Goal: Transaction & Acquisition: Purchase product/service

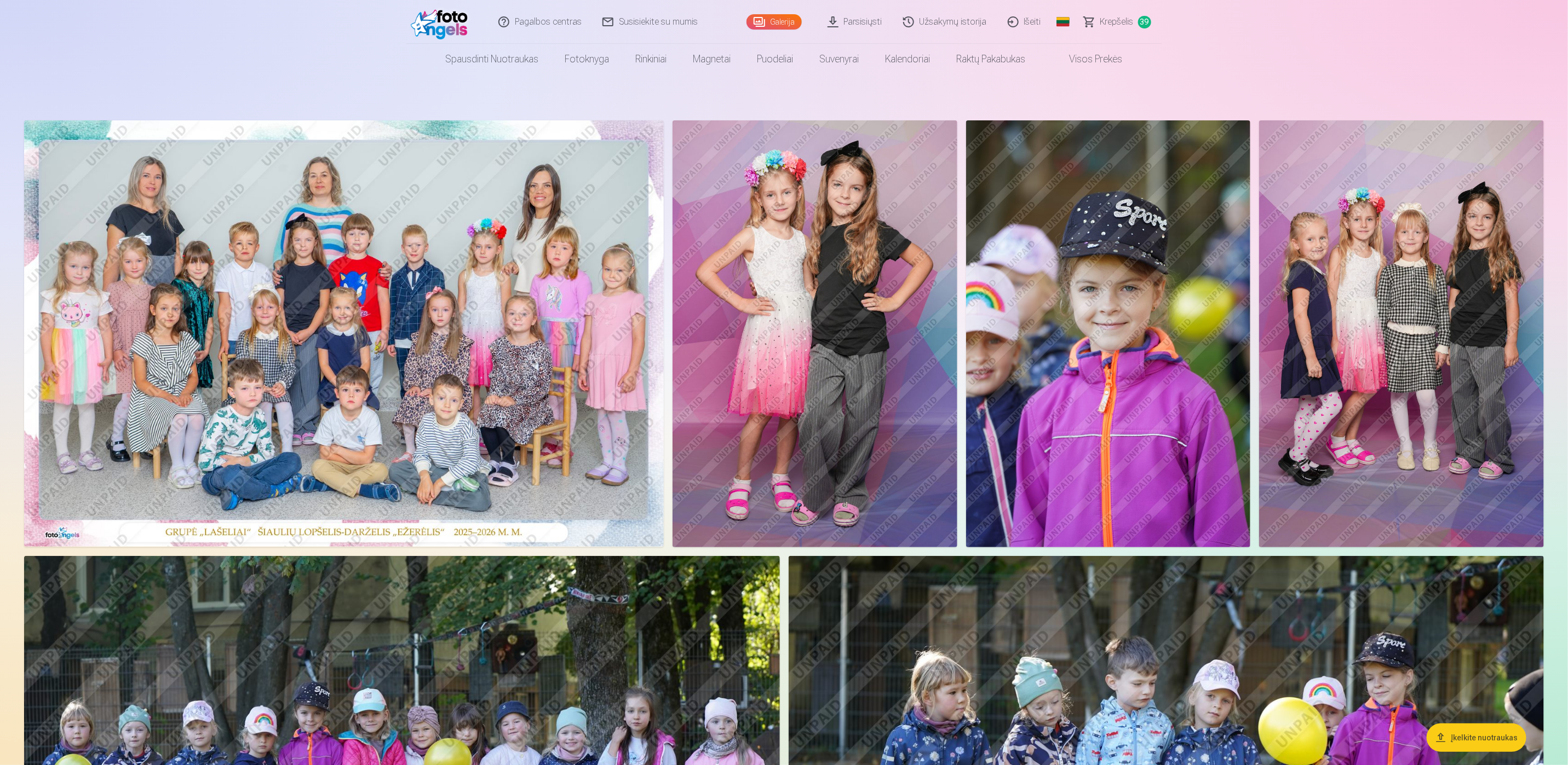
click at [1127, 25] on span "Krepšelis" at bounding box center [1117, 22] width 34 height 13
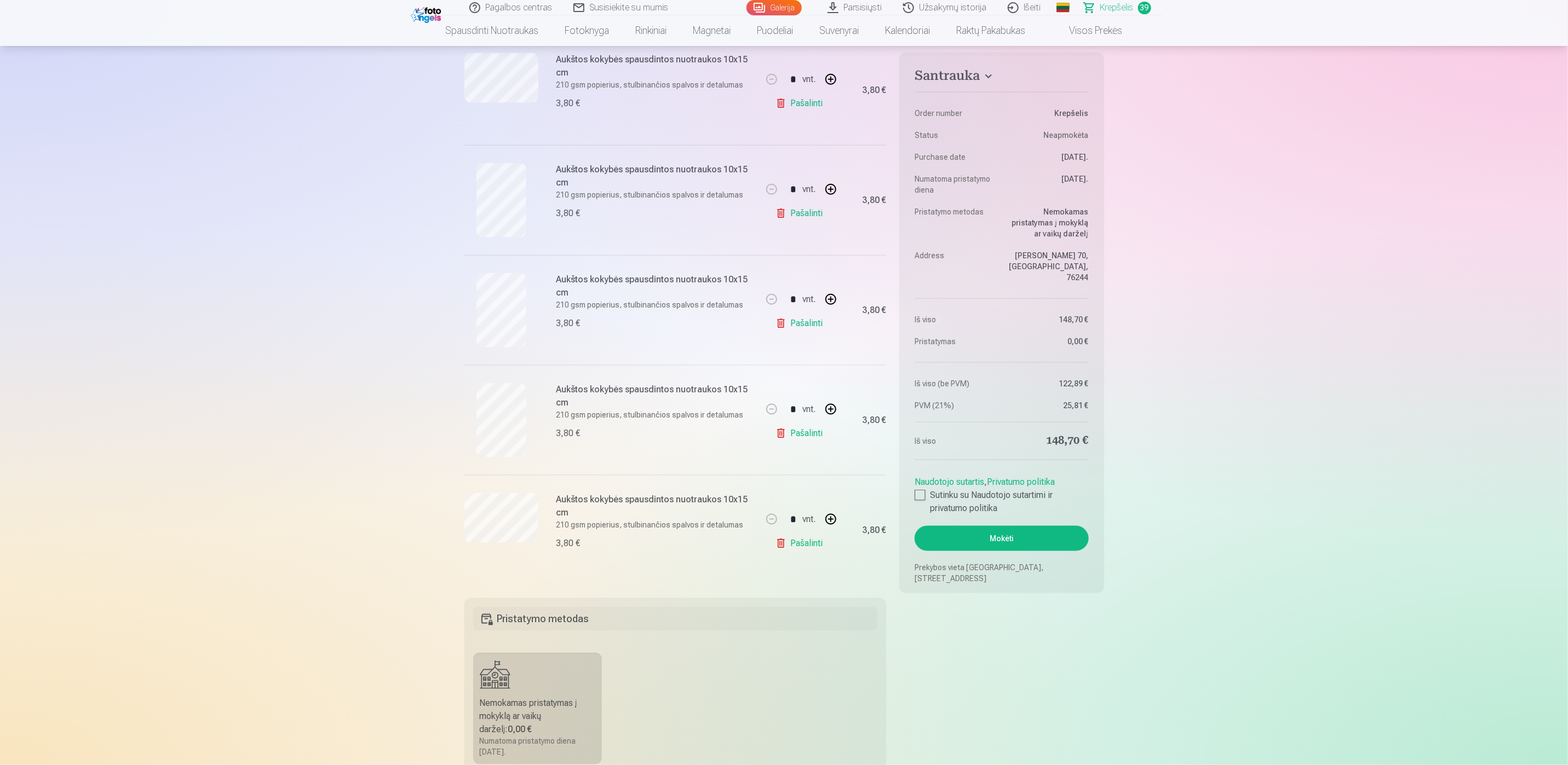
scroll to position [3941, 0]
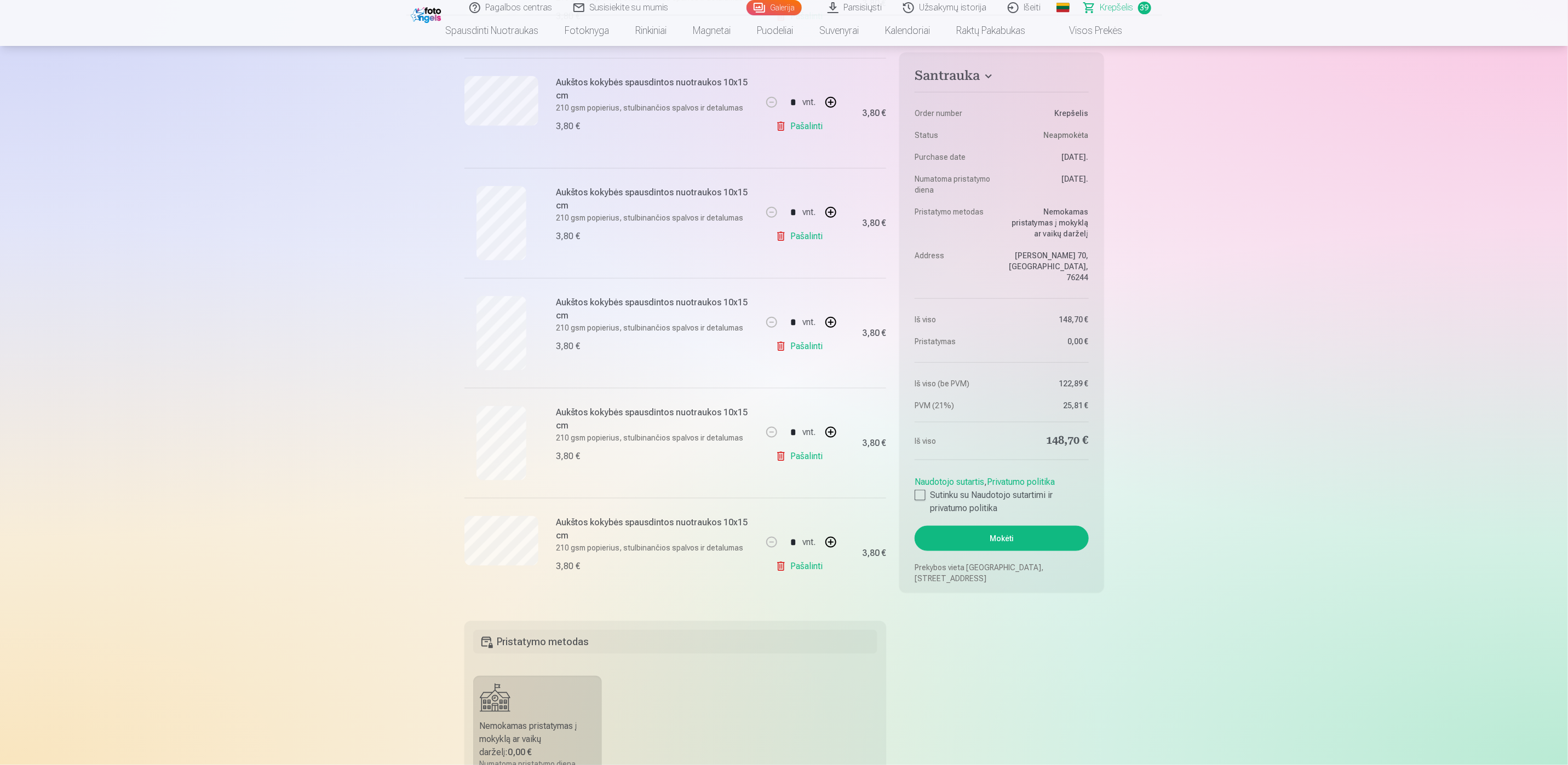
click at [795, 468] on link "Pašalinti" at bounding box center [801, 457] width 52 height 22
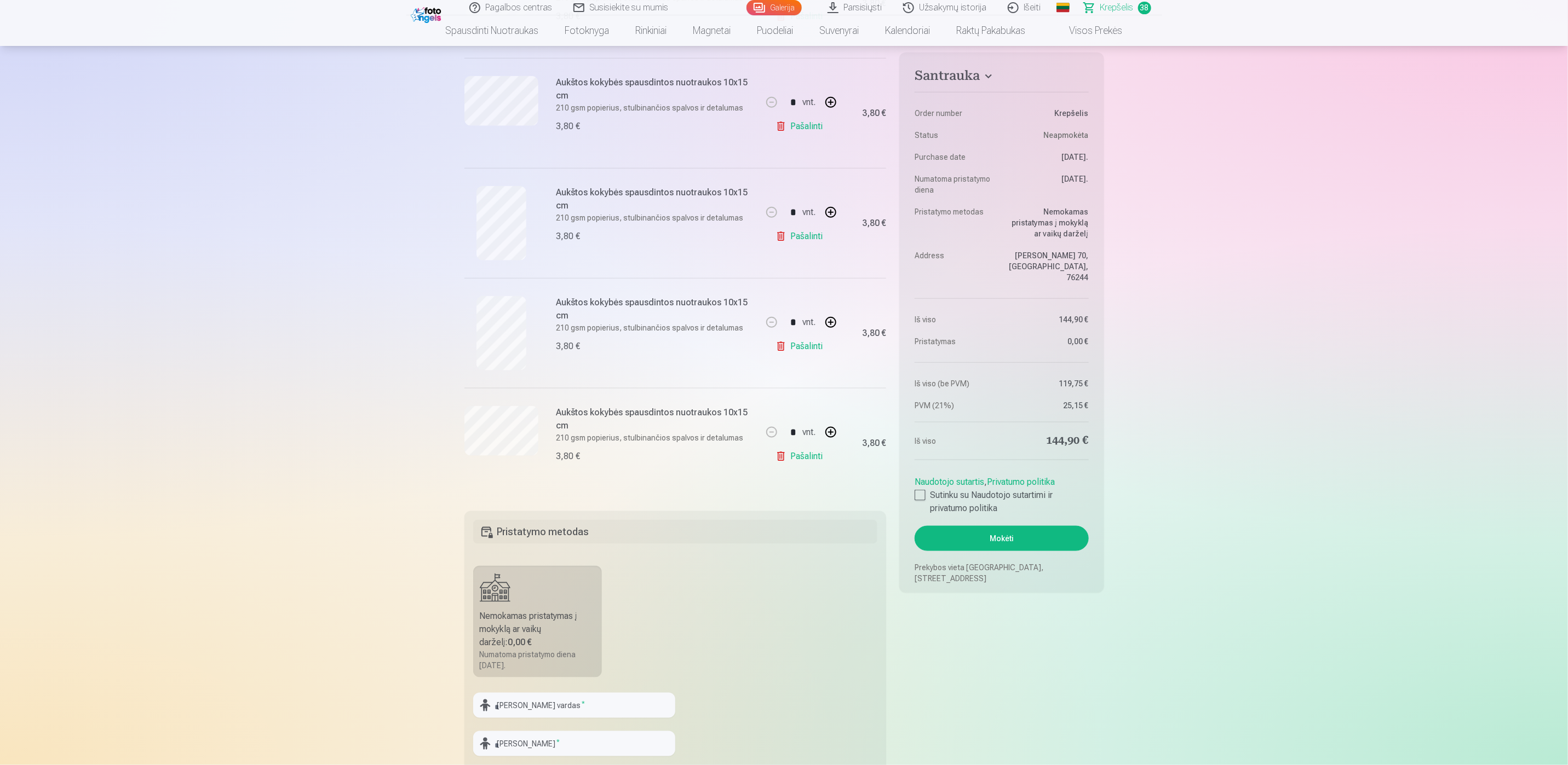
click at [813, 466] on link "Pašalinti" at bounding box center [801, 457] width 52 height 22
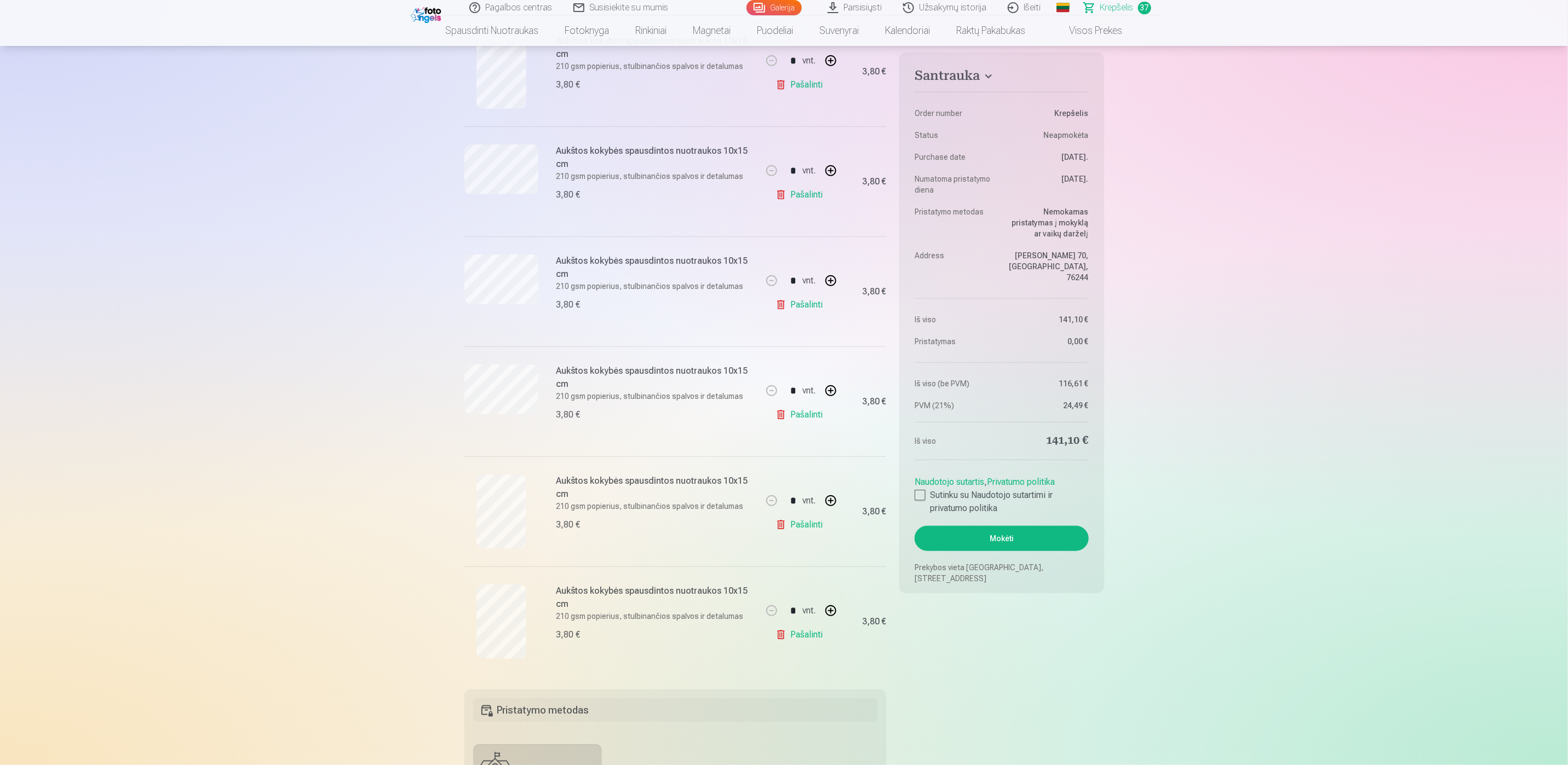
scroll to position [3613, 0]
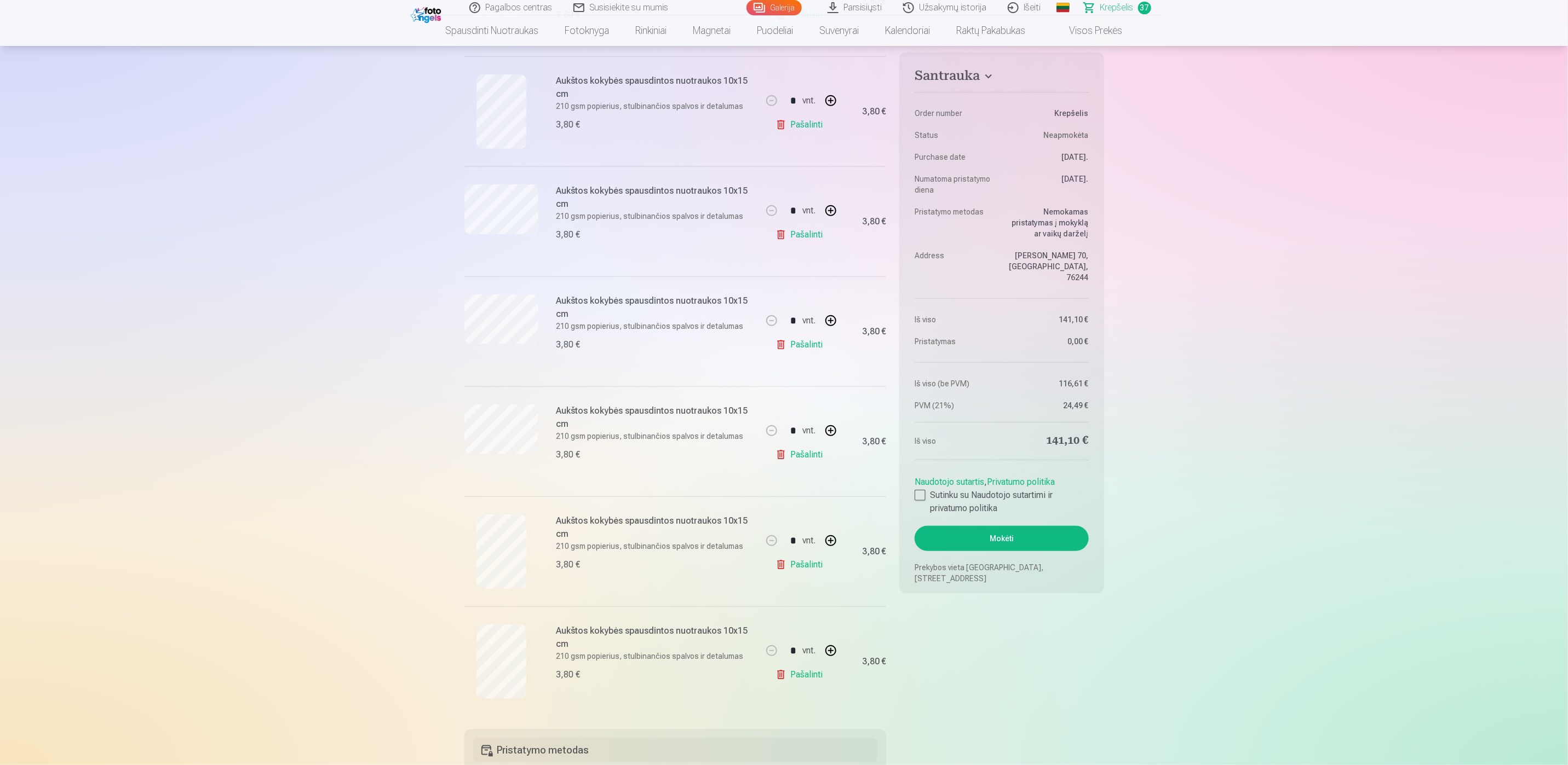
click at [800, 356] on link "Pašalinti" at bounding box center [801, 345] width 52 height 22
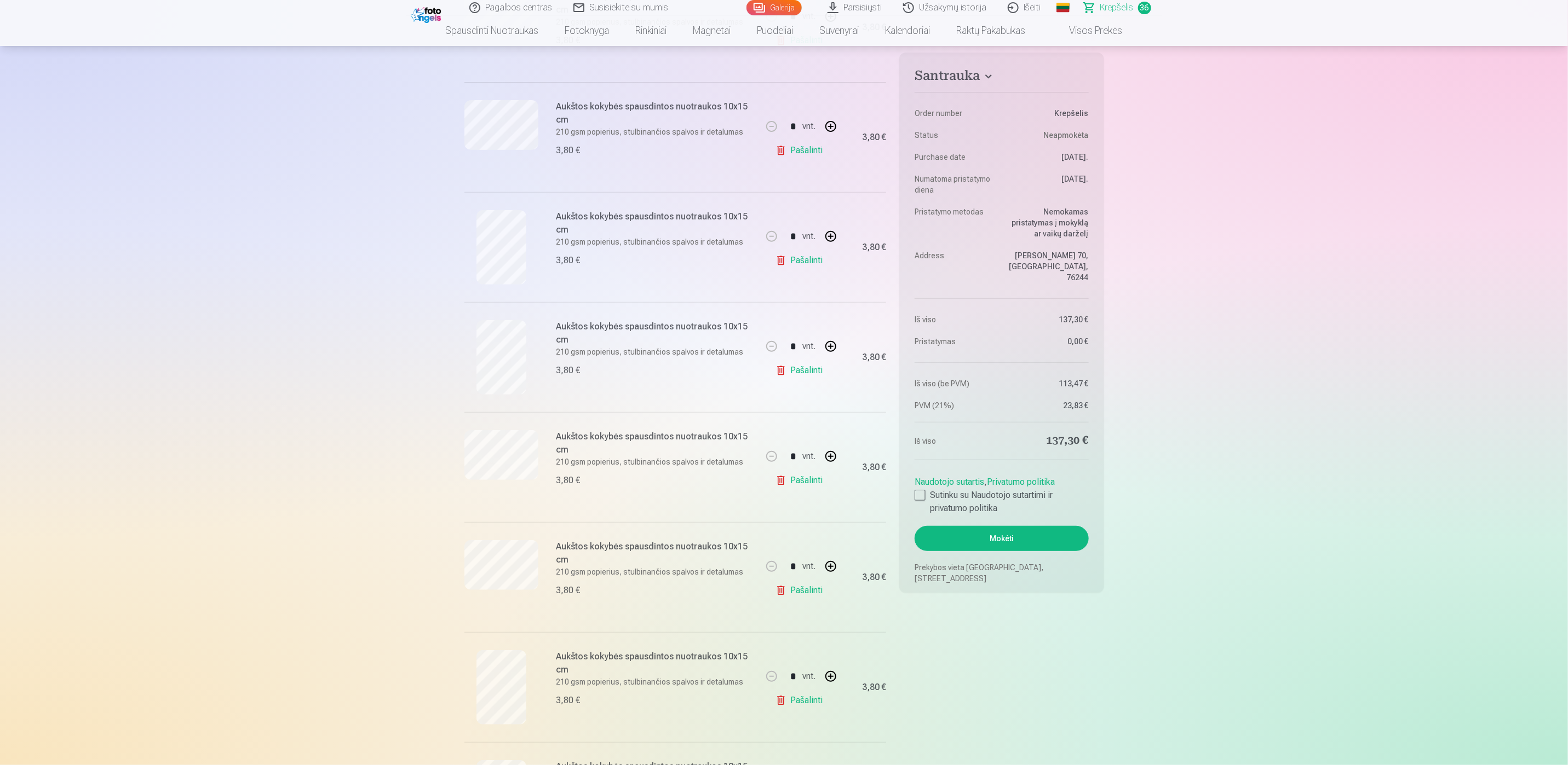
scroll to position [3367, 0]
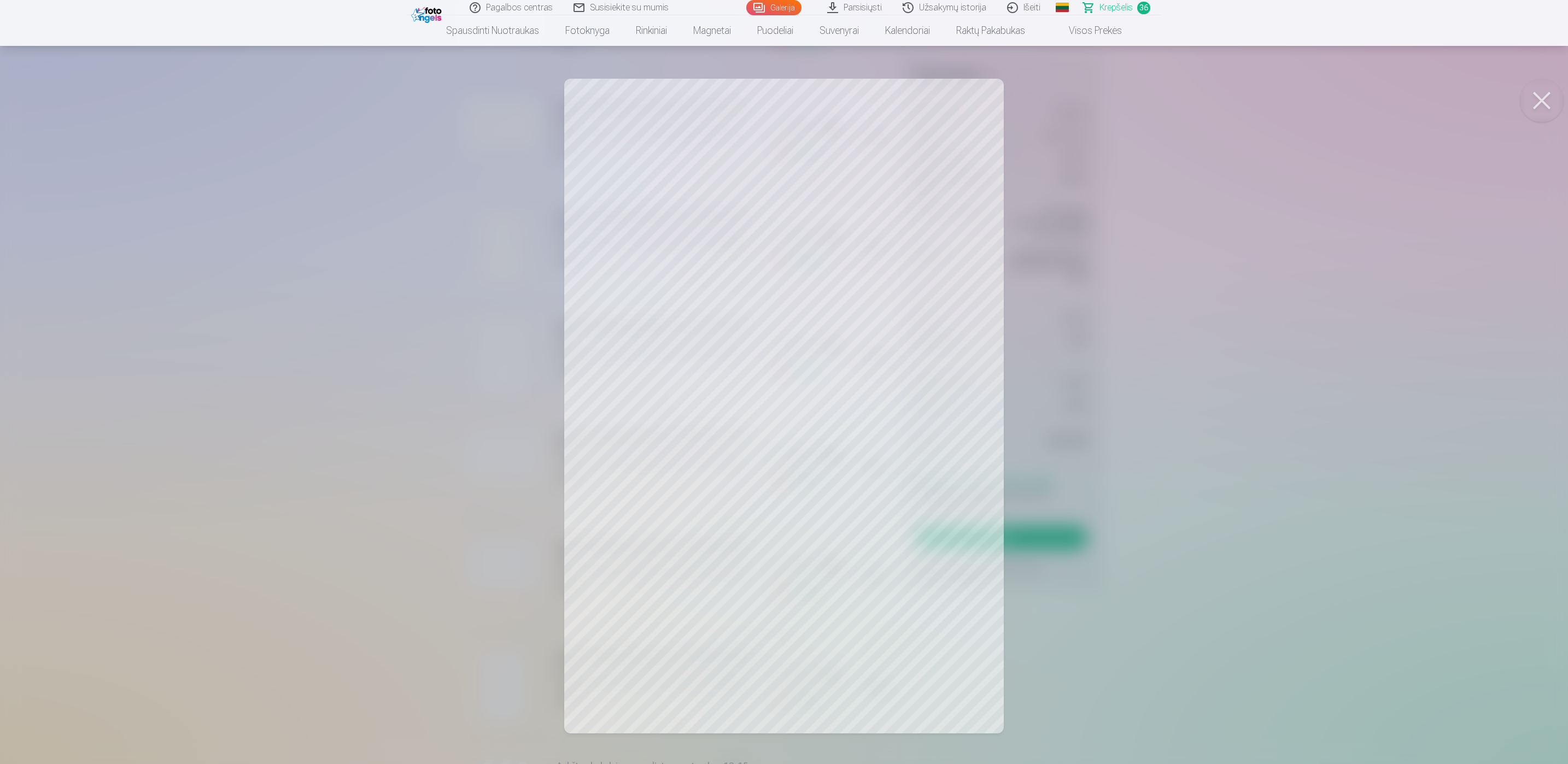
click at [1539, 99] on button at bounding box center [1542, 101] width 44 height 44
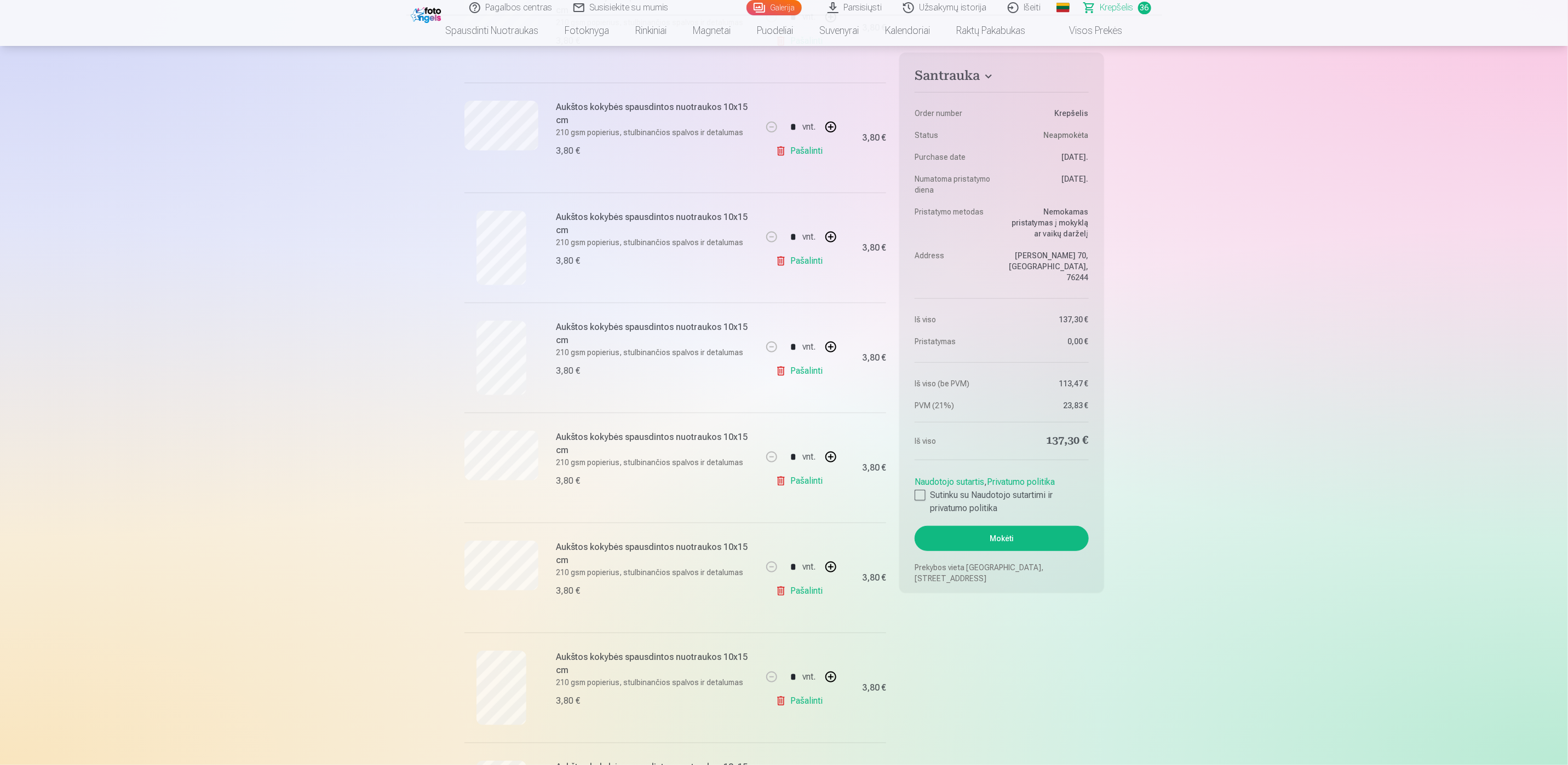
click at [803, 382] on link "Pašalinti" at bounding box center [801, 371] width 52 height 22
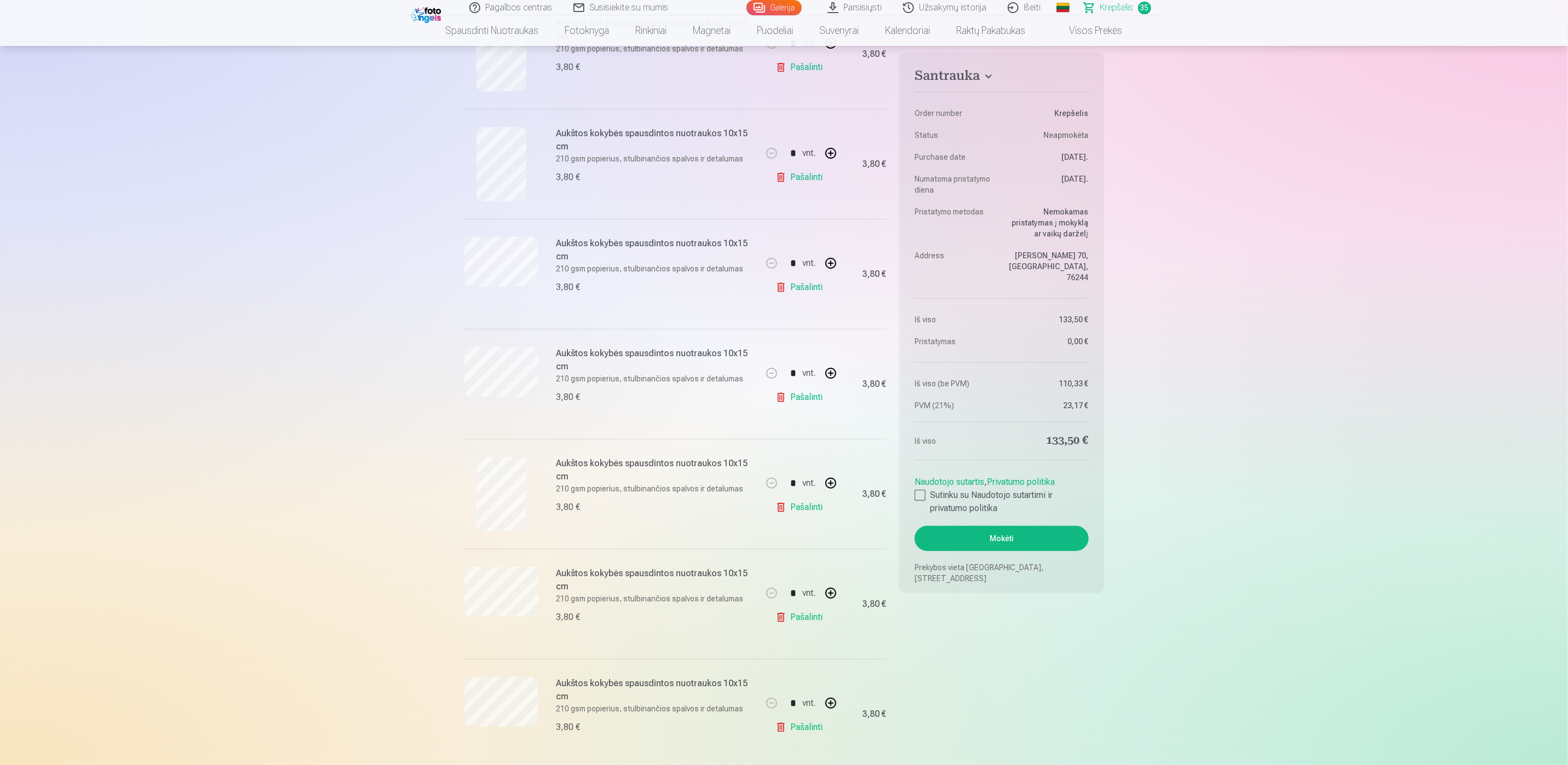
click at [805, 296] on link "Pašalinti" at bounding box center [801, 288] width 52 height 22
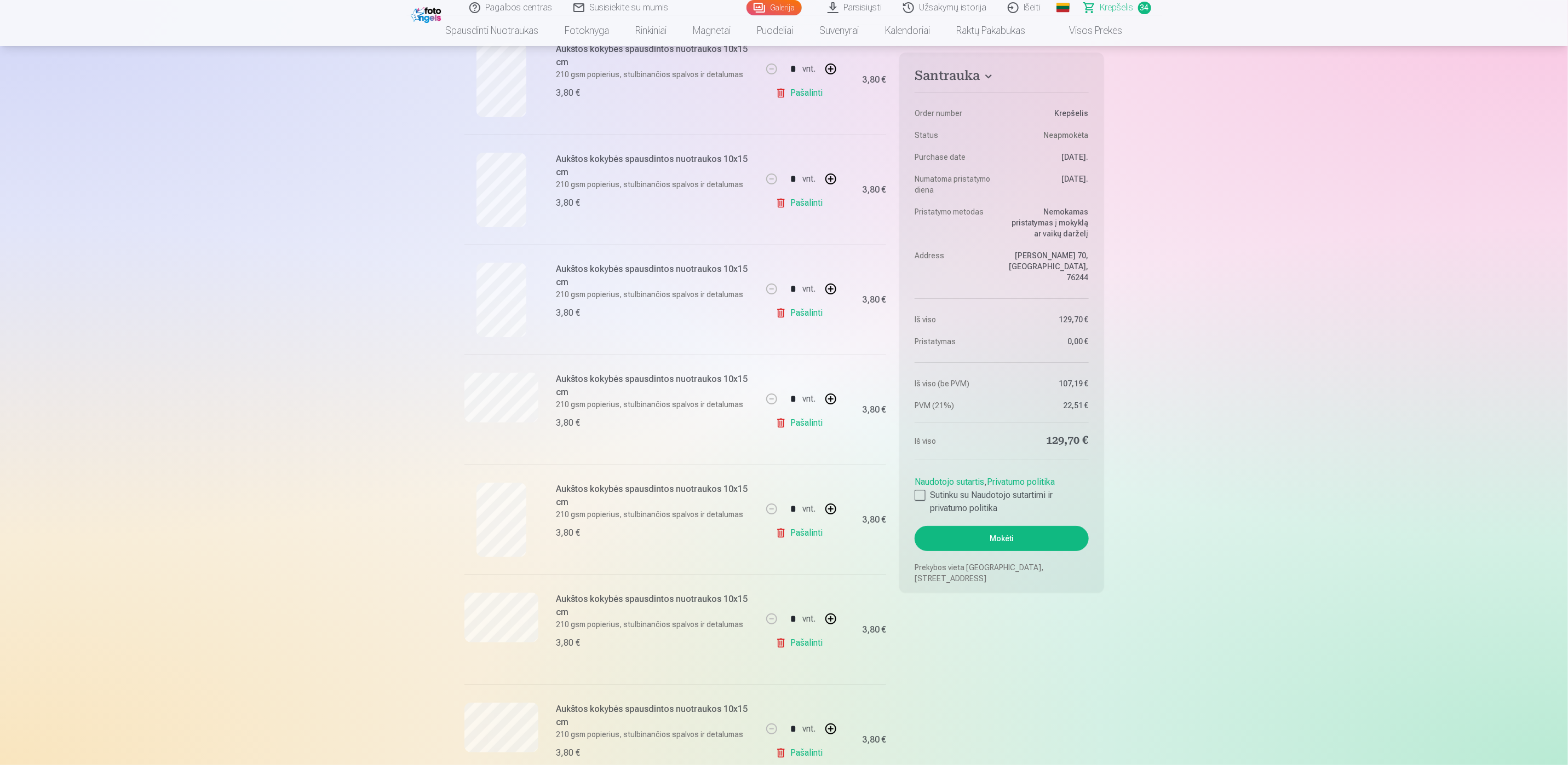
scroll to position [2956, 0]
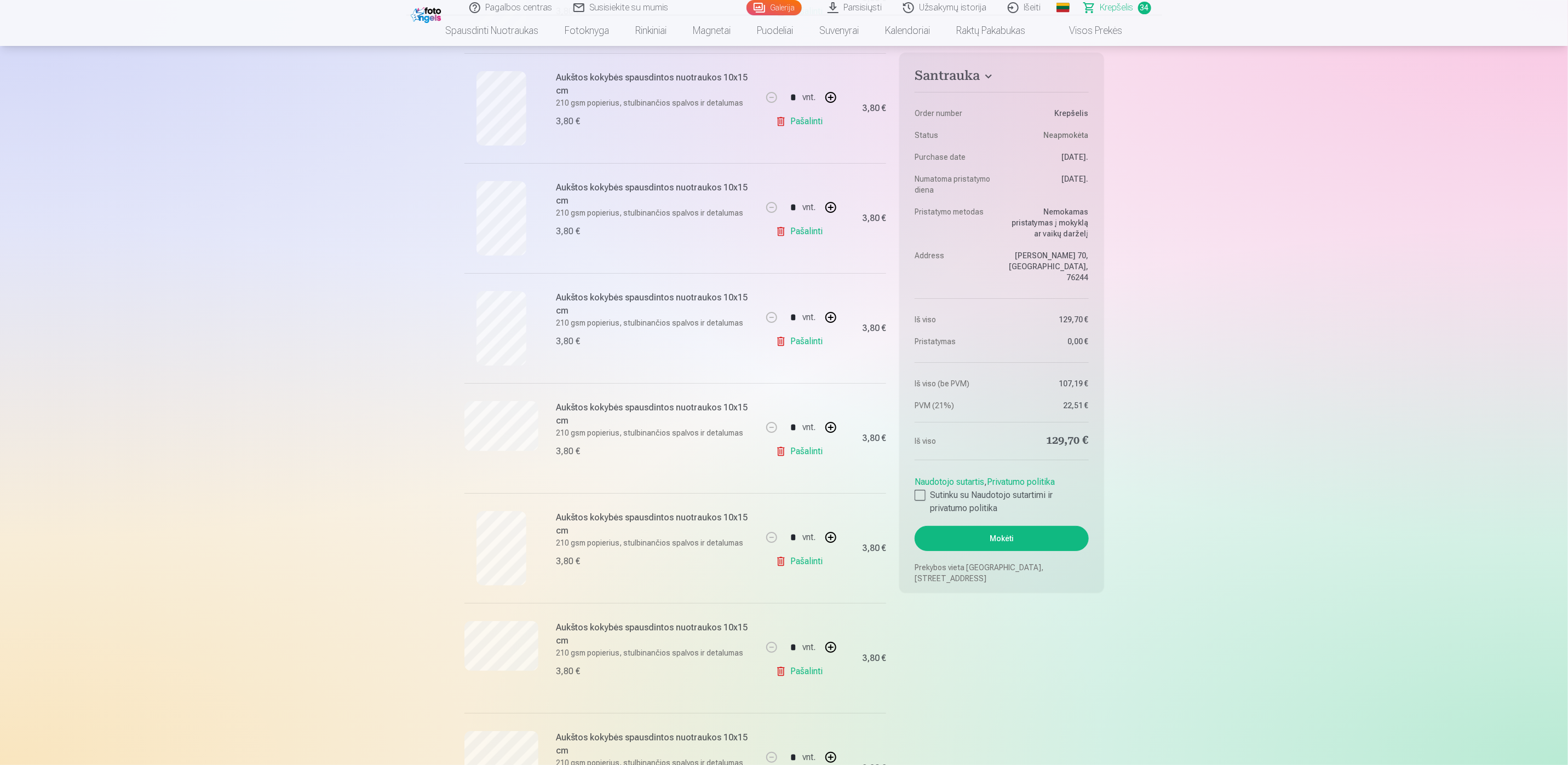
click at [805, 242] on link "Pašalinti" at bounding box center [801, 231] width 52 height 22
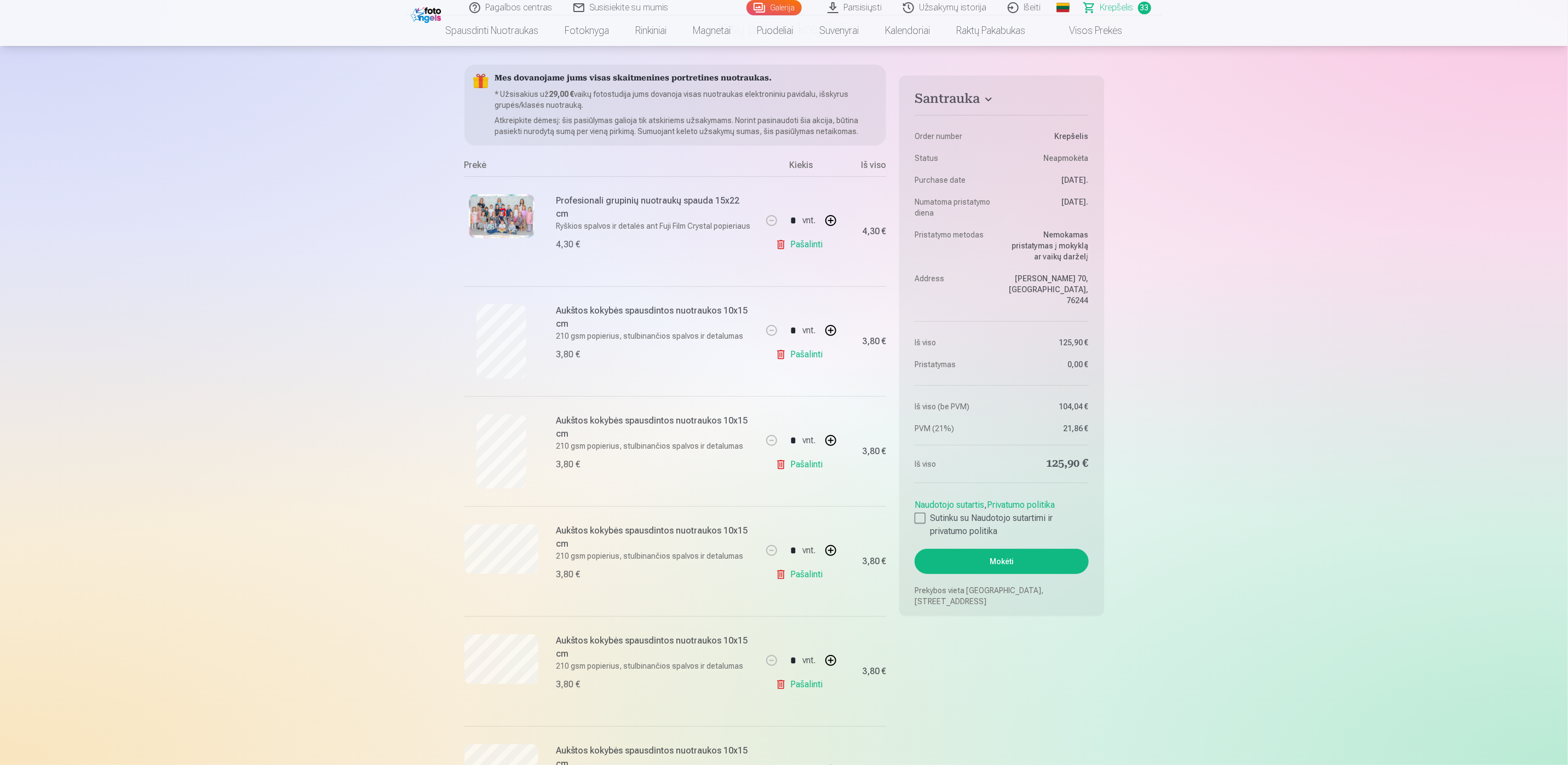
scroll to position [164, 0]
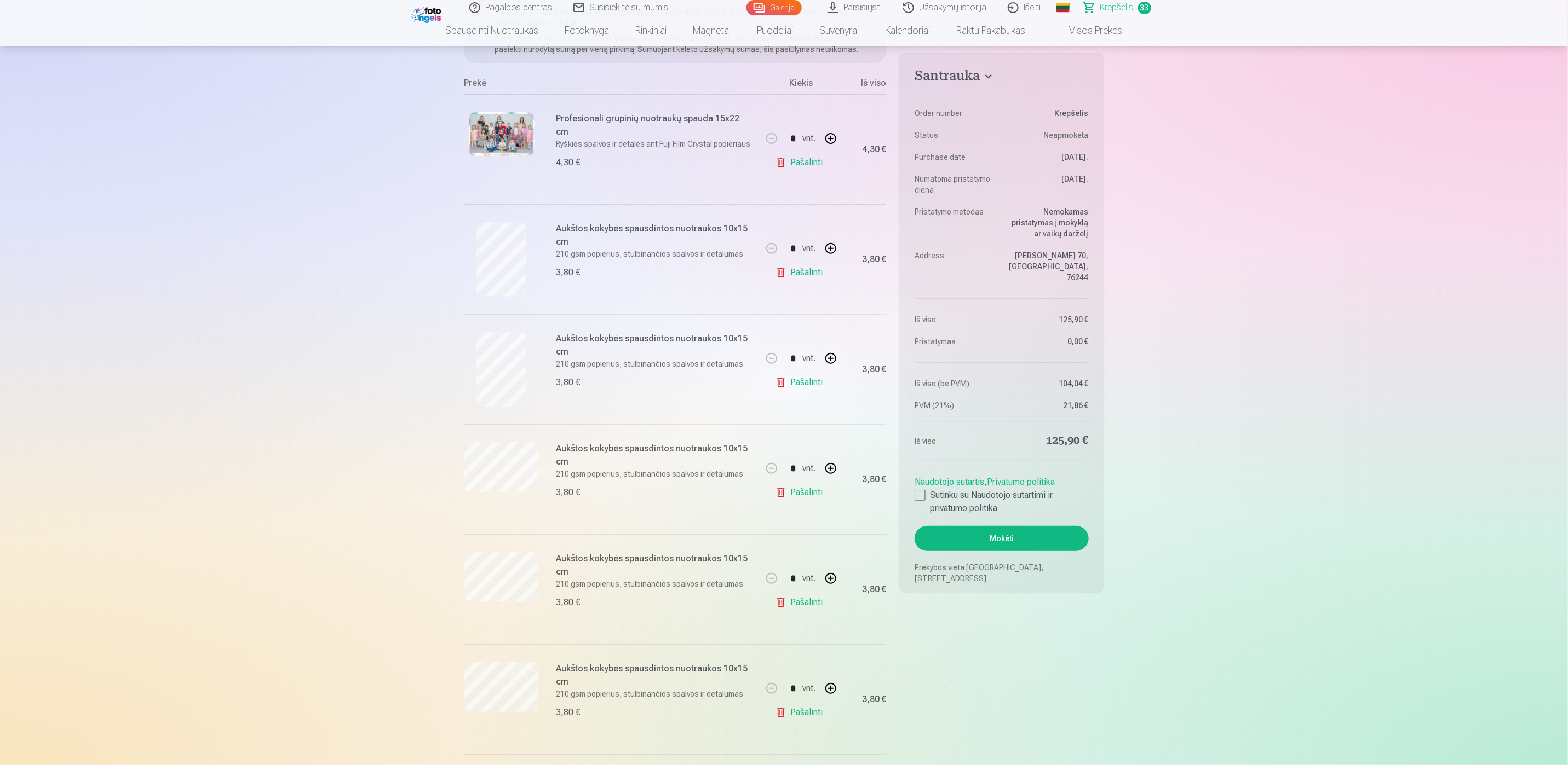
click at [803, 496] on link "Pašalinti" at bounding box center [801, 493] width 52 height 22
click at [803, 493] on link "Pašalinti" at bounding box center [801, 493] width 52 height 22
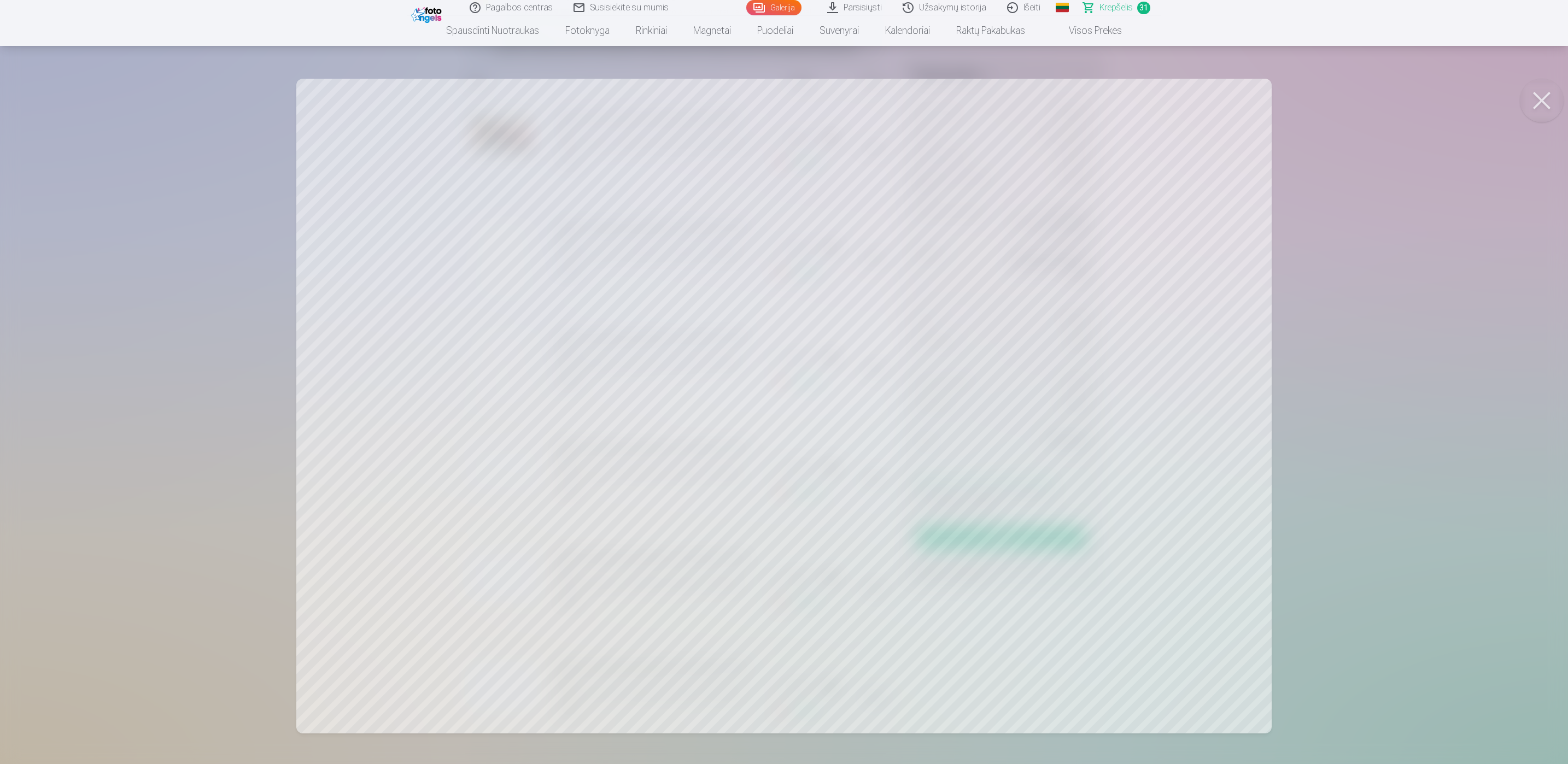
click at [1539, 102] on button at bounding box center [1542, 101] width 44 height 44
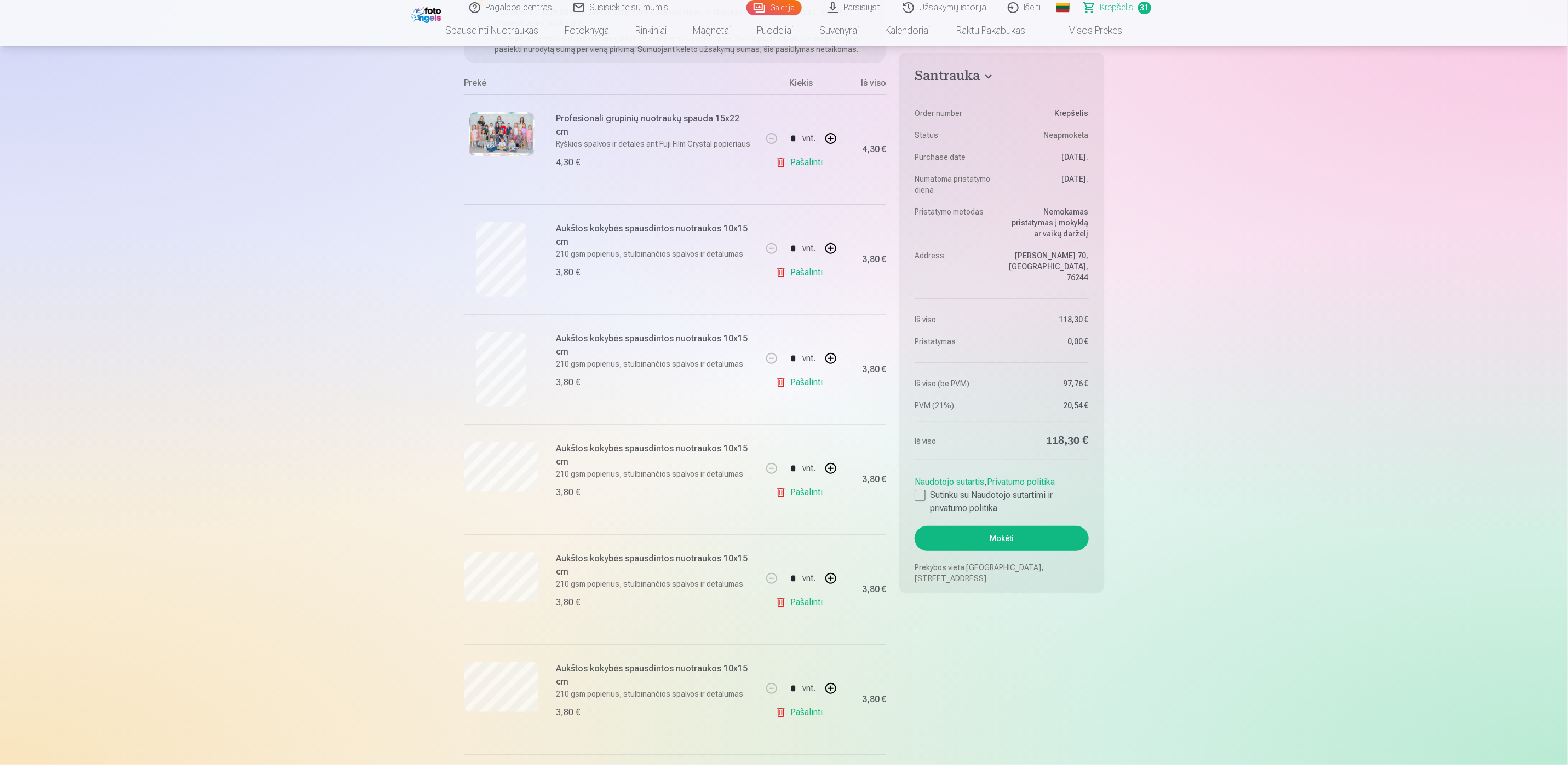
click at [806, 494] on link "Pašalinti" at bounding box center [801, 493] width 52 height 22
click at [811, 605] on link "Pašalinti" at bounding box center [801, 602] width 52 height 22
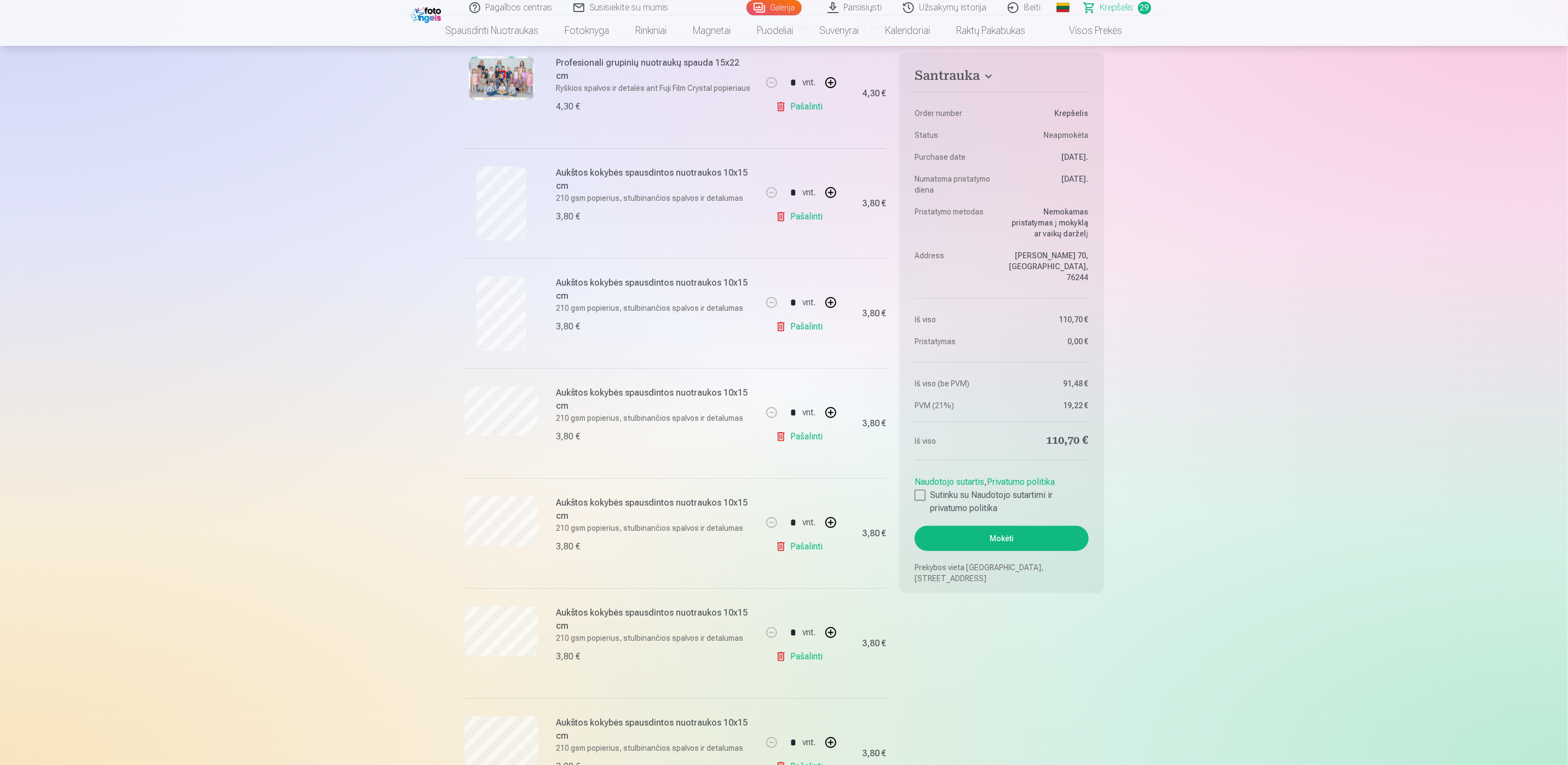
scroll to position [247, 0]
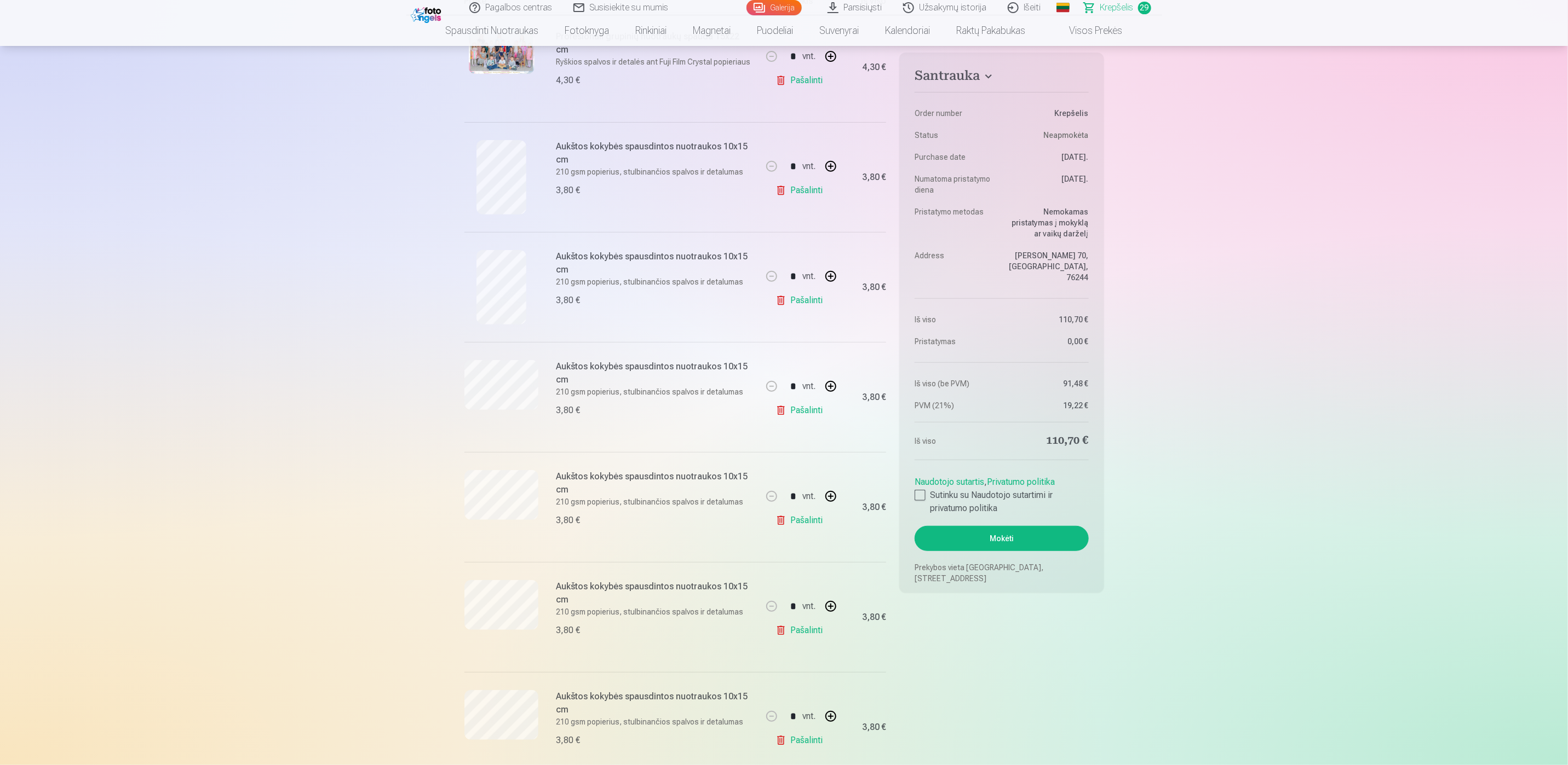
click at [803, 524] on link "Pašalinti" at bounding box center [801, 520] width 52 height 22
click at [792, 632] on link "Pašalinti" at bounding box center [801, 630] width 52 height 22
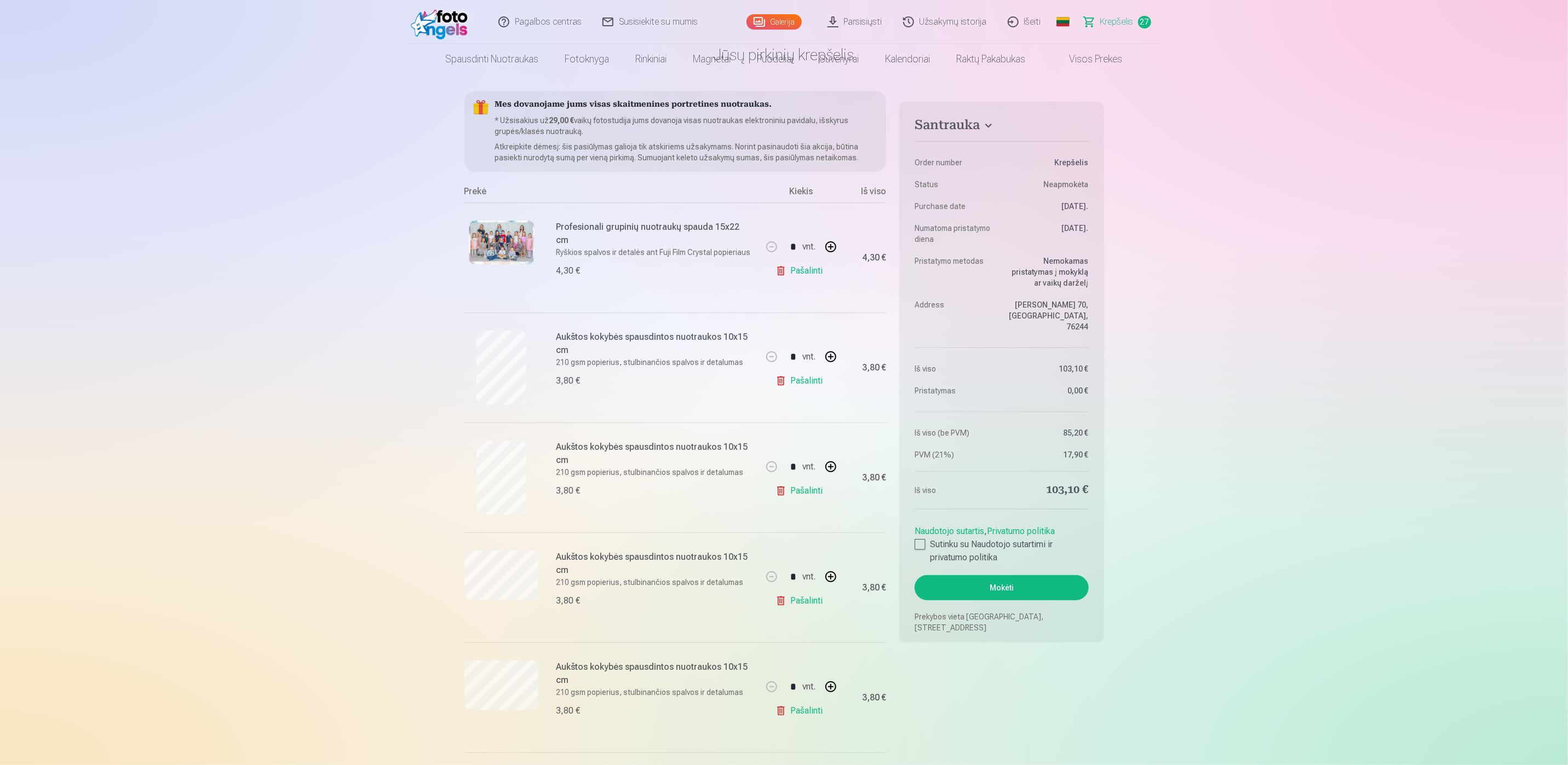
scroll to position [82, 0]
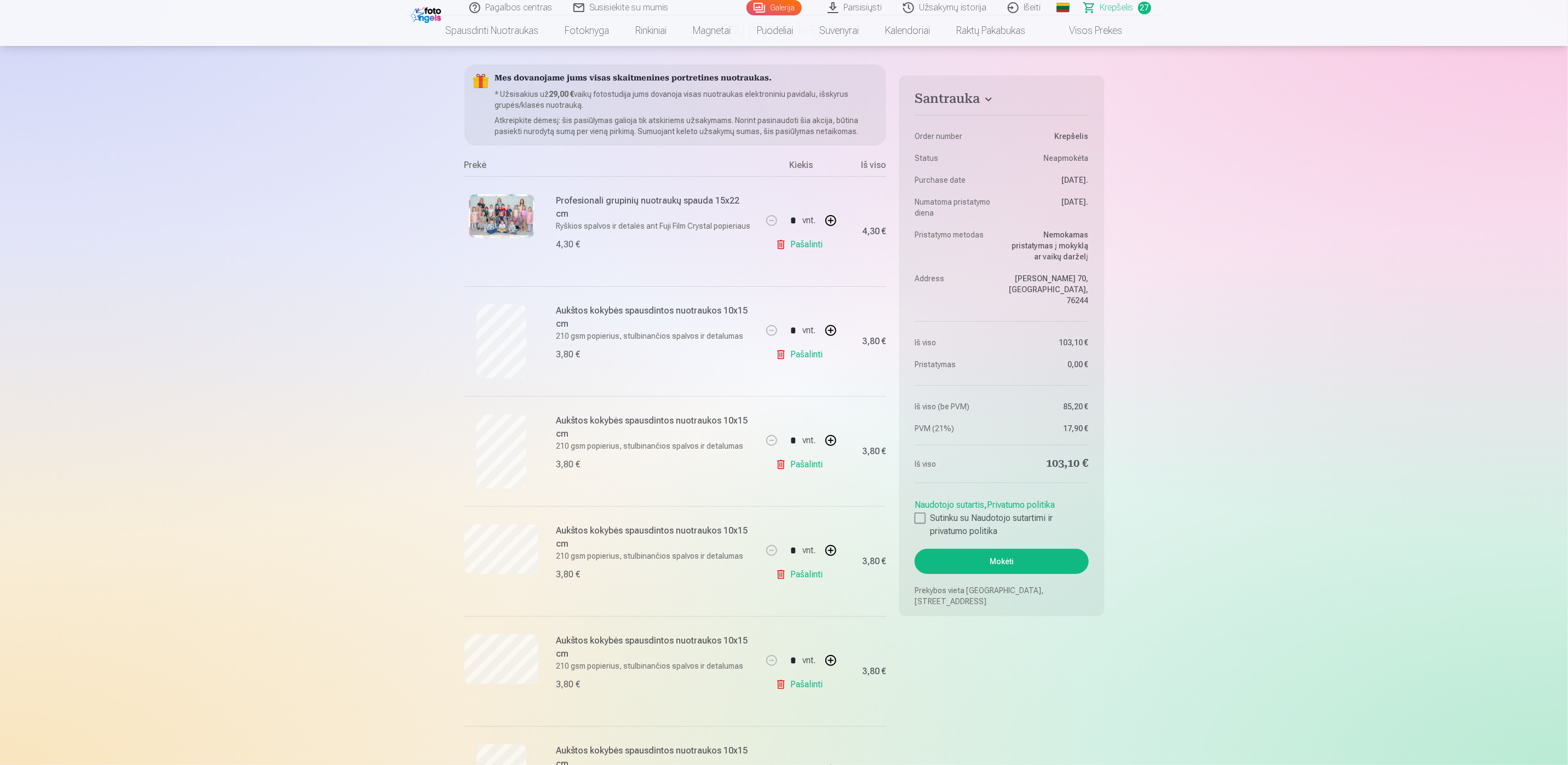
click at [811, 581] on link "Pašalinti" at bounding box center [801, 575] width 52 height 22
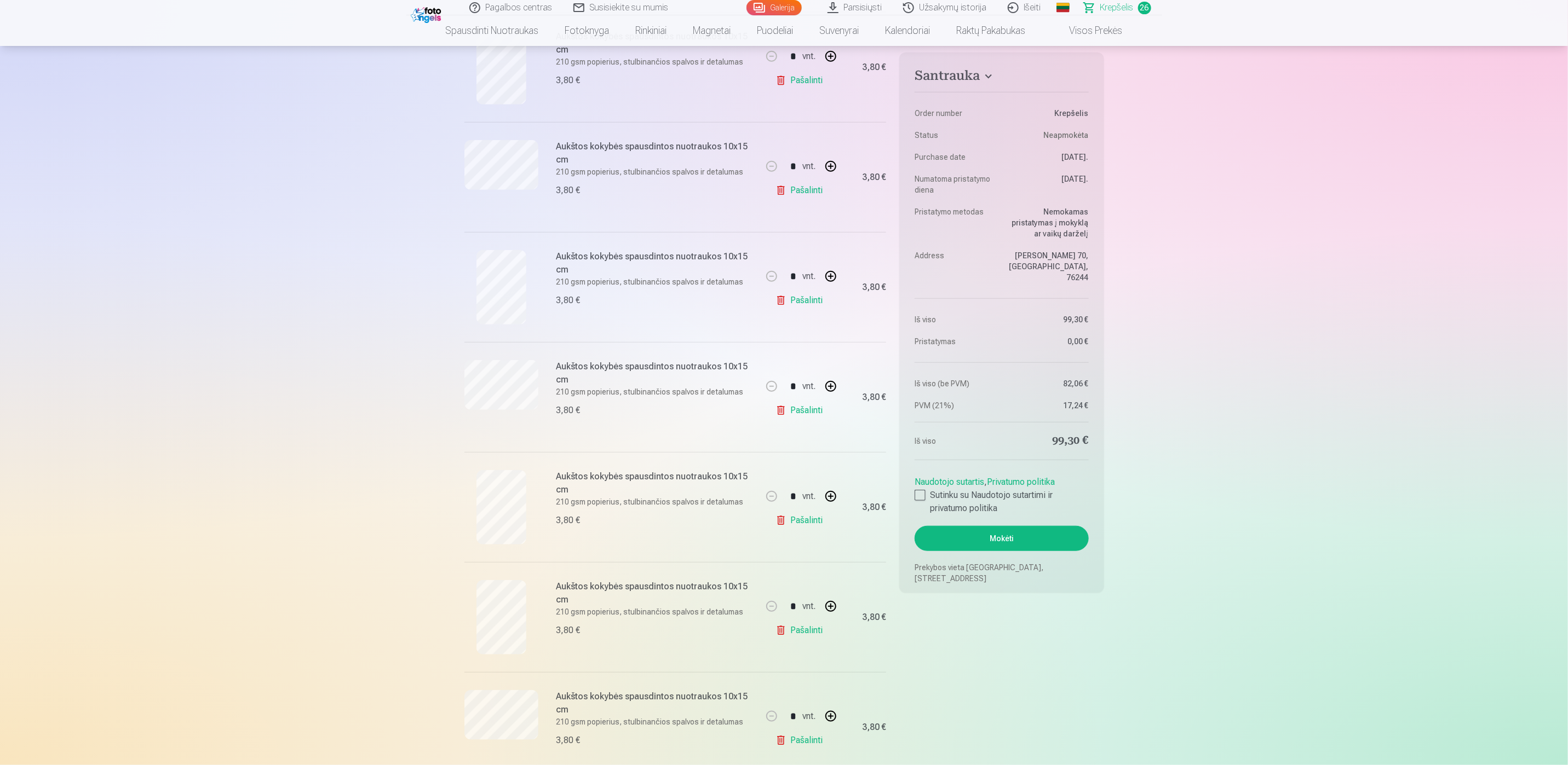
scroll to position [493, 0]
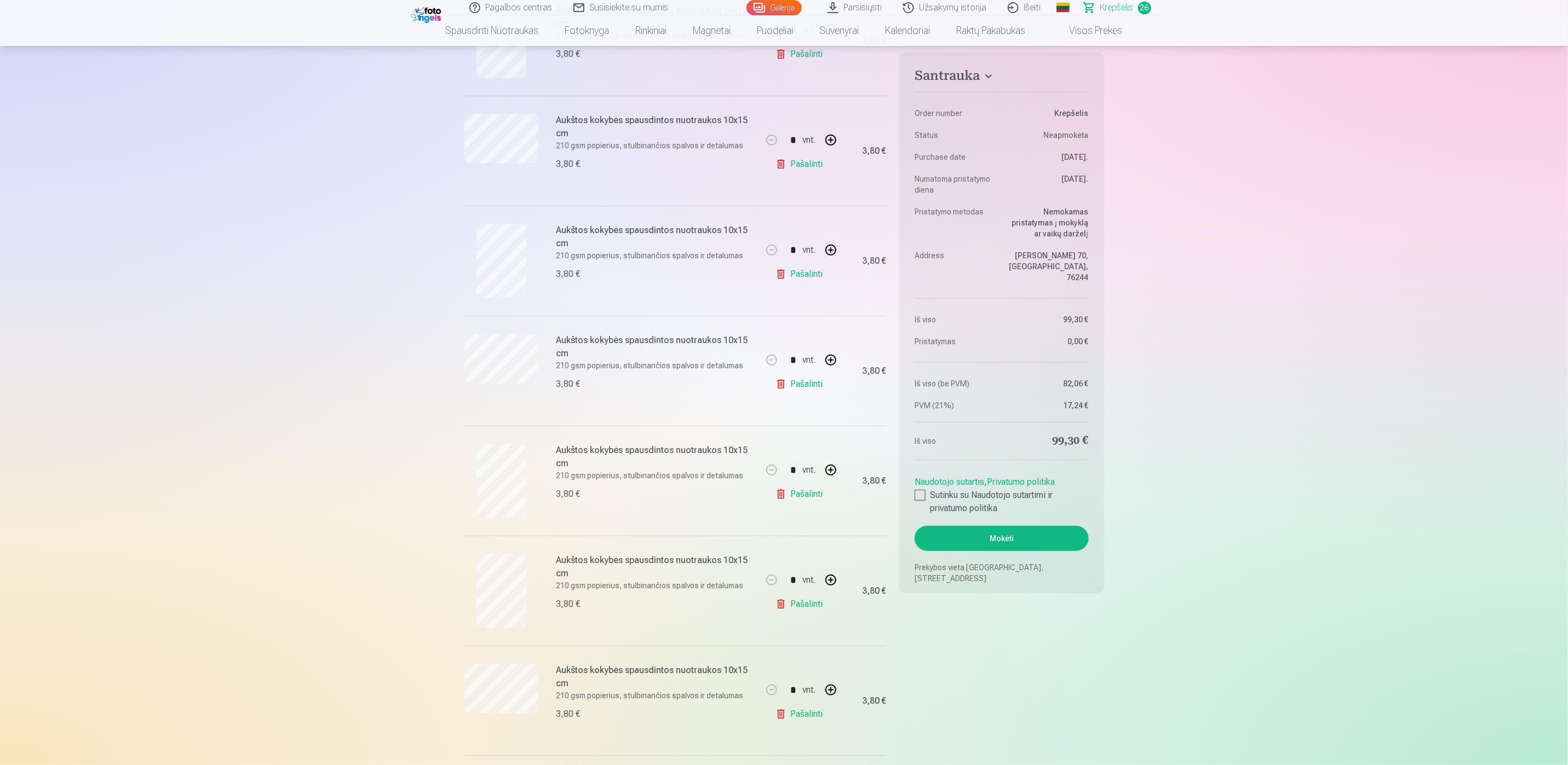
click at [800, 496] on link "Pašalinti" at bounding box center [801, 494] width 52 height 22
click at [811, 611] on link "Pašalinti" at bounding box center [801, 605] width 52 height 22
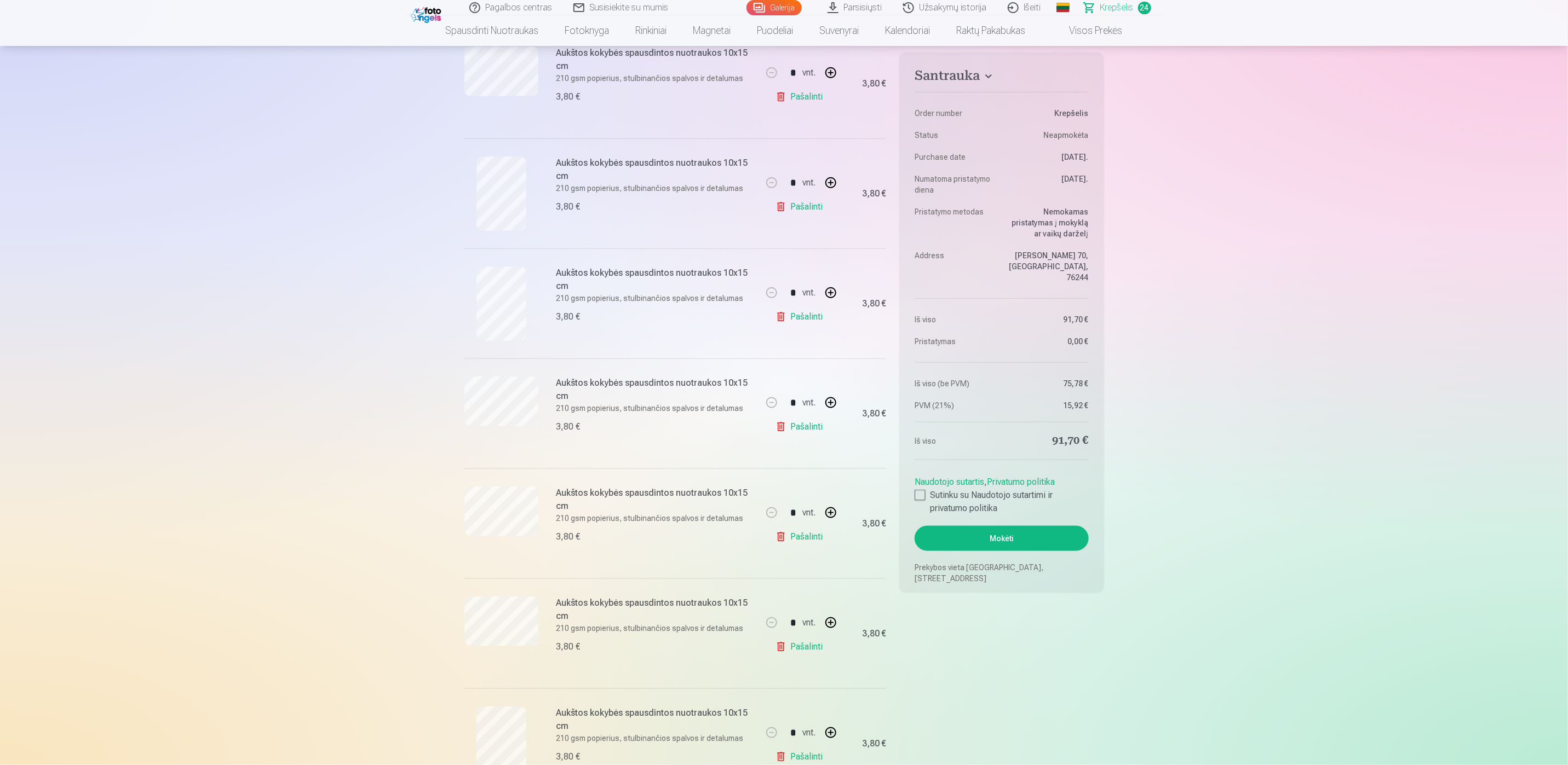
scroll to position [821, 0]
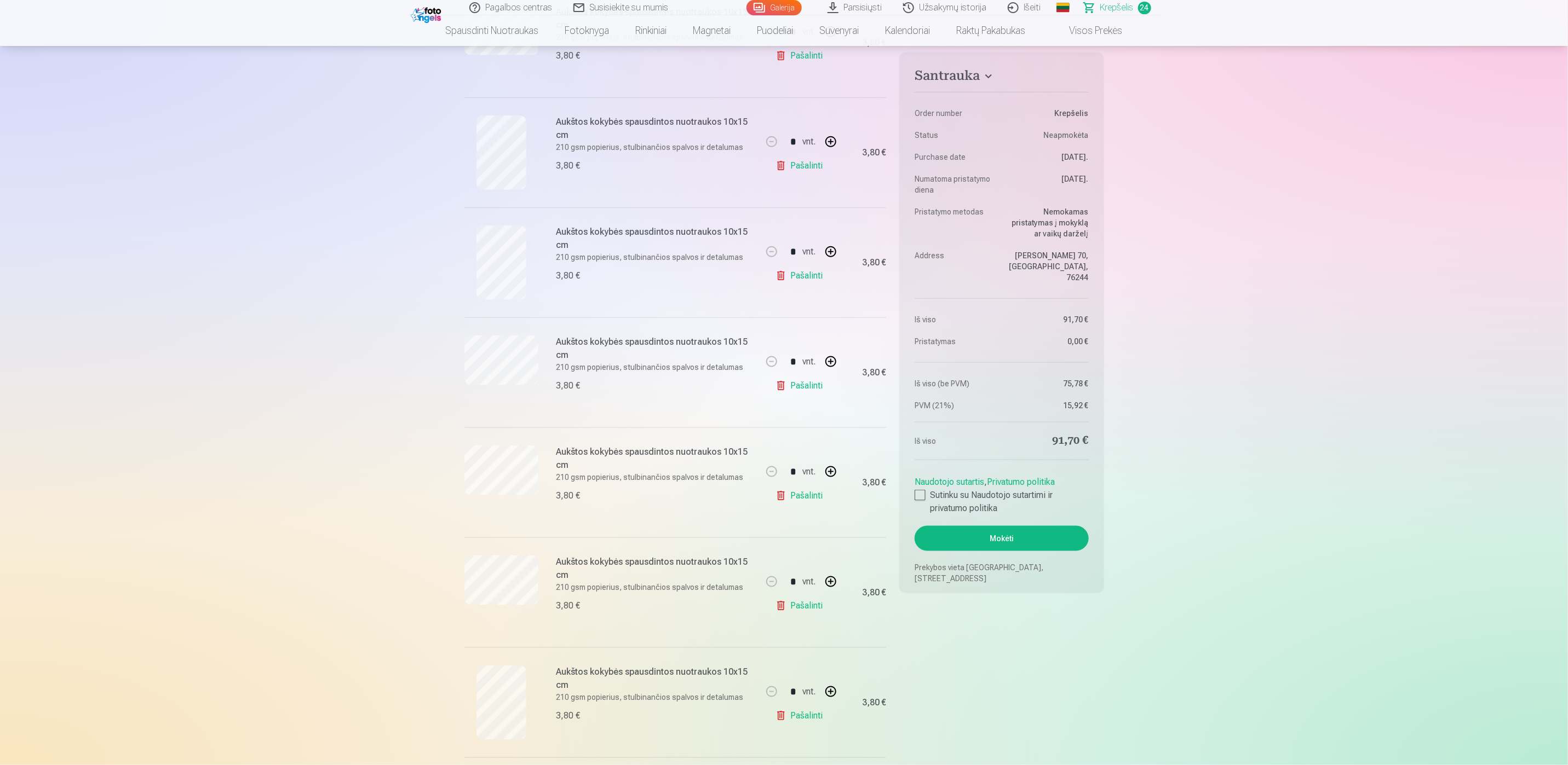
click at [805, 613] on link "Pašalinti" at bounding box center [801, 606] width 52 height 22
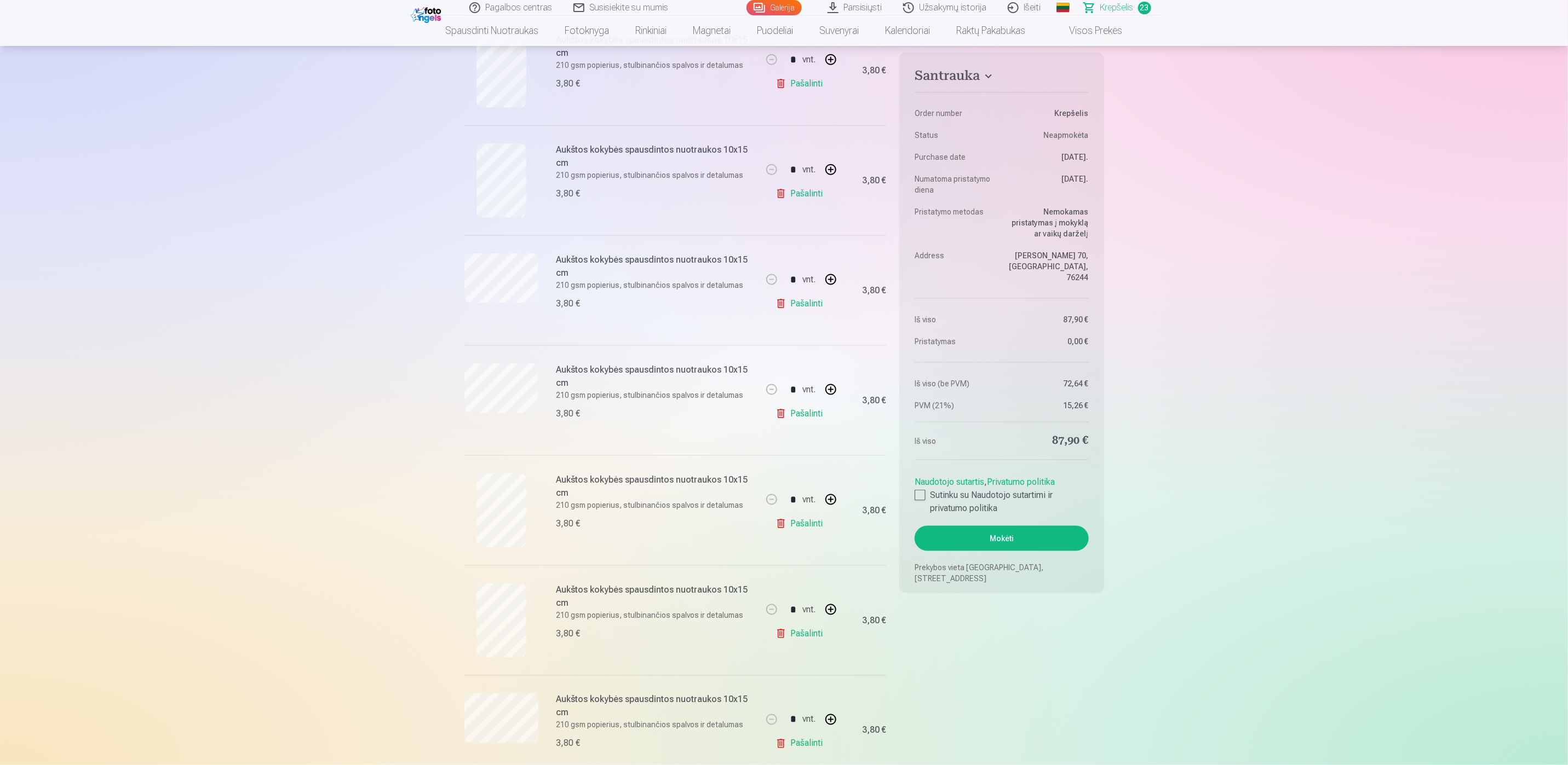
click at [803, 629] on link "Pašalinti" at bounding box center [801, 634] width 52 height 22
click at [806, 643] on link "Pašalinti" at bounding box center [801, 635] width 52 height 22
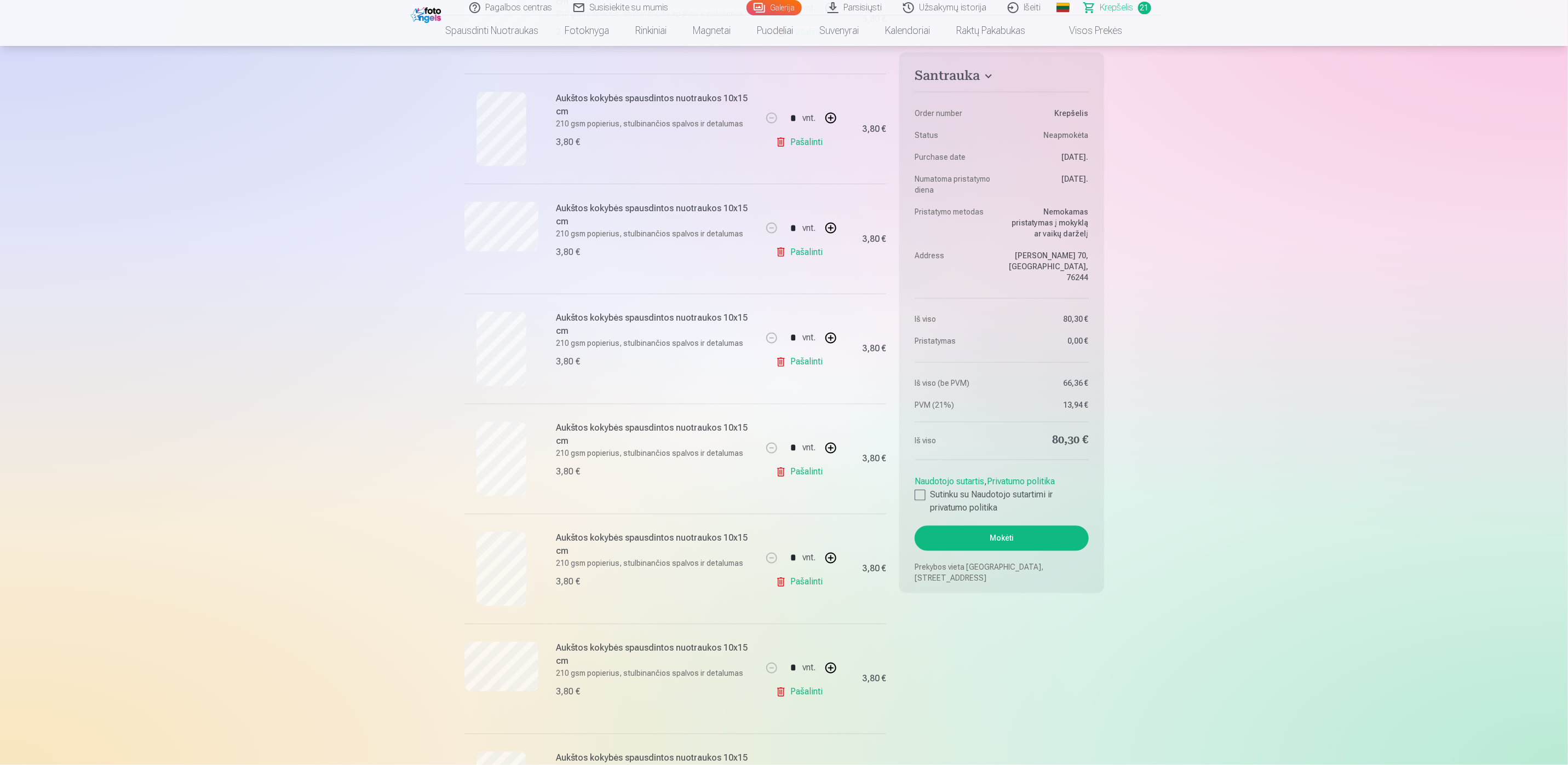
scroll to position [1314, 0]
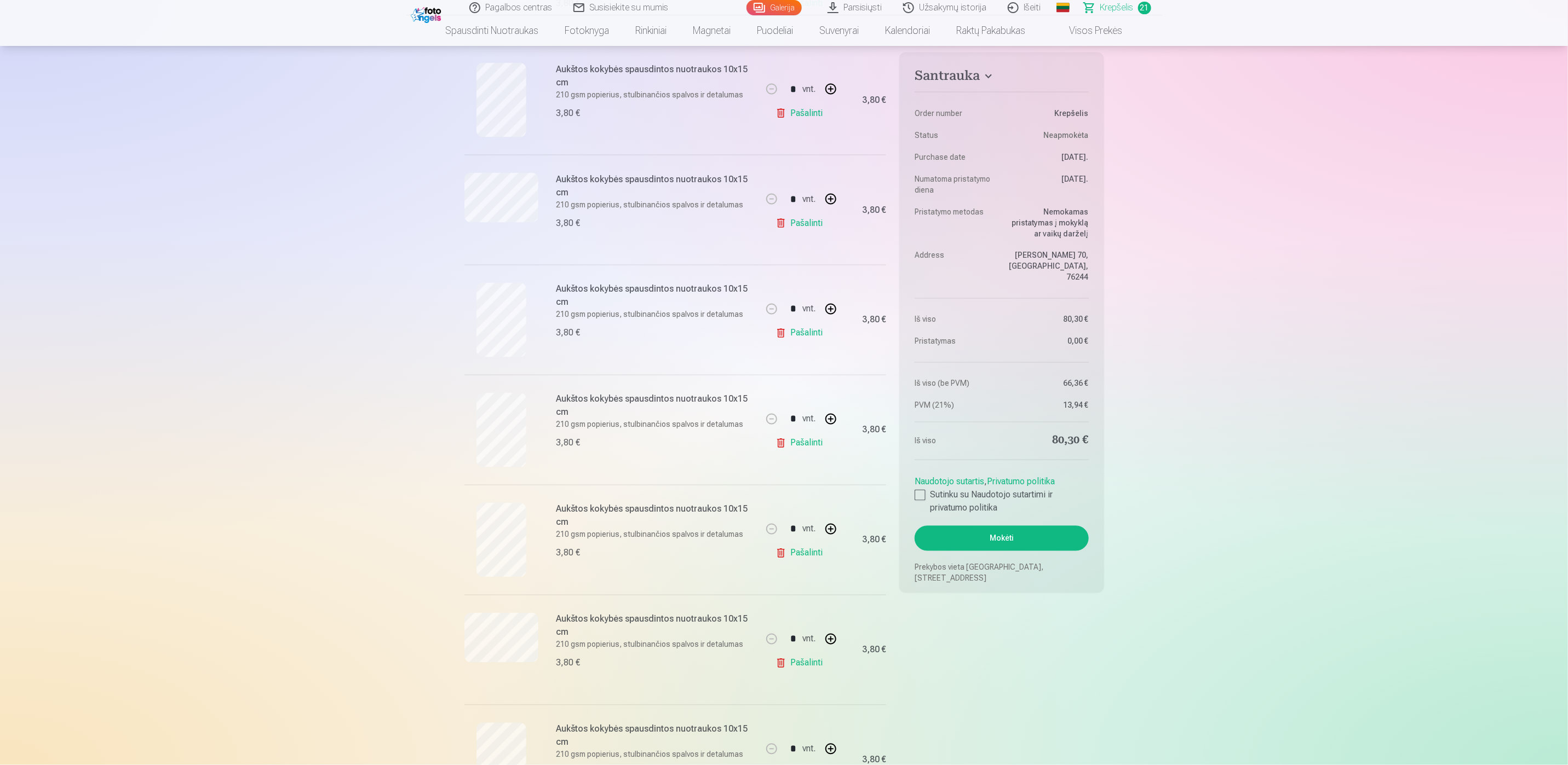
click at [811, 663] on link "Pašalinti" at bounding box center [801, 663] width 52 height 22
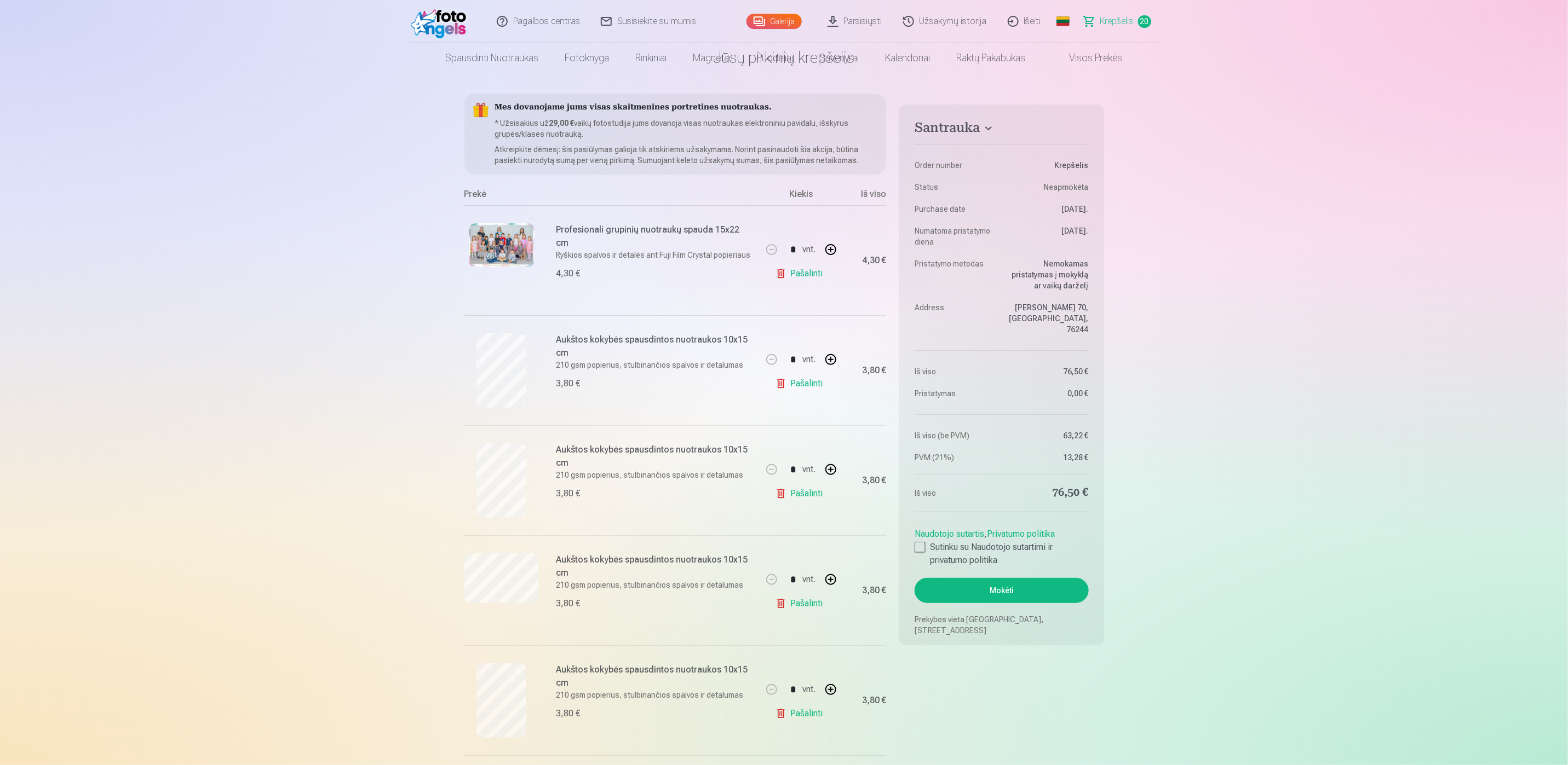
scroll to position [82, 0]
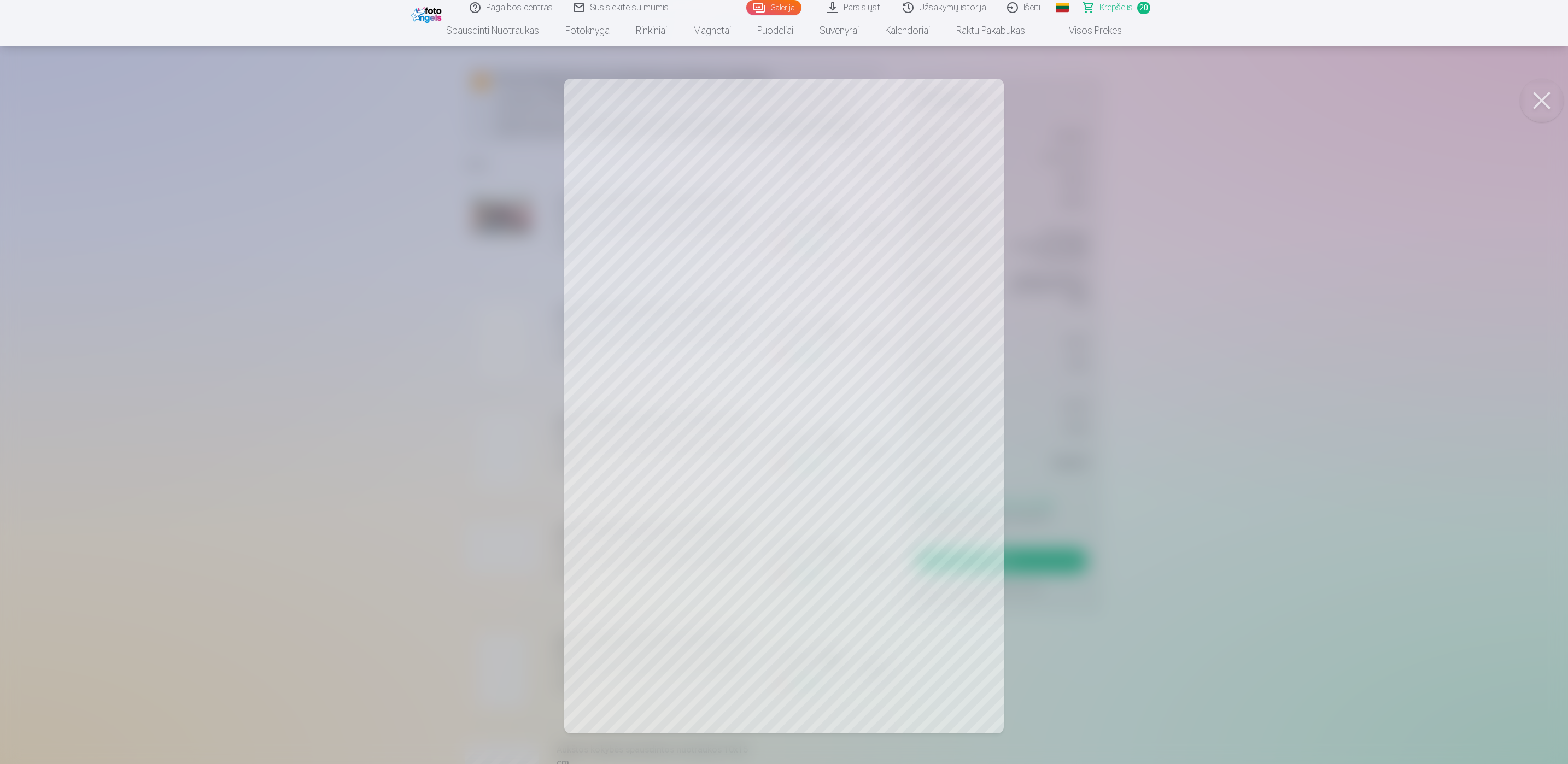
click at [1543, 92] on button at bounding box center [1542, 101] width 44 height 44
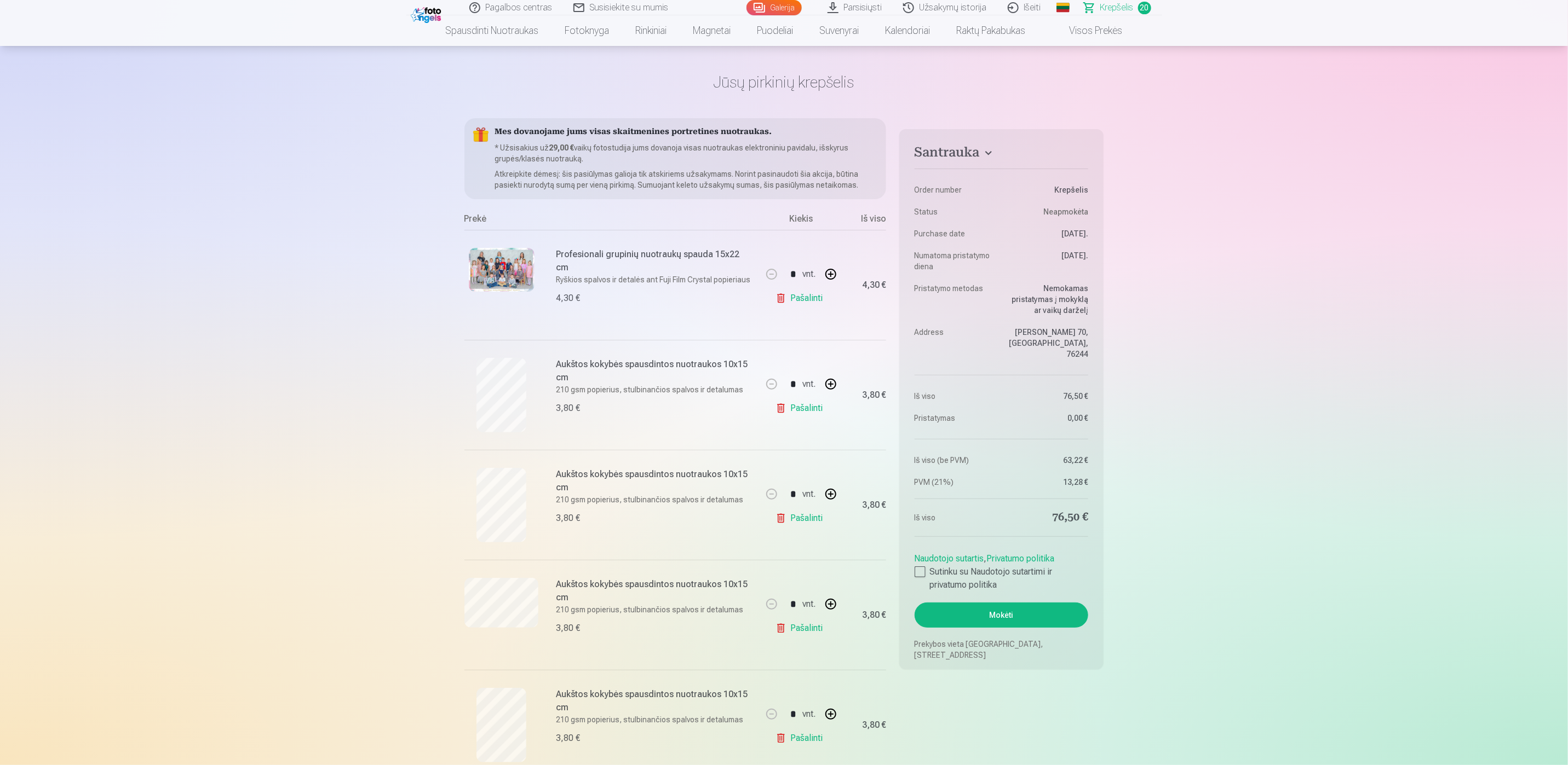
scroll to position [0, 0]
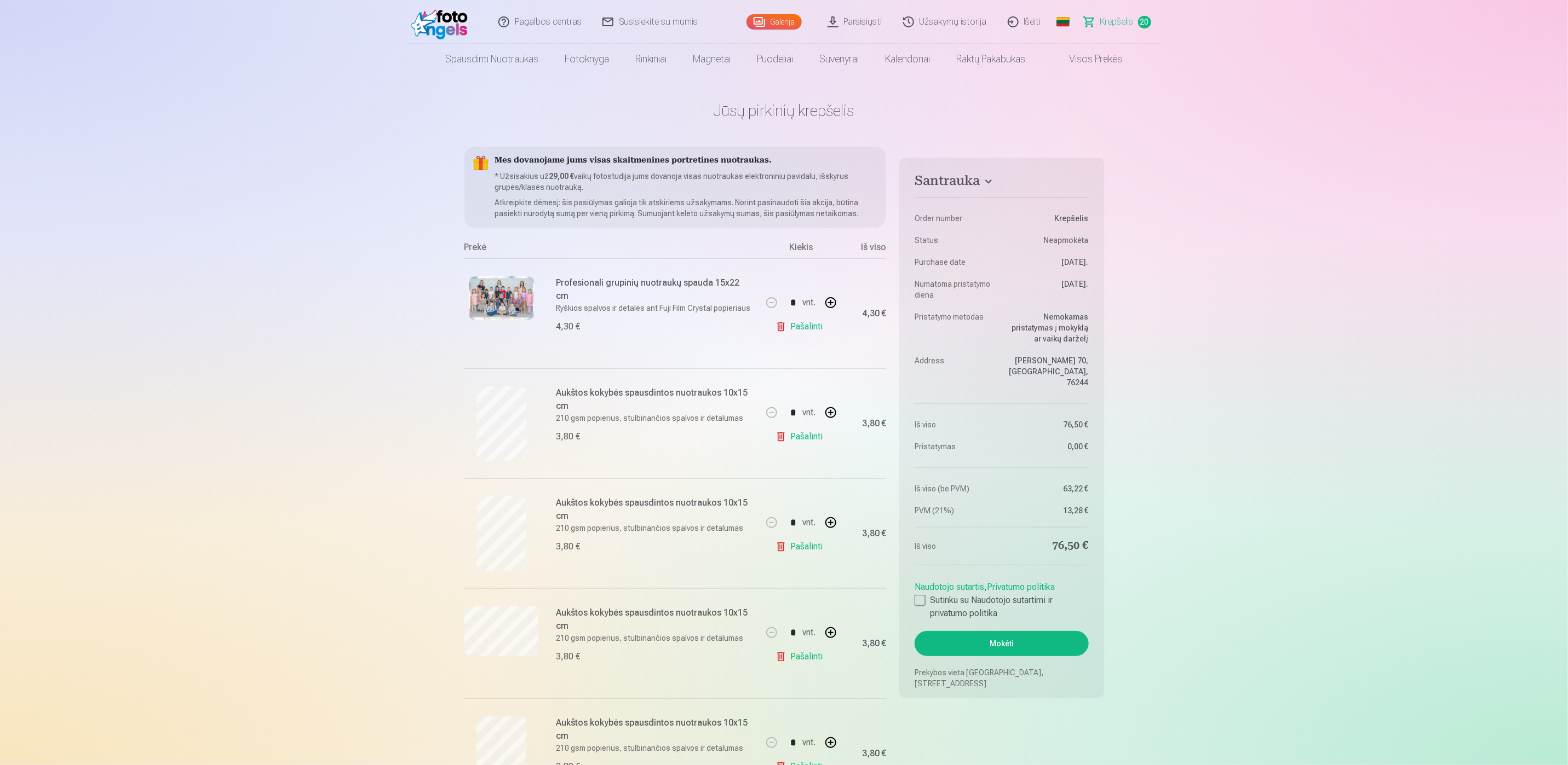
click at [781, 25] on link "Galerija" at bounding box center [774, 21] width 56 height 15
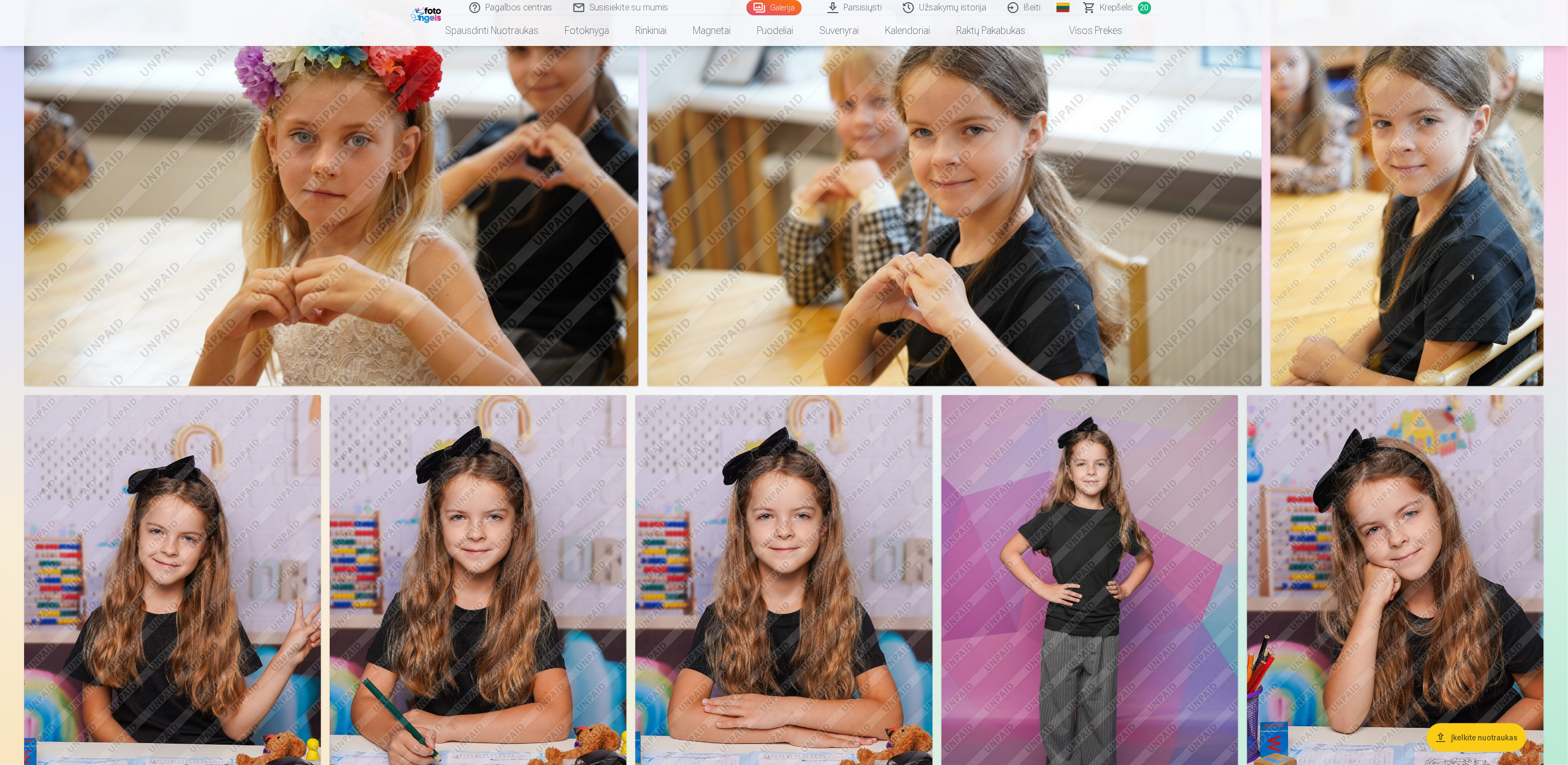
scroll to position [657, 0]
click at [1432, 239] on img at bounding box center [1407, 180] width 273 height 409
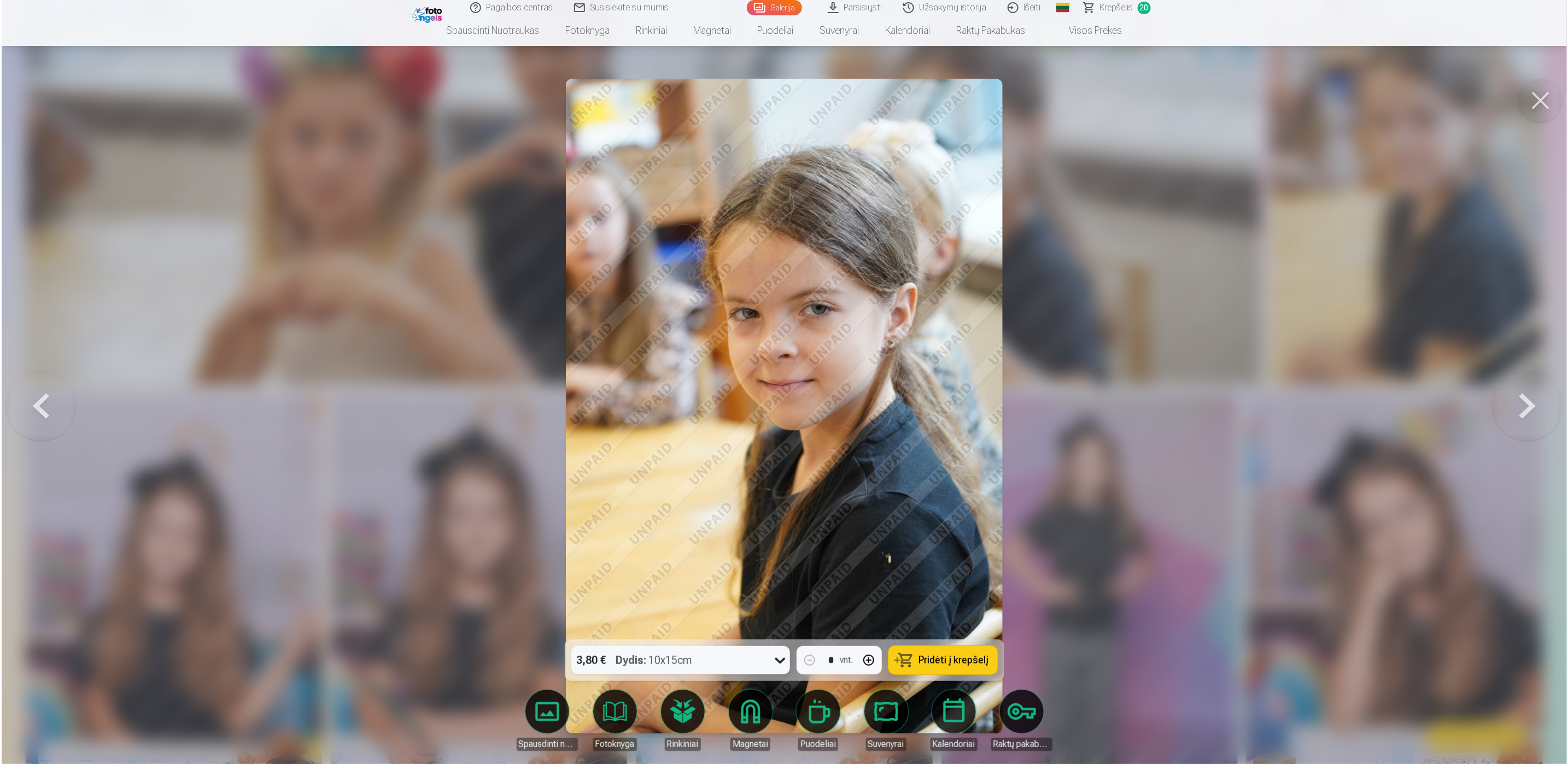
scroll to position [657, 0]
click at [727, 665] on div "3,80 € Dydis : 10x15cm" at bounding box center [670, 660] width 198 height 29
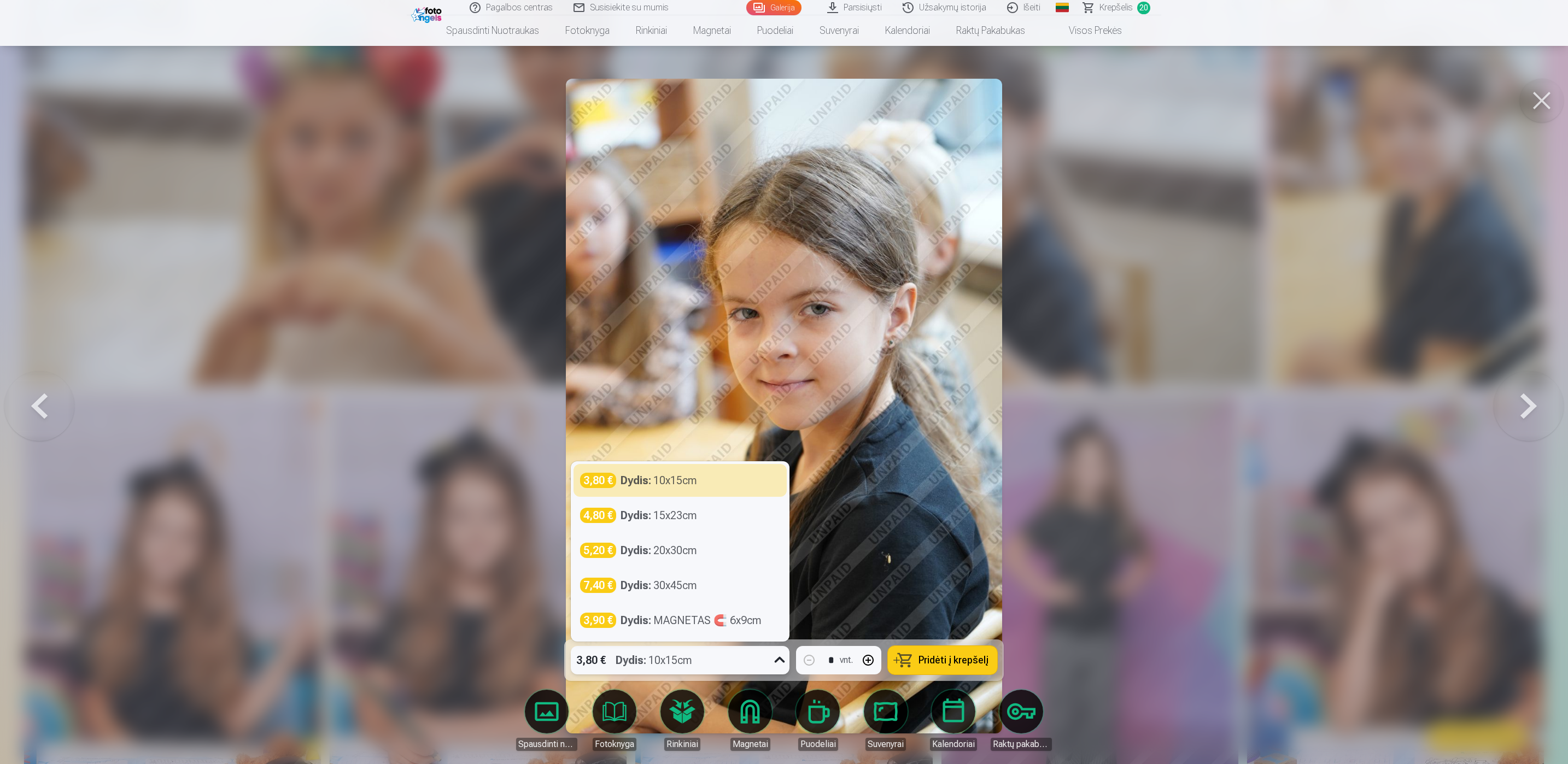
click at [1215, 445] on div at bounding box center [784, 382] width 1568 height 764
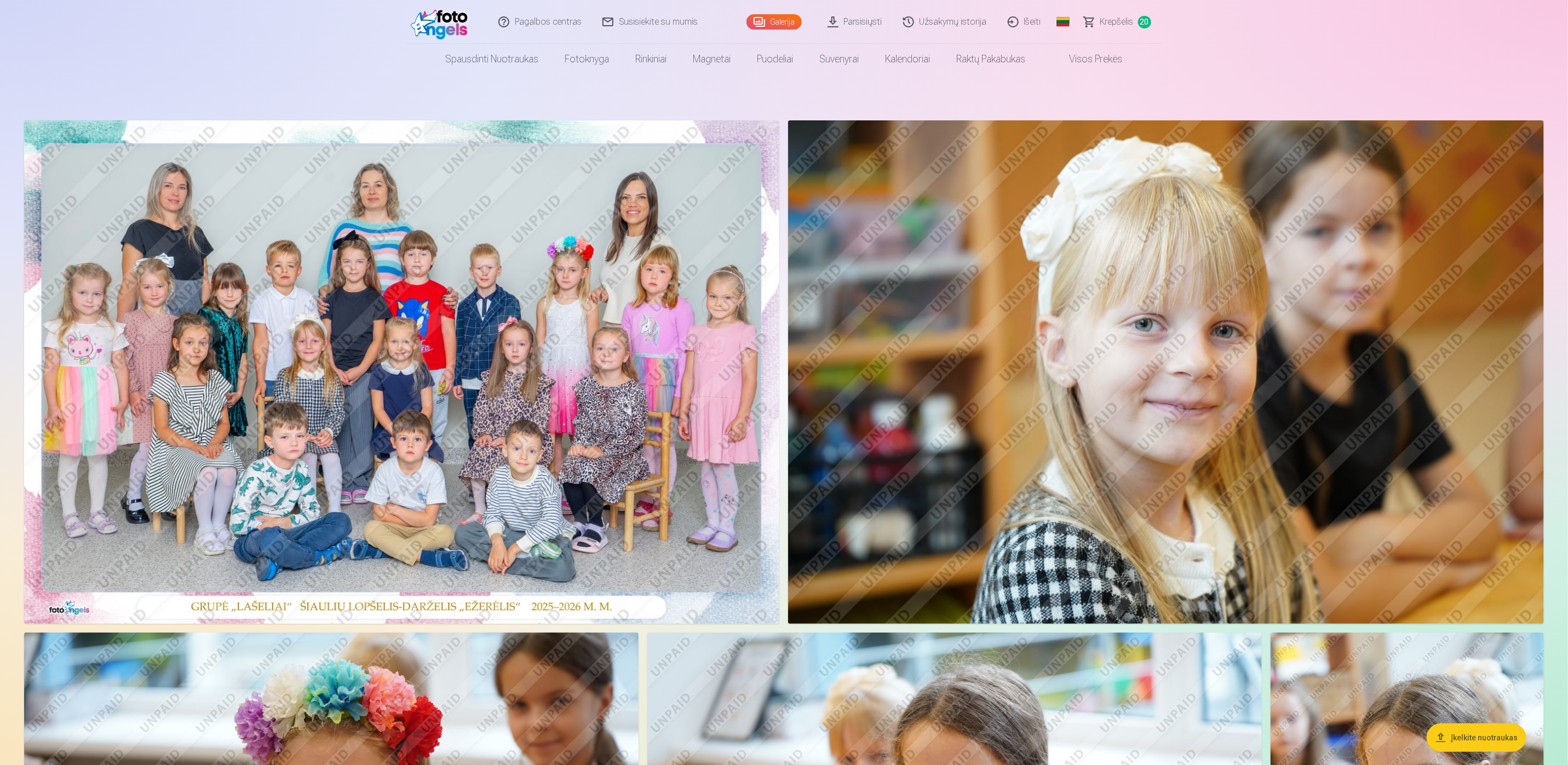
click at [1109, 27] on span "Krepšelis" at bounding box center [1117, 22] width 34 height 13
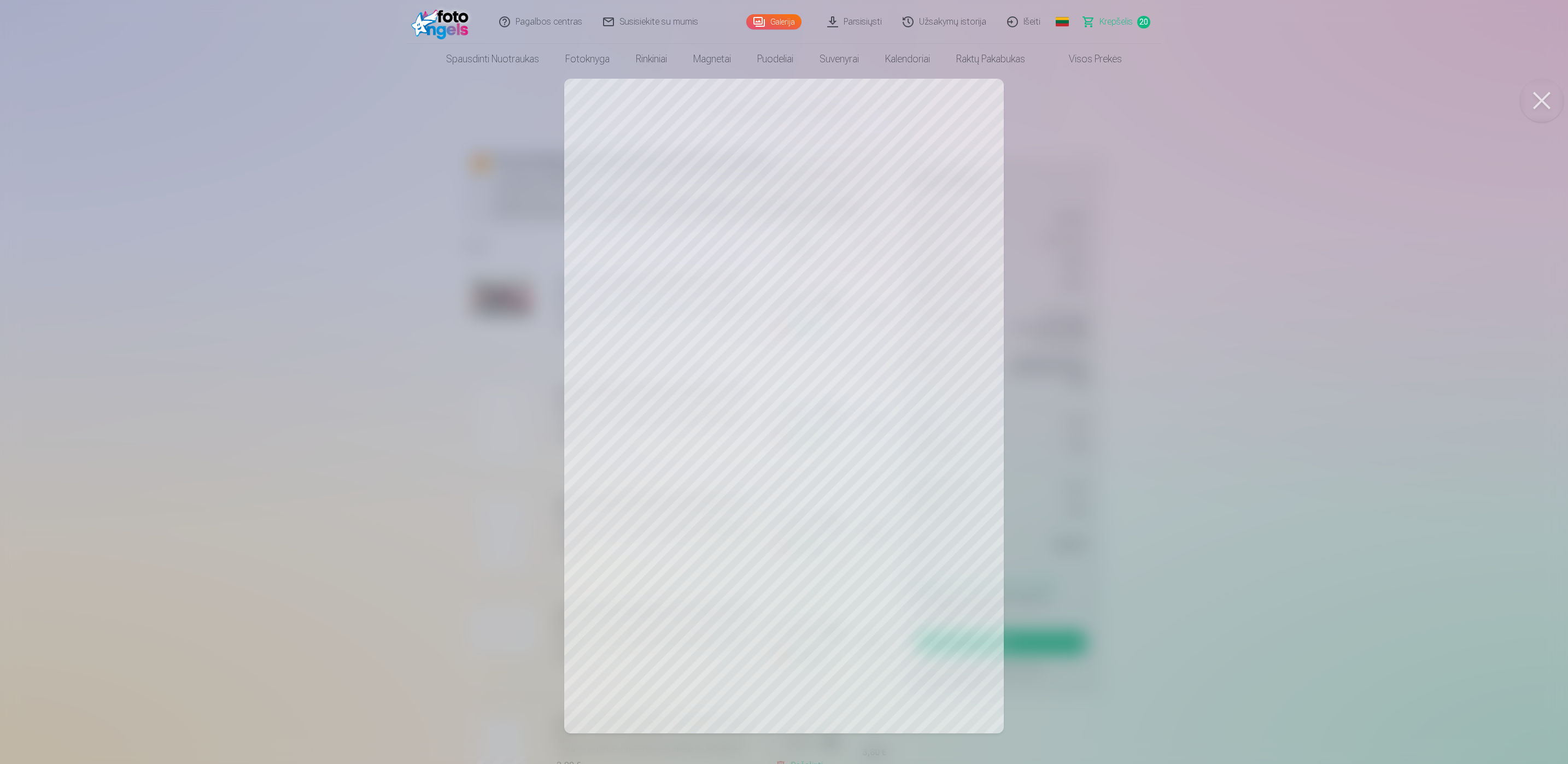
click at [1514, 404] on div at bounding box center [784, 382] width 1568 height 764
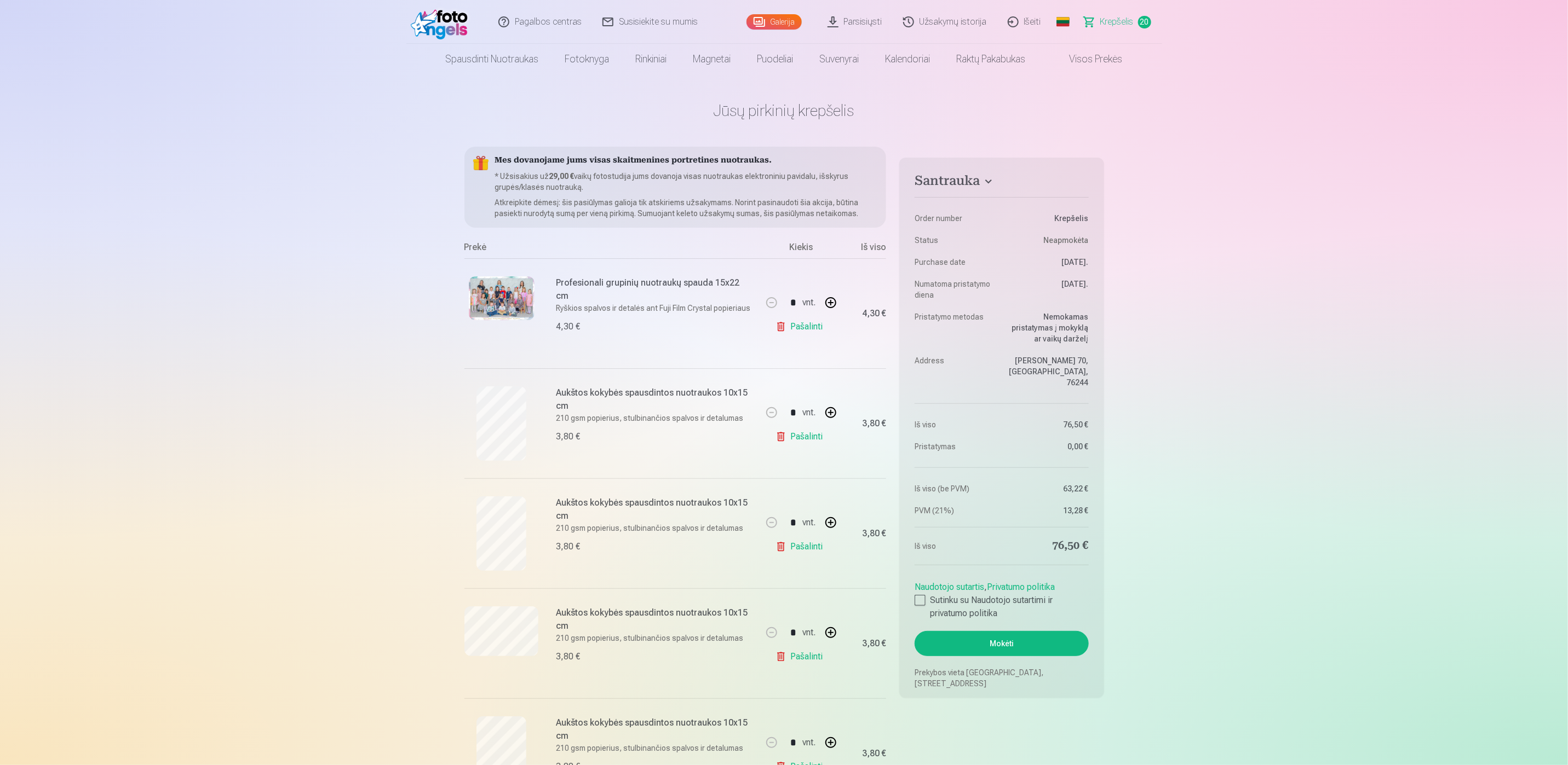
click at [508, 306] on img at bounding box center [502, 299] width 66 height 44
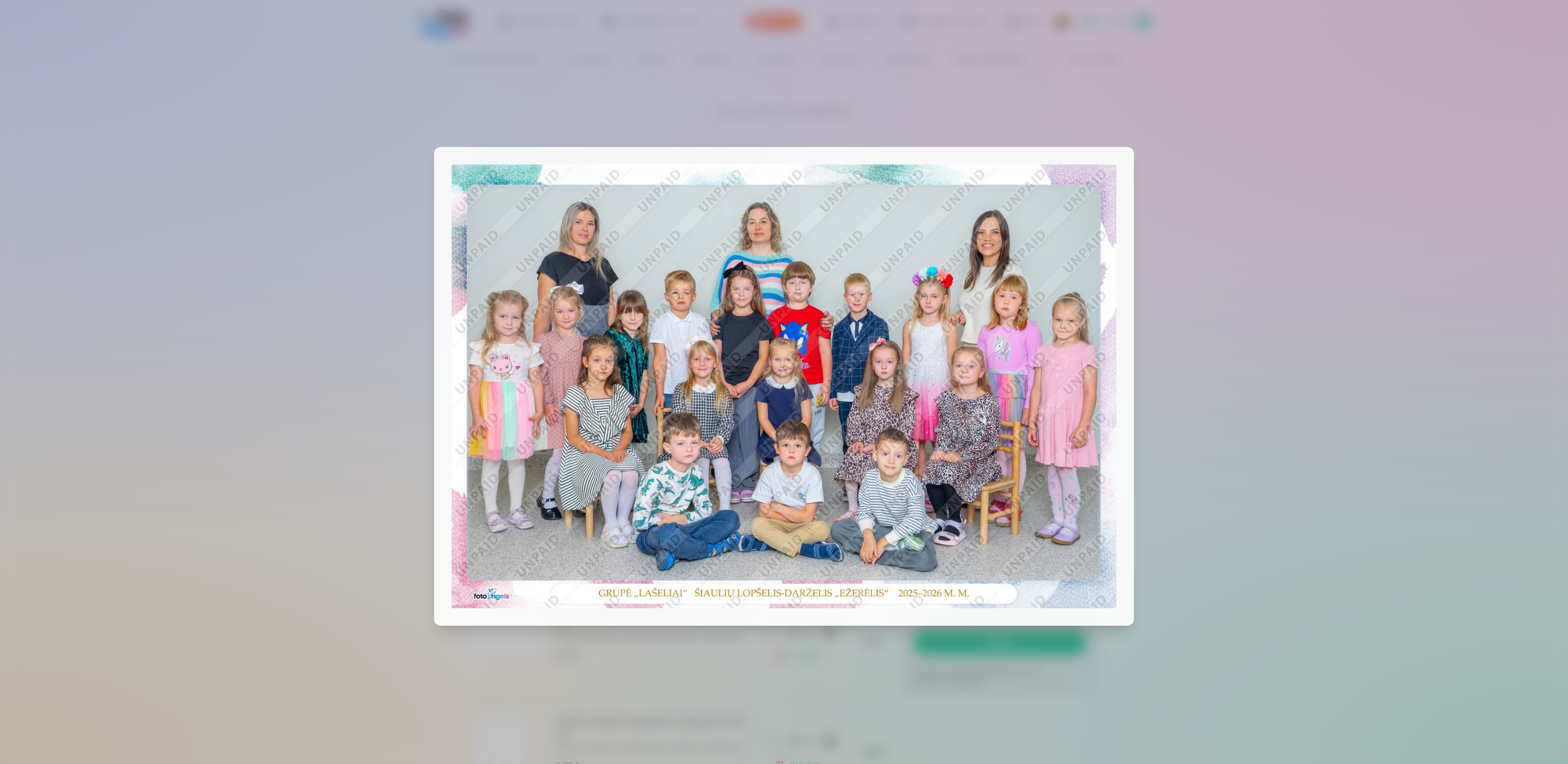
click at [1524, 74] on div at bounding box center [784, 382] width 1568 height 764
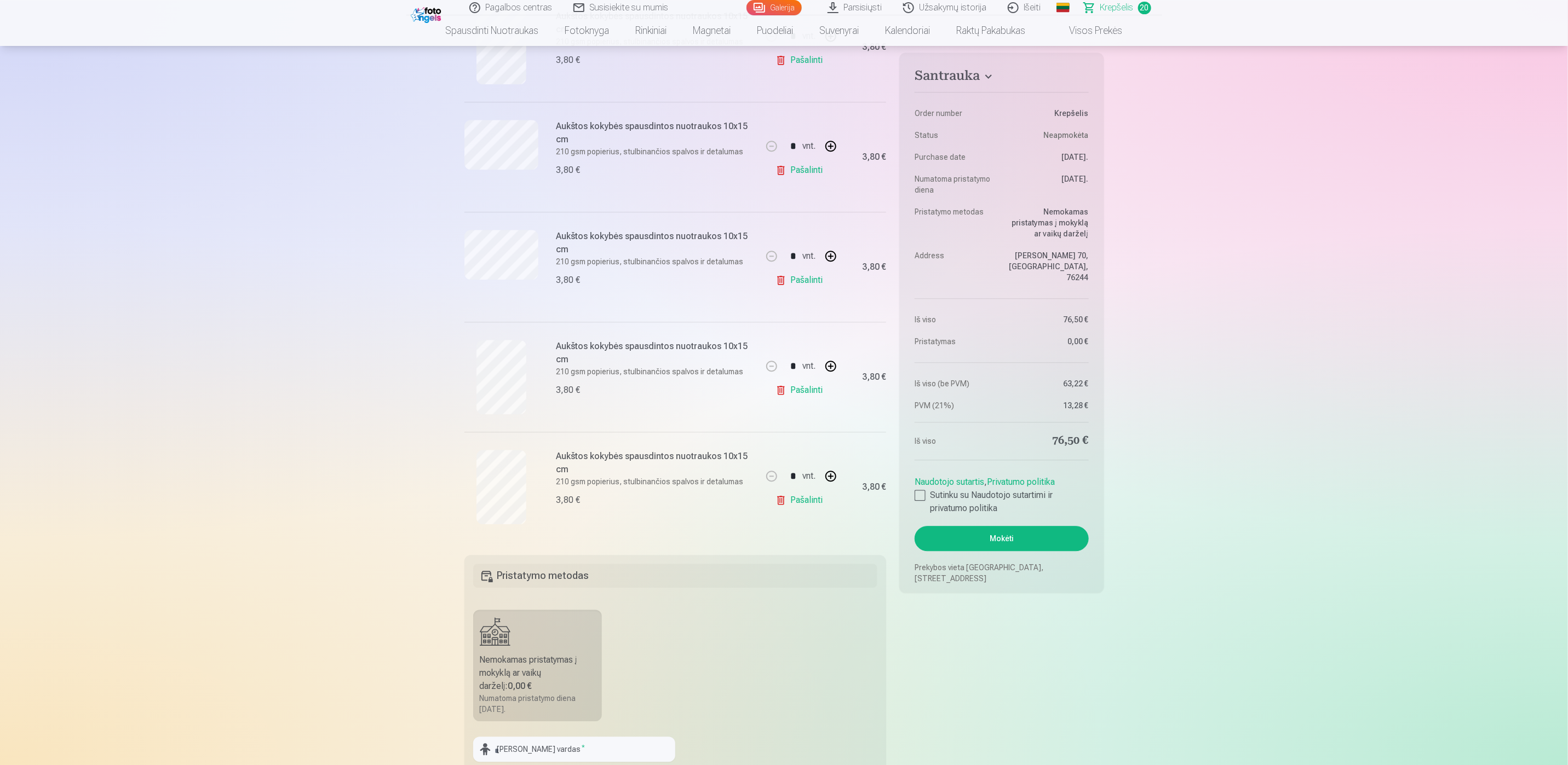
scroll to position [1807, 0]
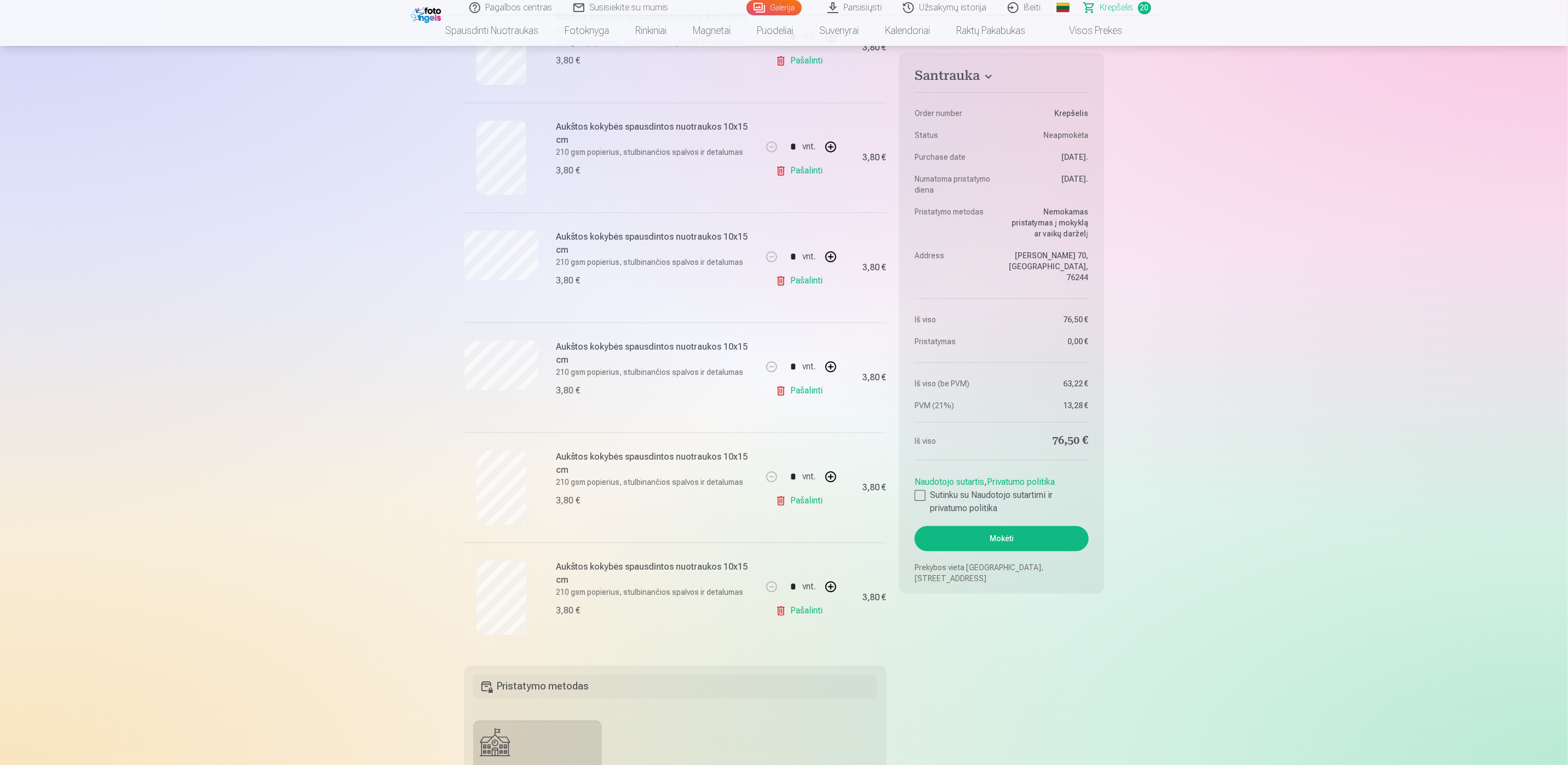
click at [811, 400] on link "Pašalinti" at bounding box center [801, 391] width 52 height 22
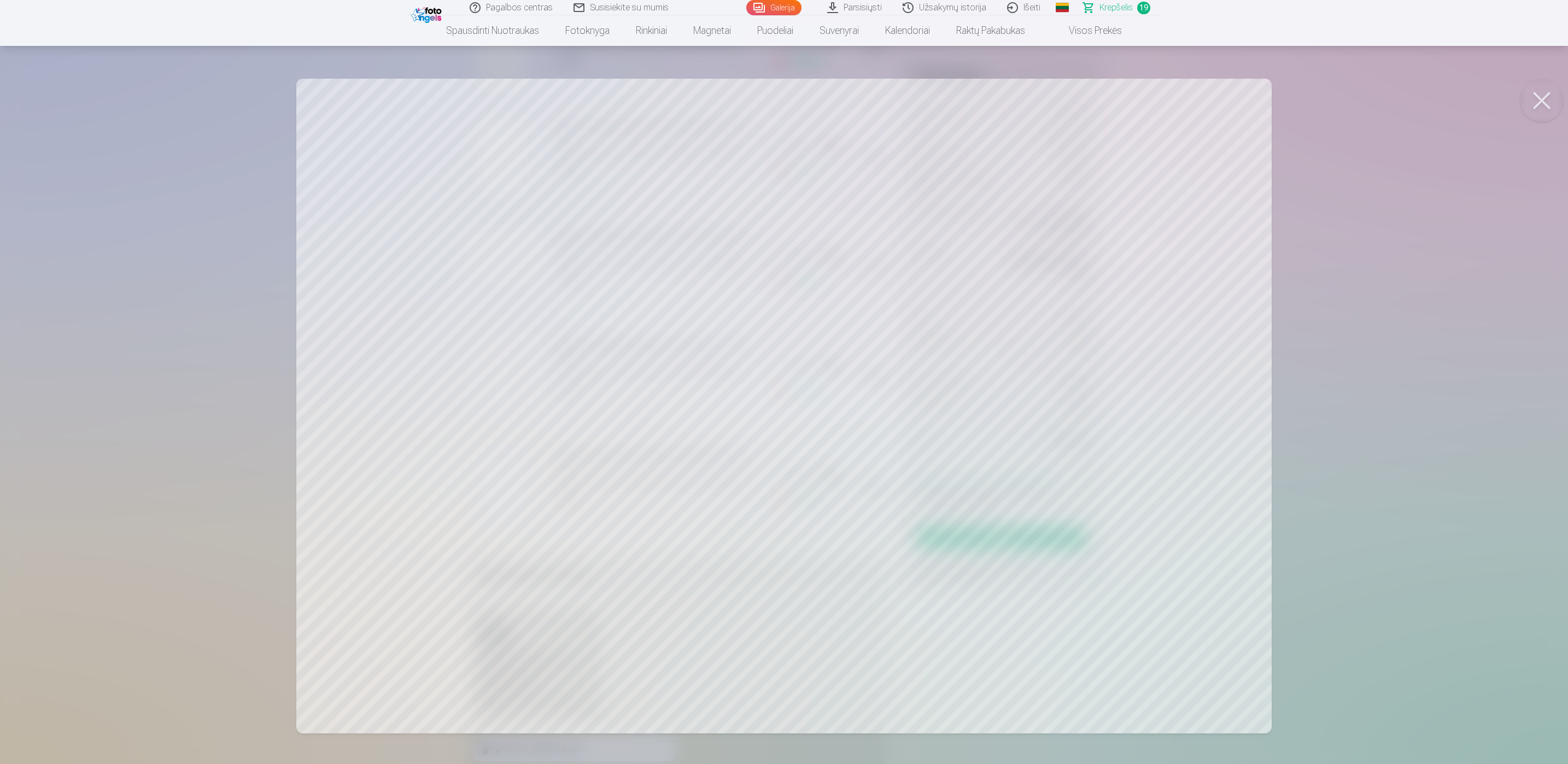
click at [1540, 103] on button at bounding box center [1542, 101] width 44 height 44
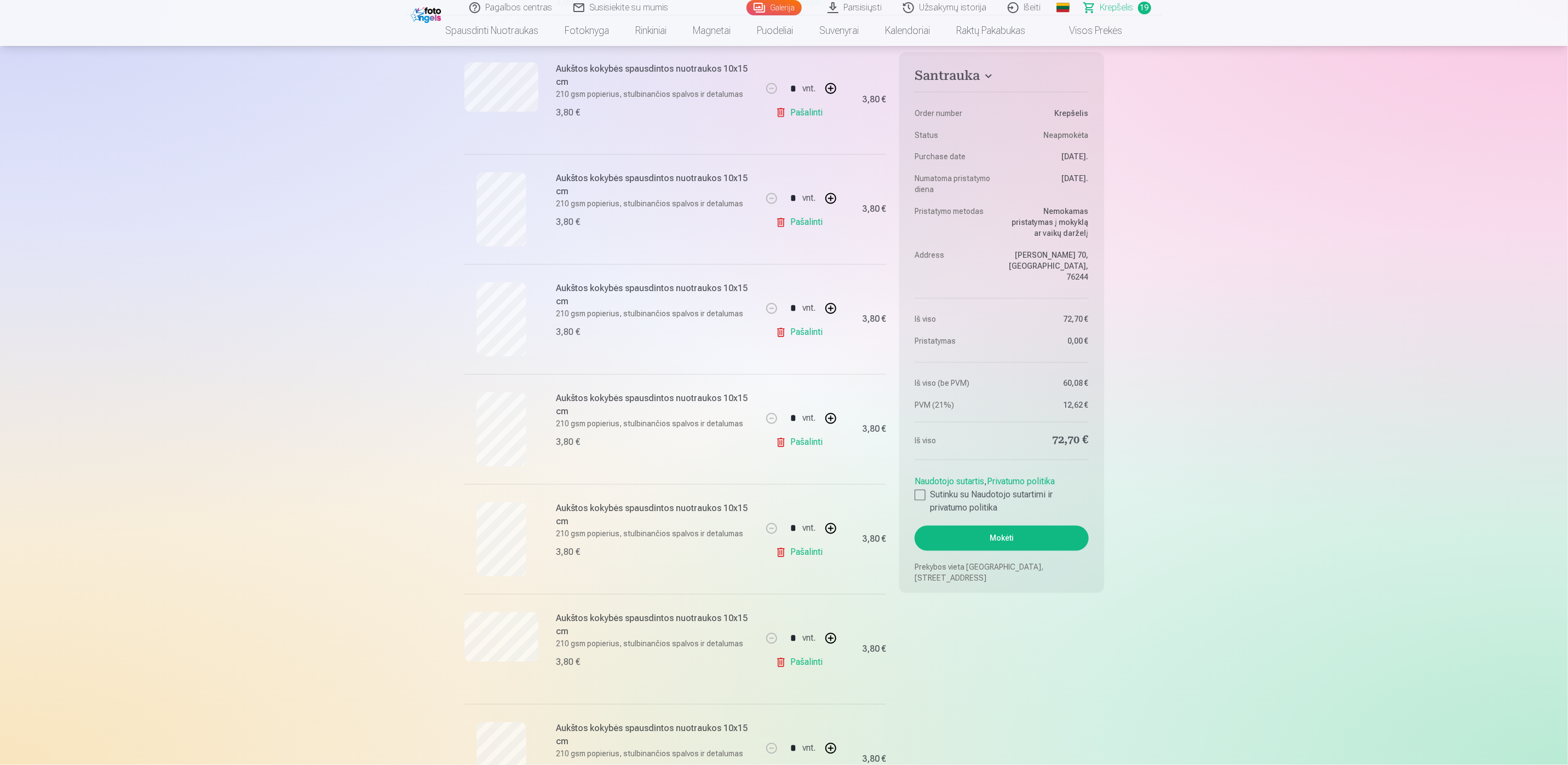
scroll to position [1396, 0]
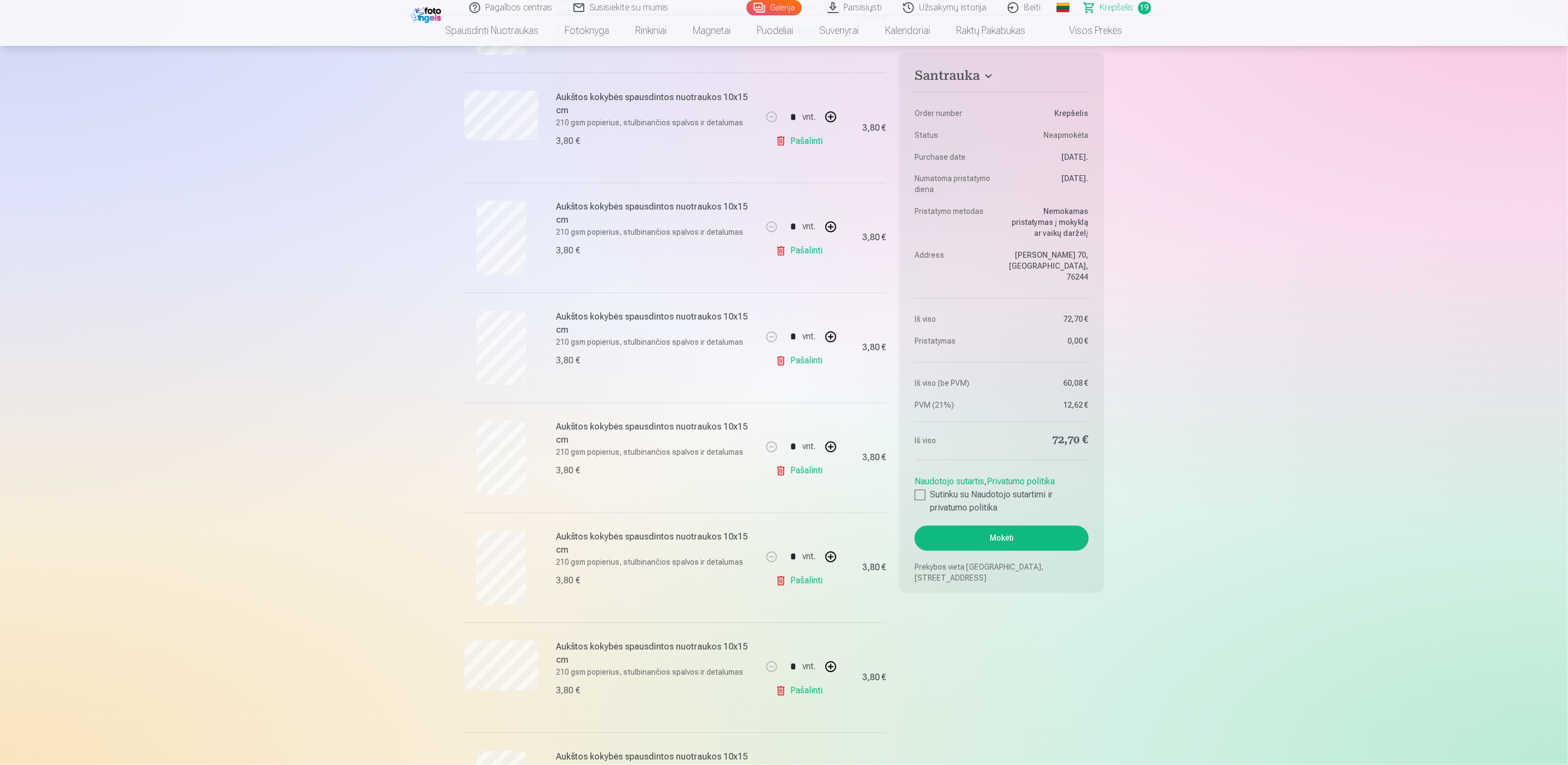
click at [799, 475] on link "Pašalinti" at bounding box center [801, 471] width 52 height 22
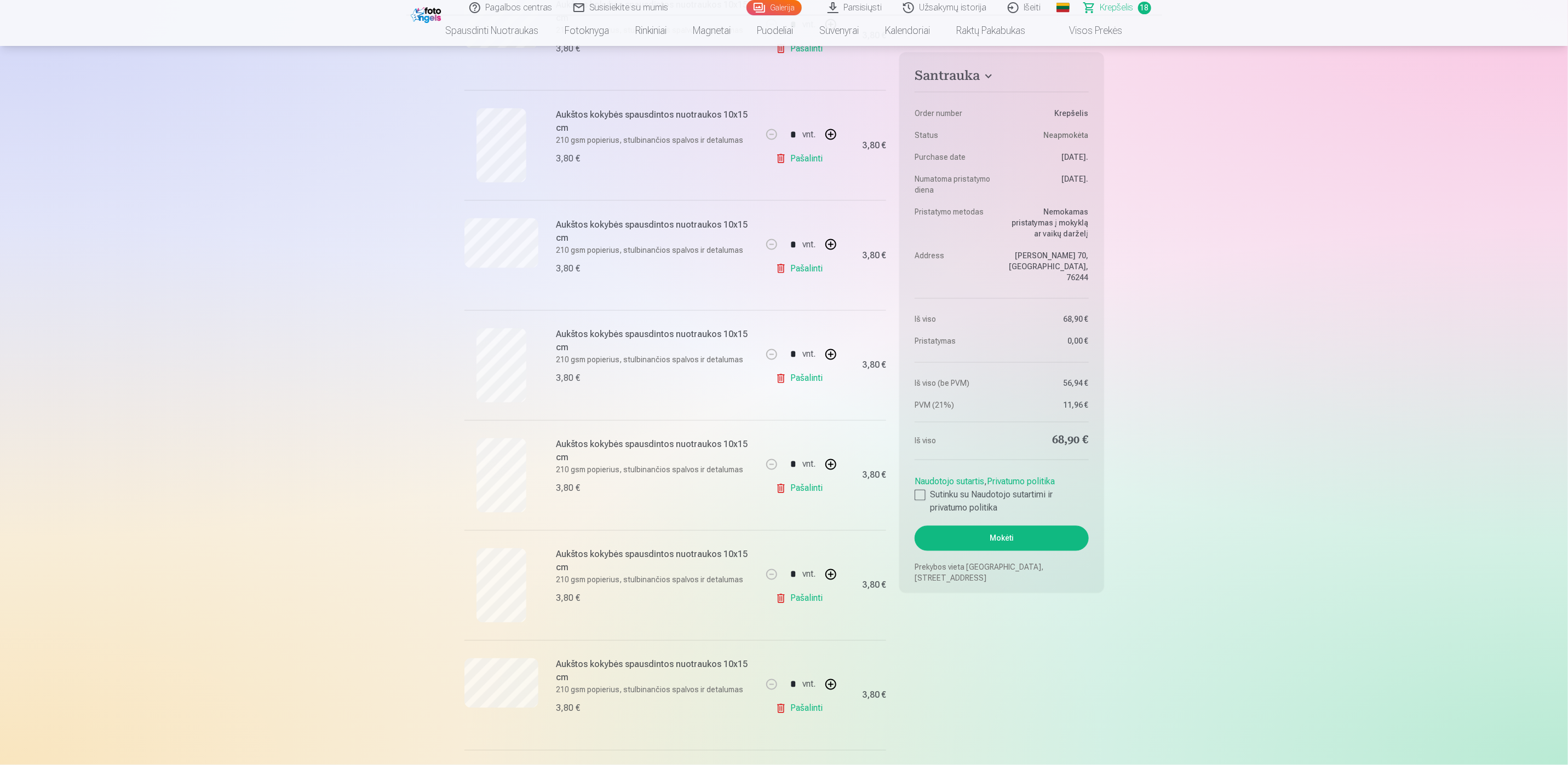
scroll to position [1232, 0]
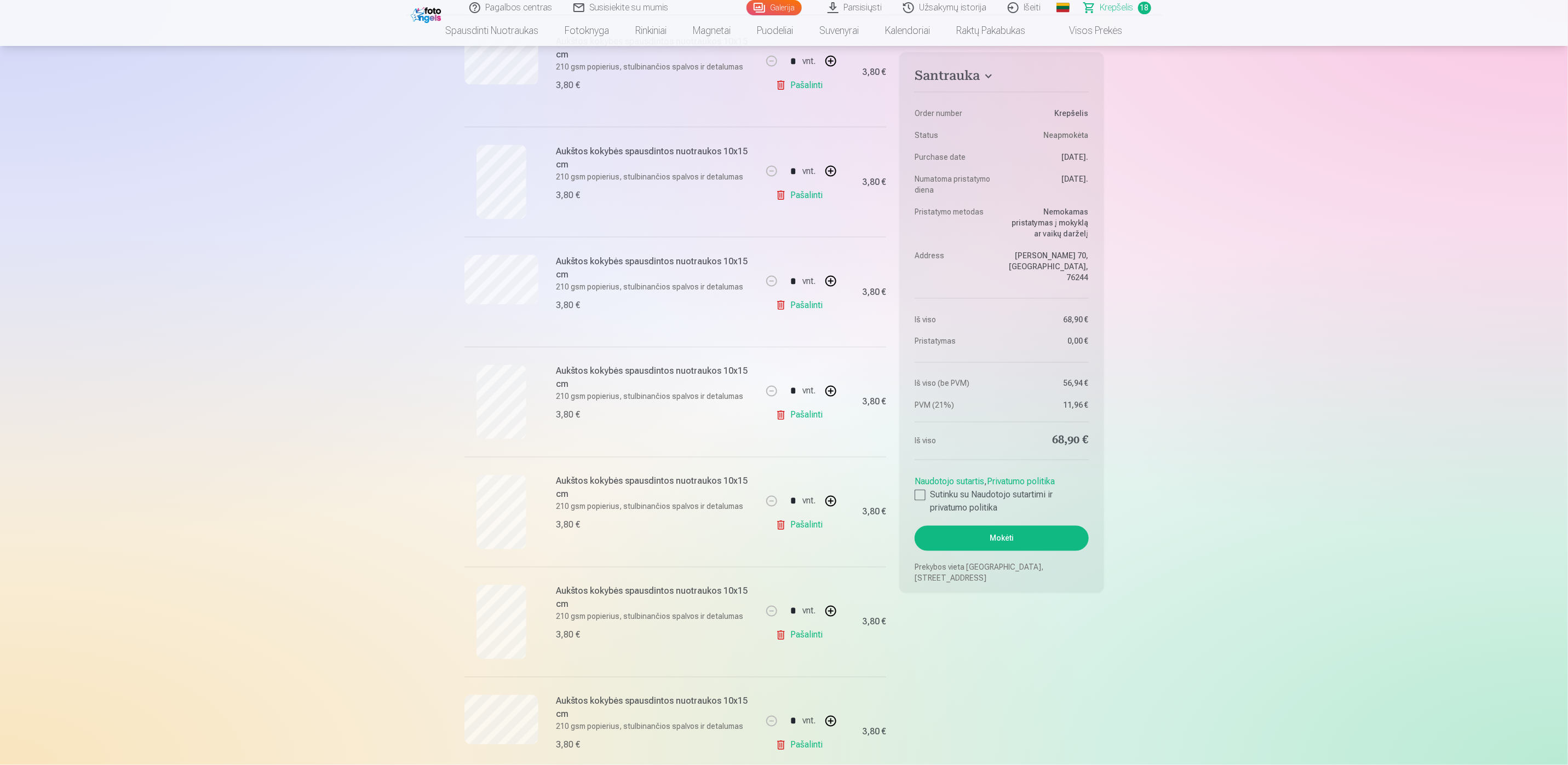
click at [810, 201] on link "Pašalinti" at bounding box center [801, 195] width 52 height 22
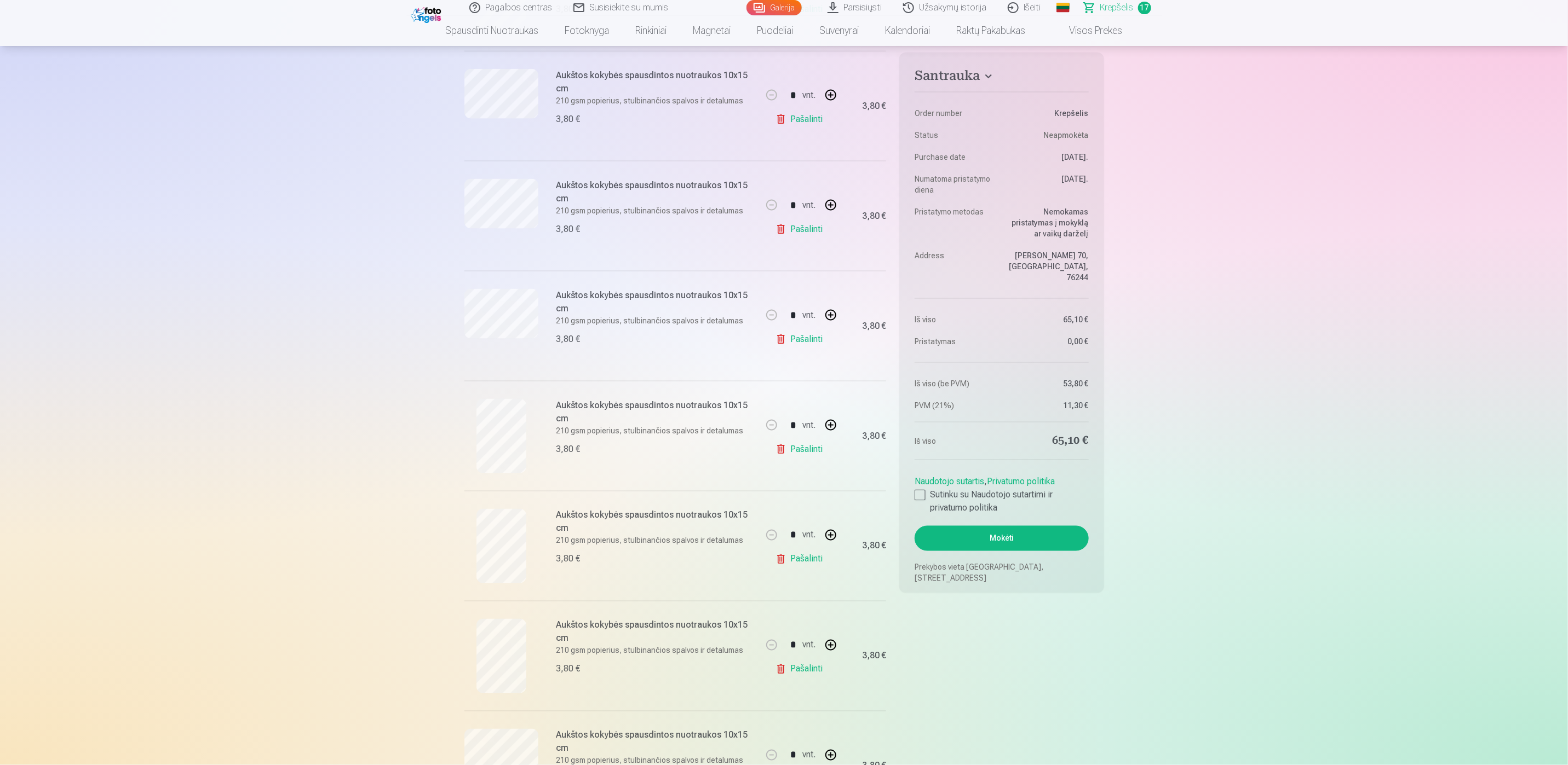
scroll to position [1067, 0]
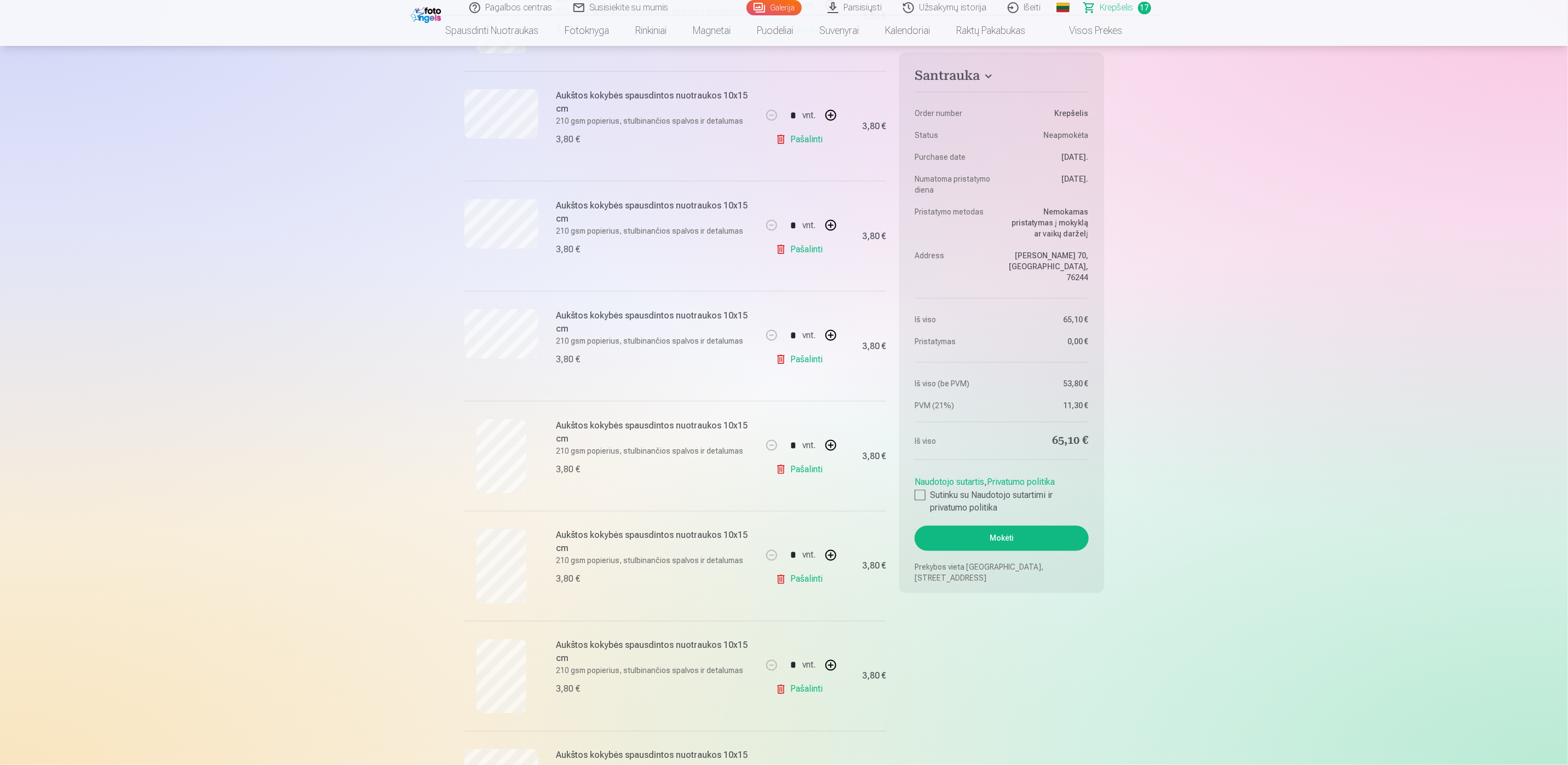
click at [806, 253] on link "Pašalinti" at bounding box center [801, 250] width 52 height 22
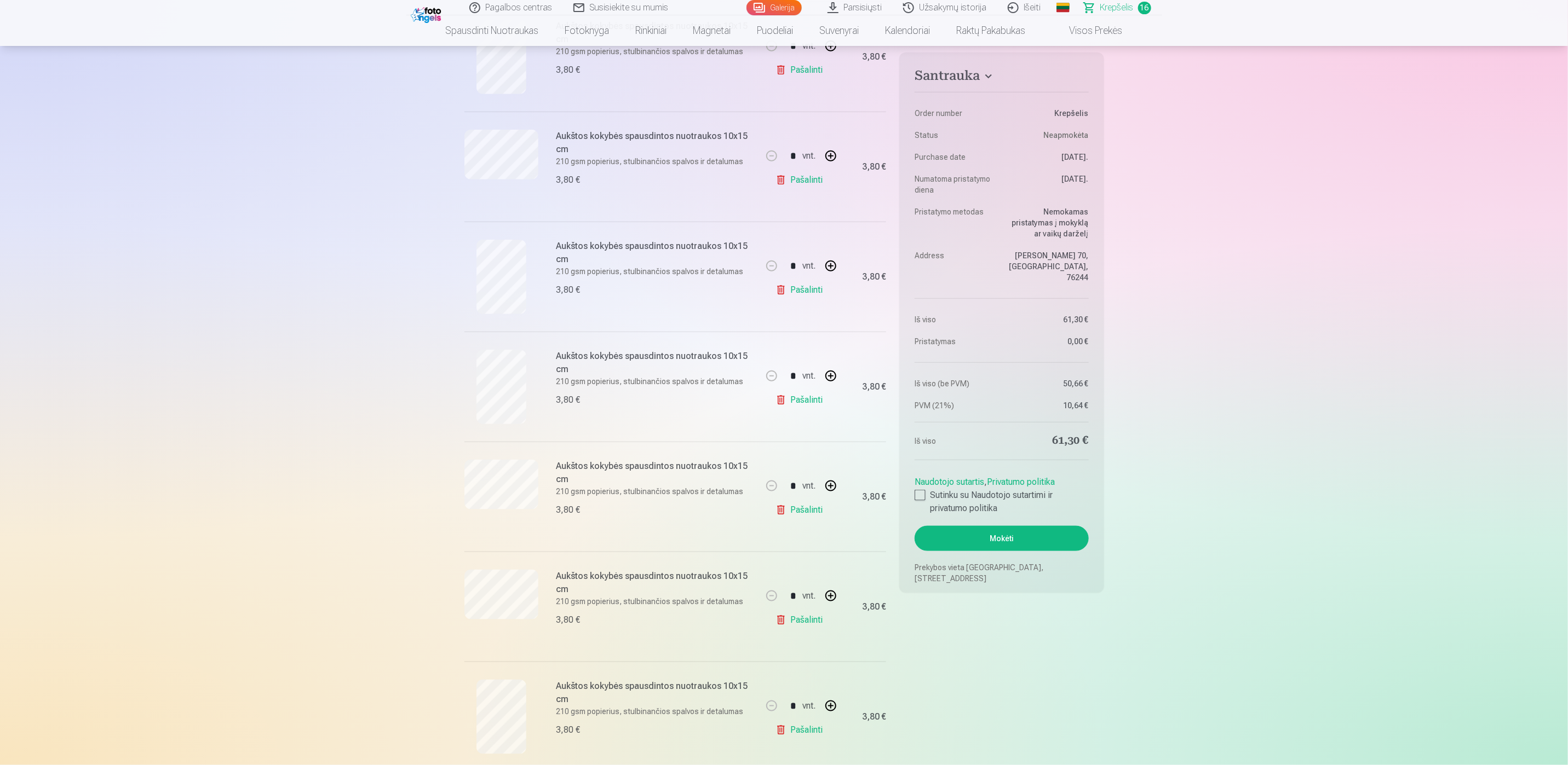
scroll to position [657, 0]
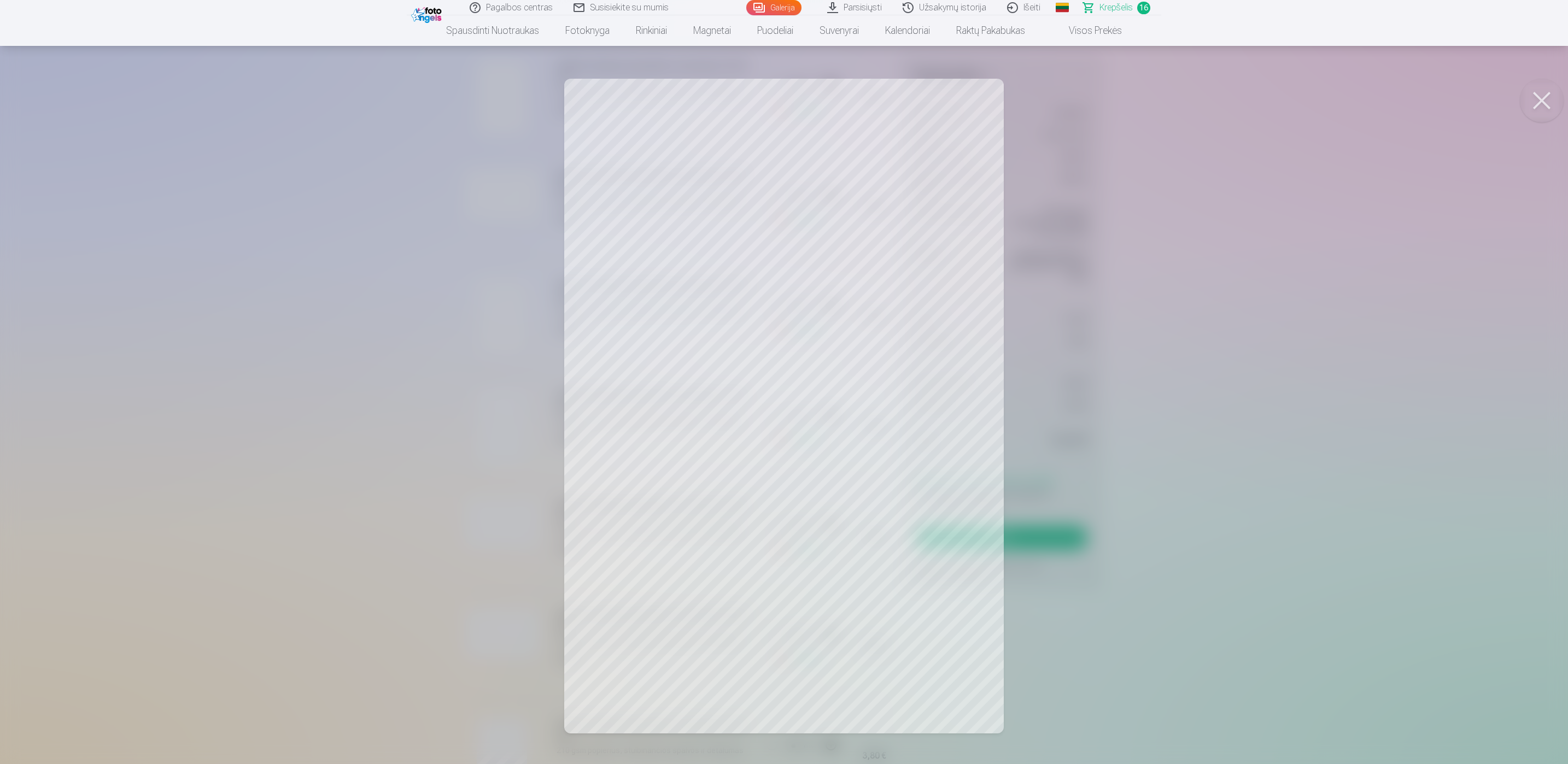
click at [1543, 97] on button at bounding box center [1542, 101] width 44 height 44
click at [1539, 99] on button at bounding box center [1542, 101] width 44 height 44
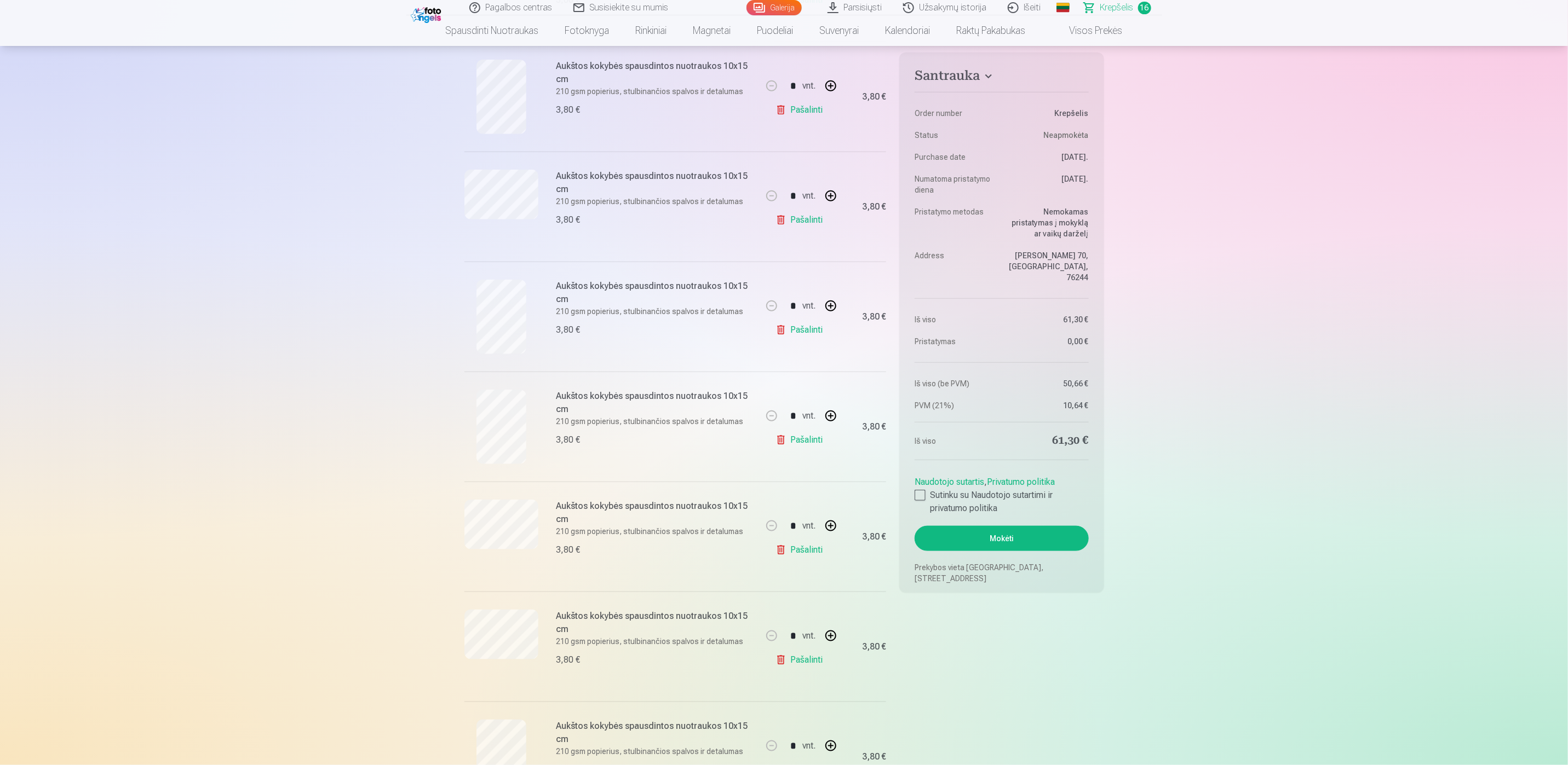
click at [815, 333] on link "Pašalinti" at bounding box center [801, 330] width 52 height 22
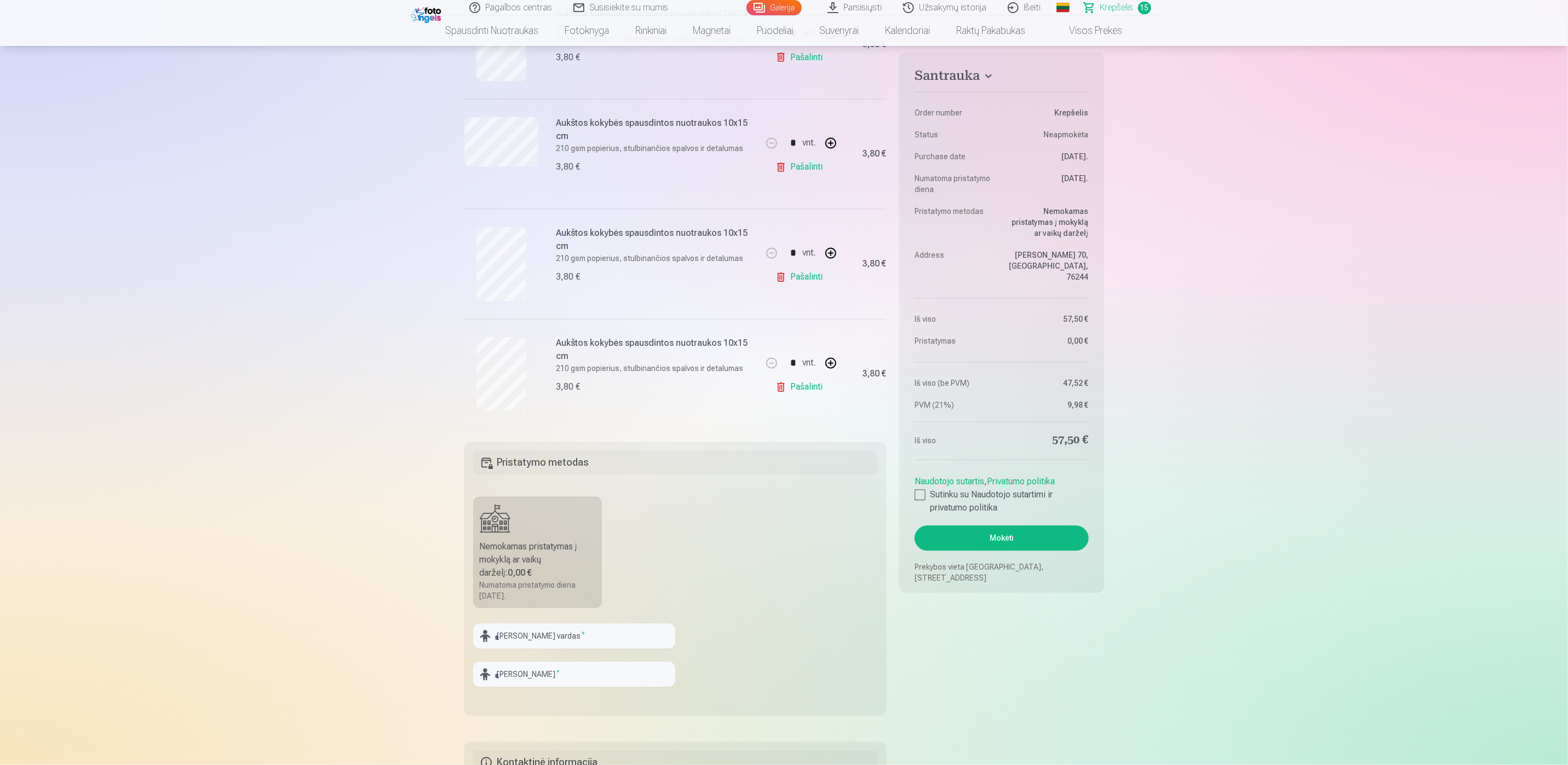
scroll to position [1478, 0]
click at [815, 398] on link "Pašalinti" at bounding box center [801, 389] width 52 height 22
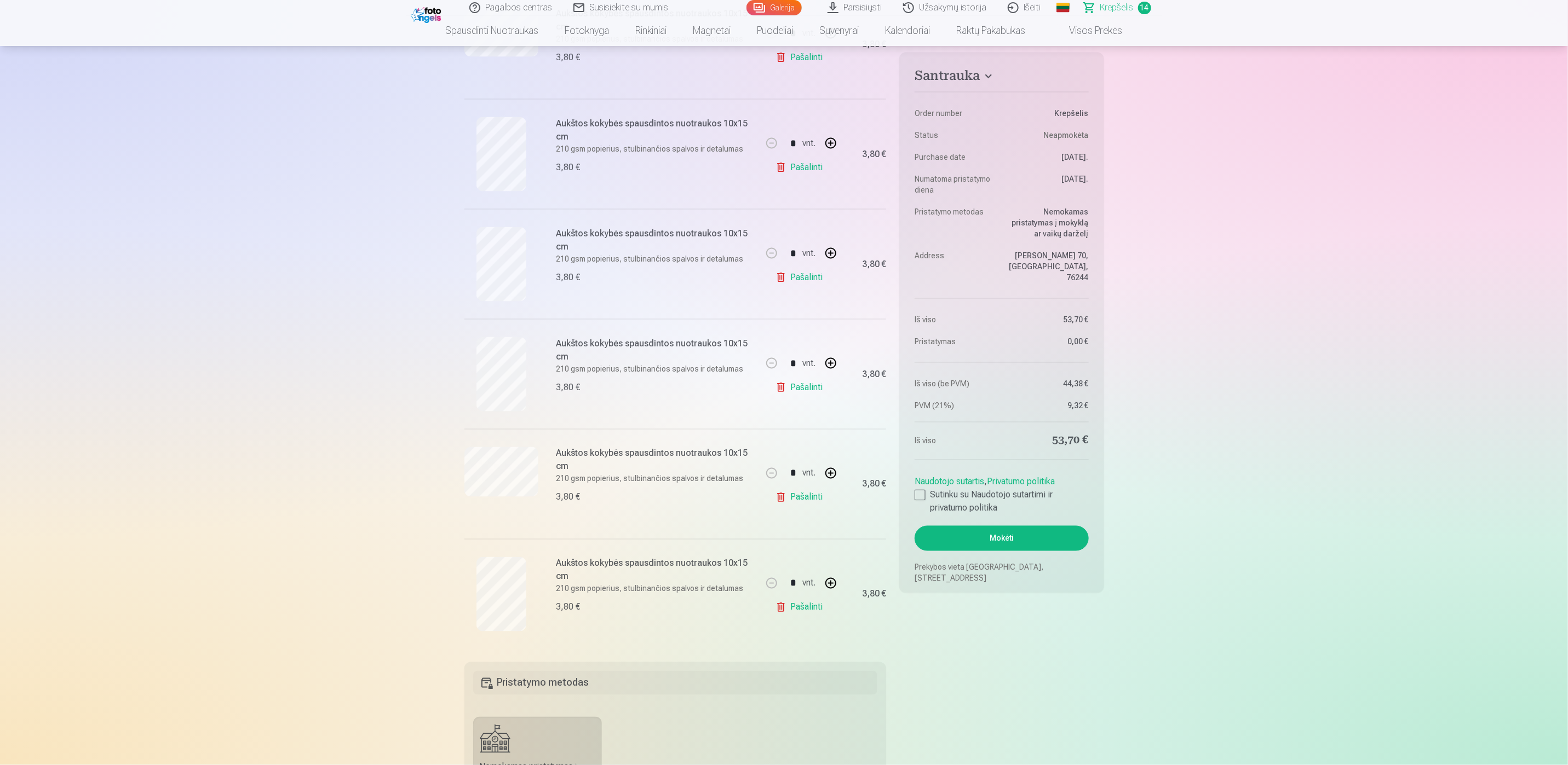
scroll to position [1067, 0]
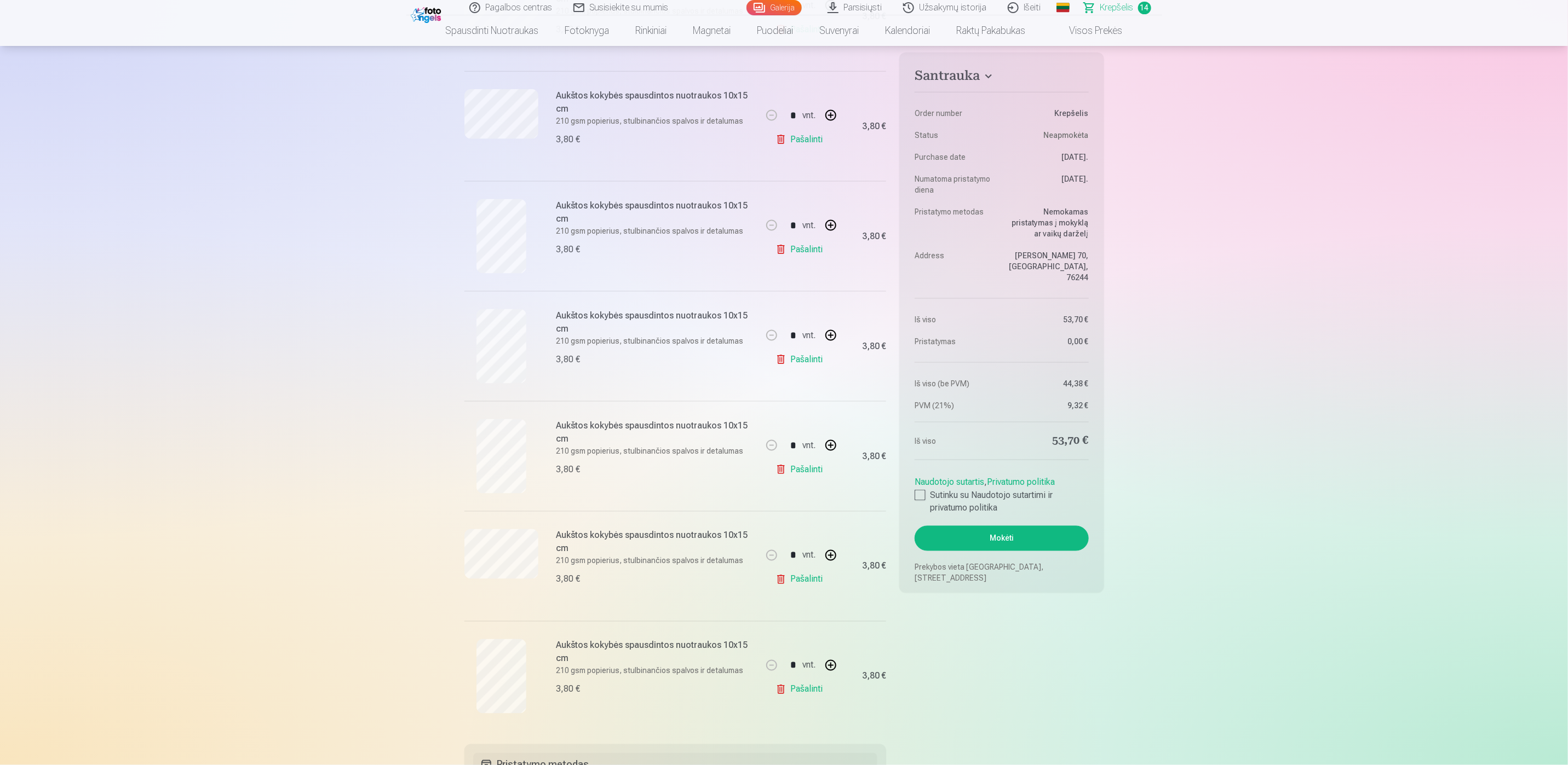
click at [800, 141] on link "Pašalinti" at bounding box center [801, 140] width 52 height 22
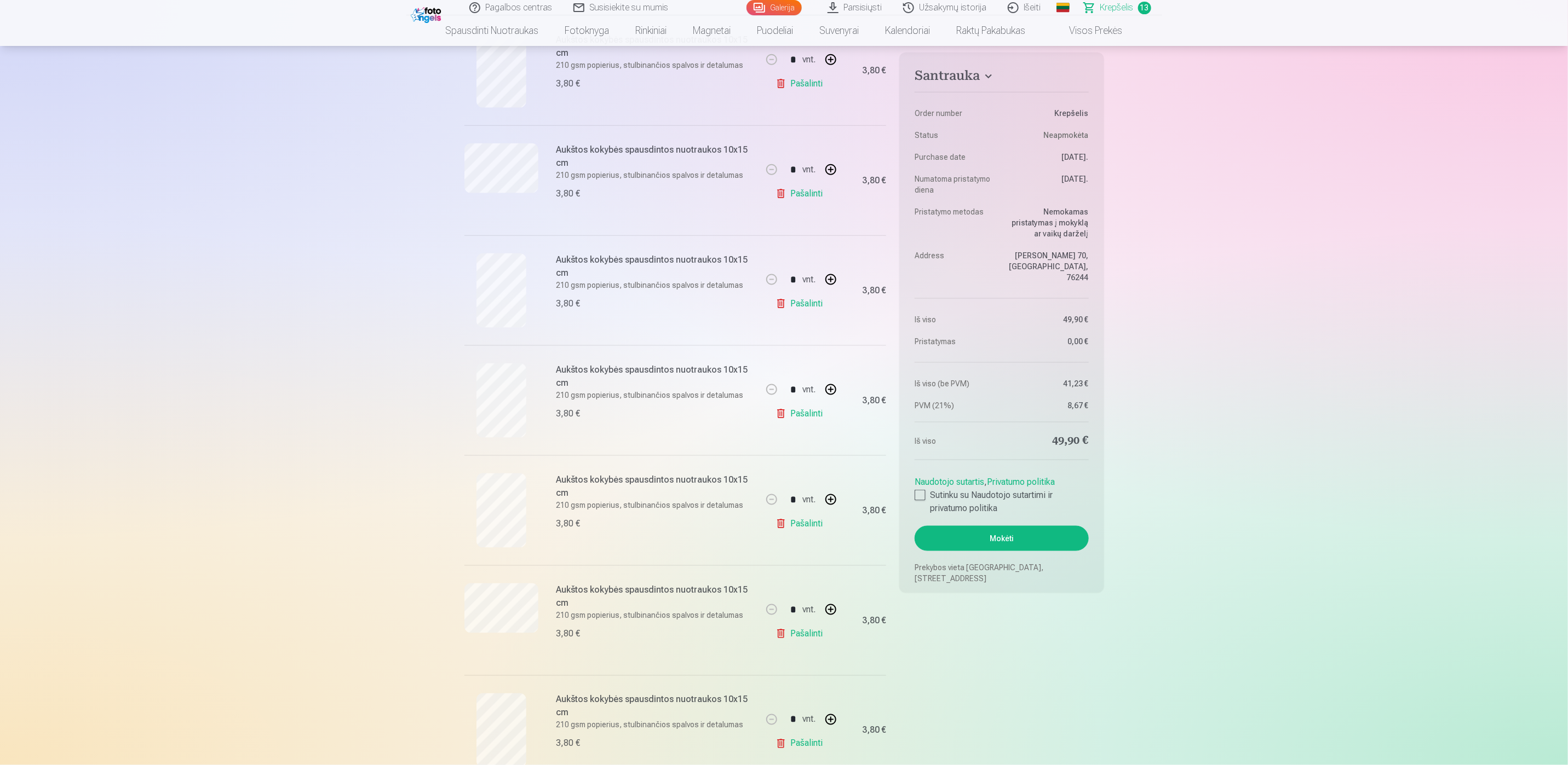
scroll to position [821, 0]
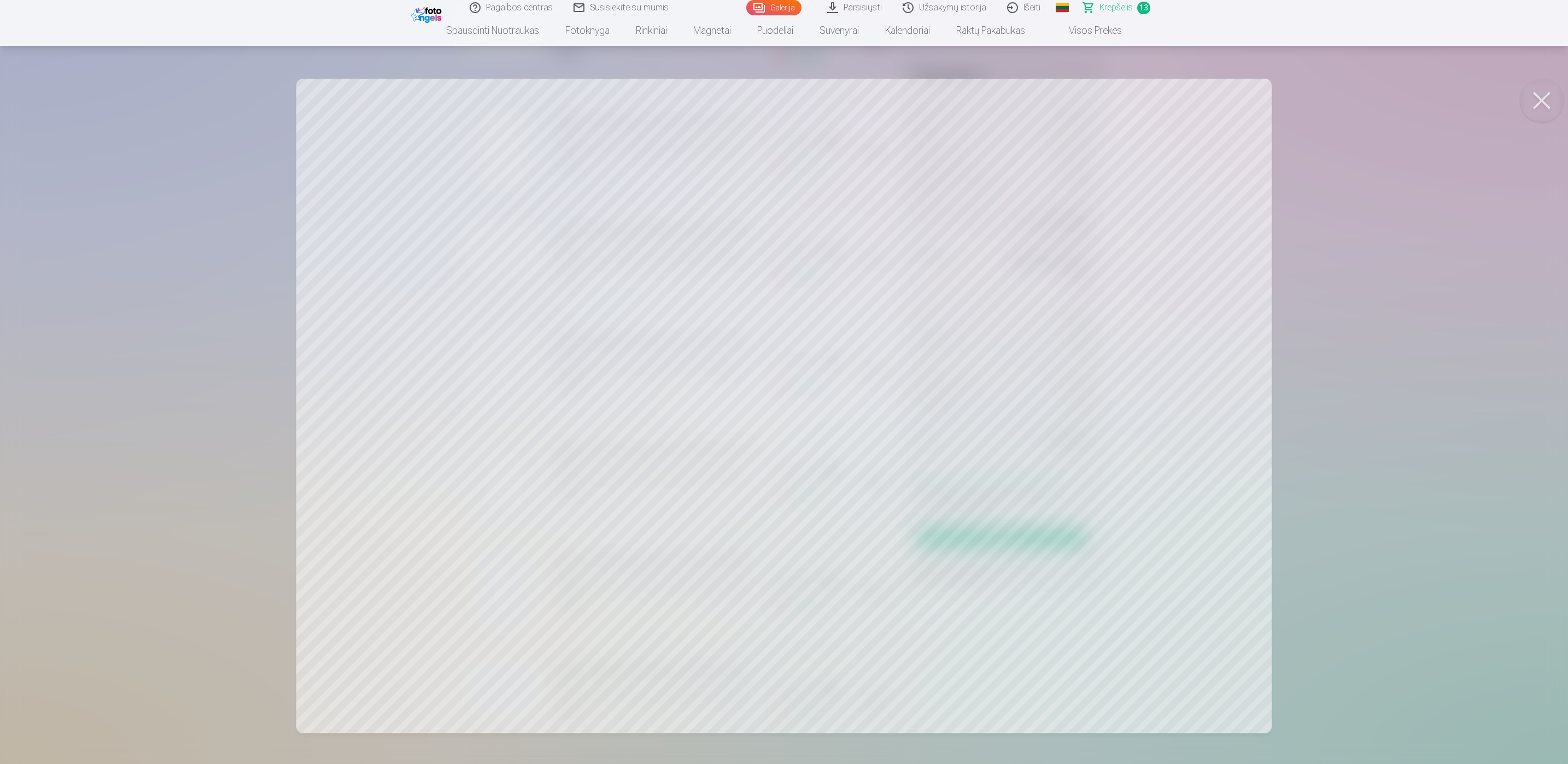
click at [1537, 101] on button at bounding box center [1542, 101] width 44 height 44
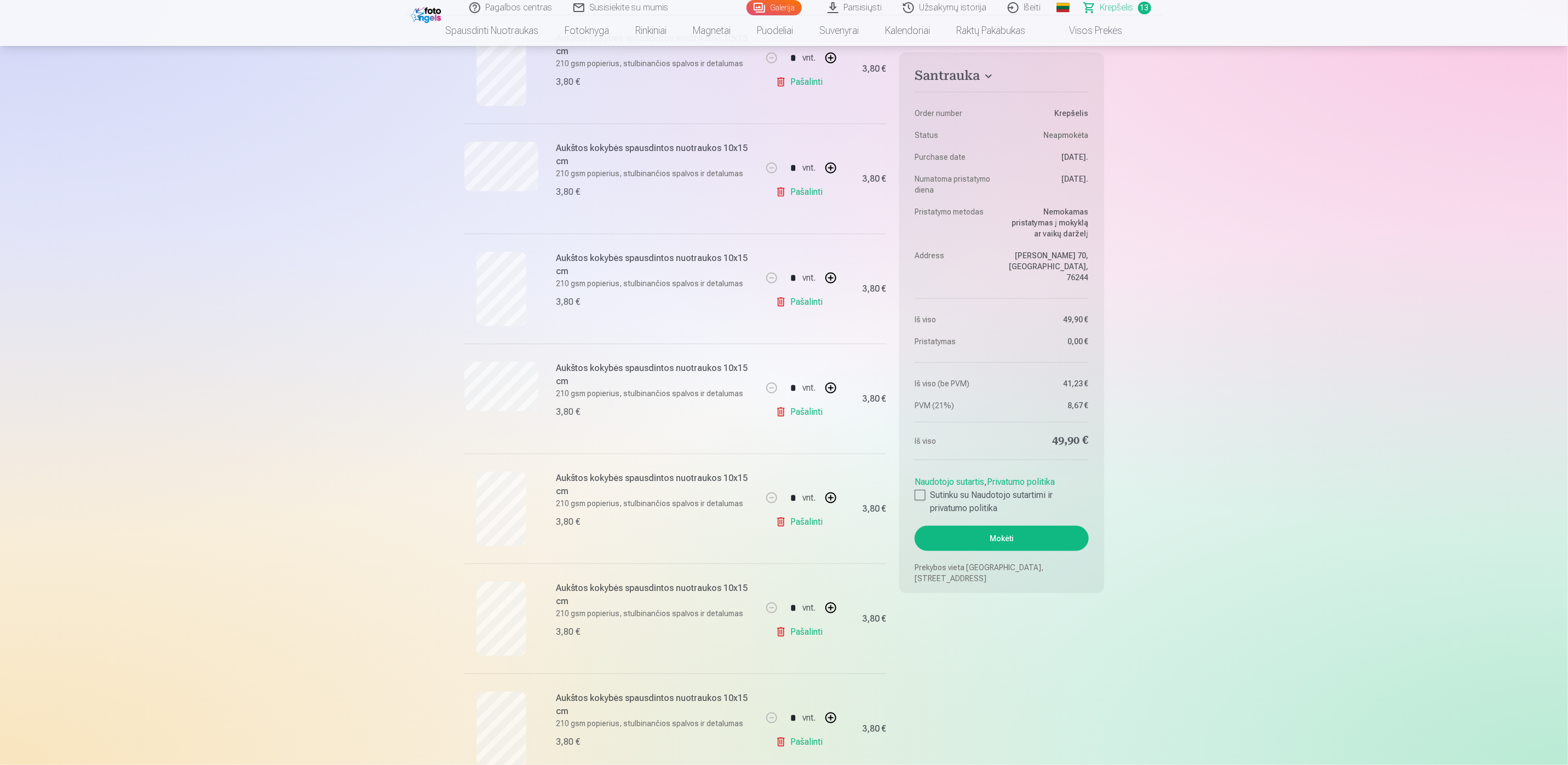
scroll to position [657, 0]
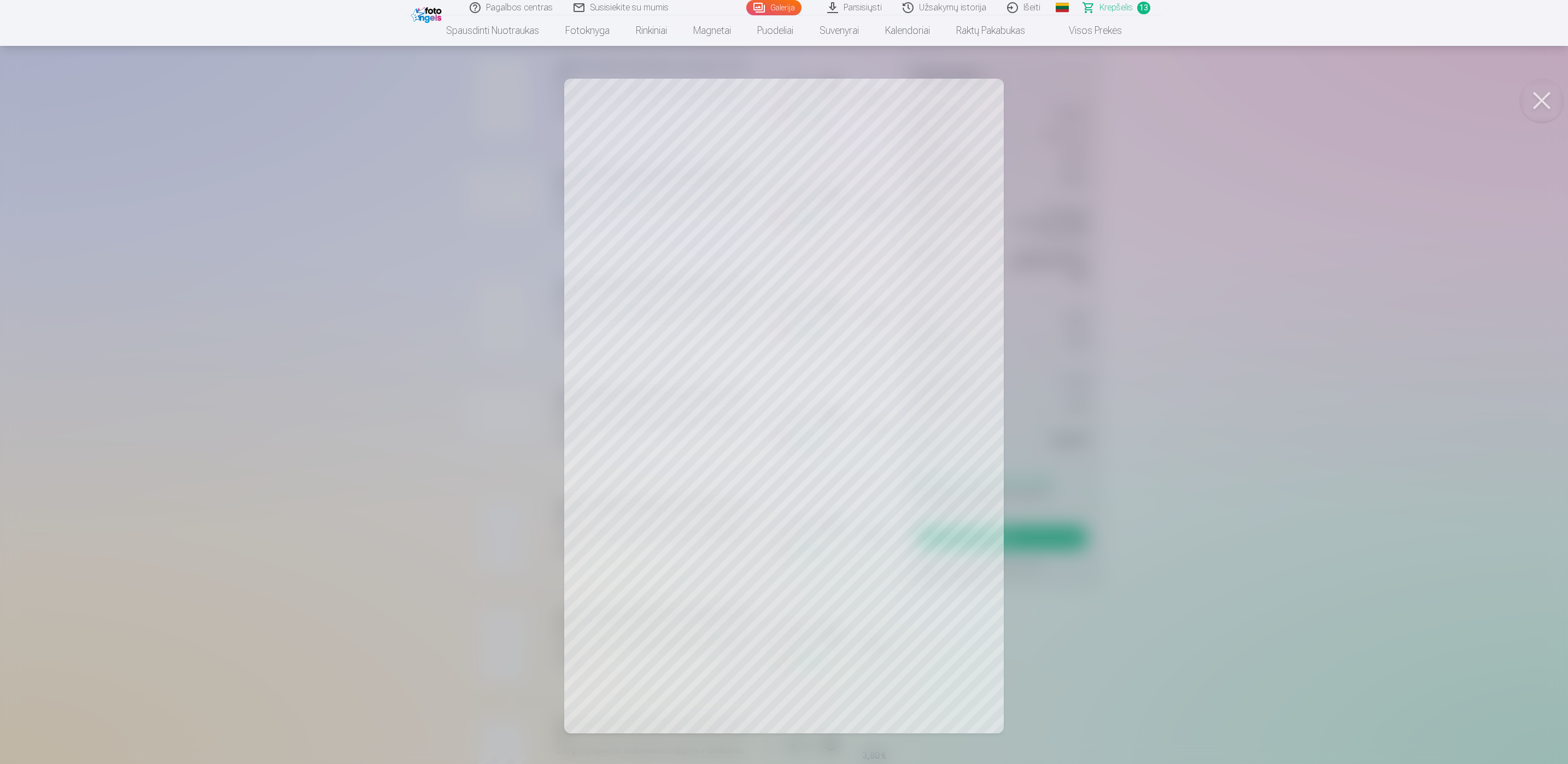
click at [1537, 102] on button at bounding box center [1542, 101] width 44 height 44
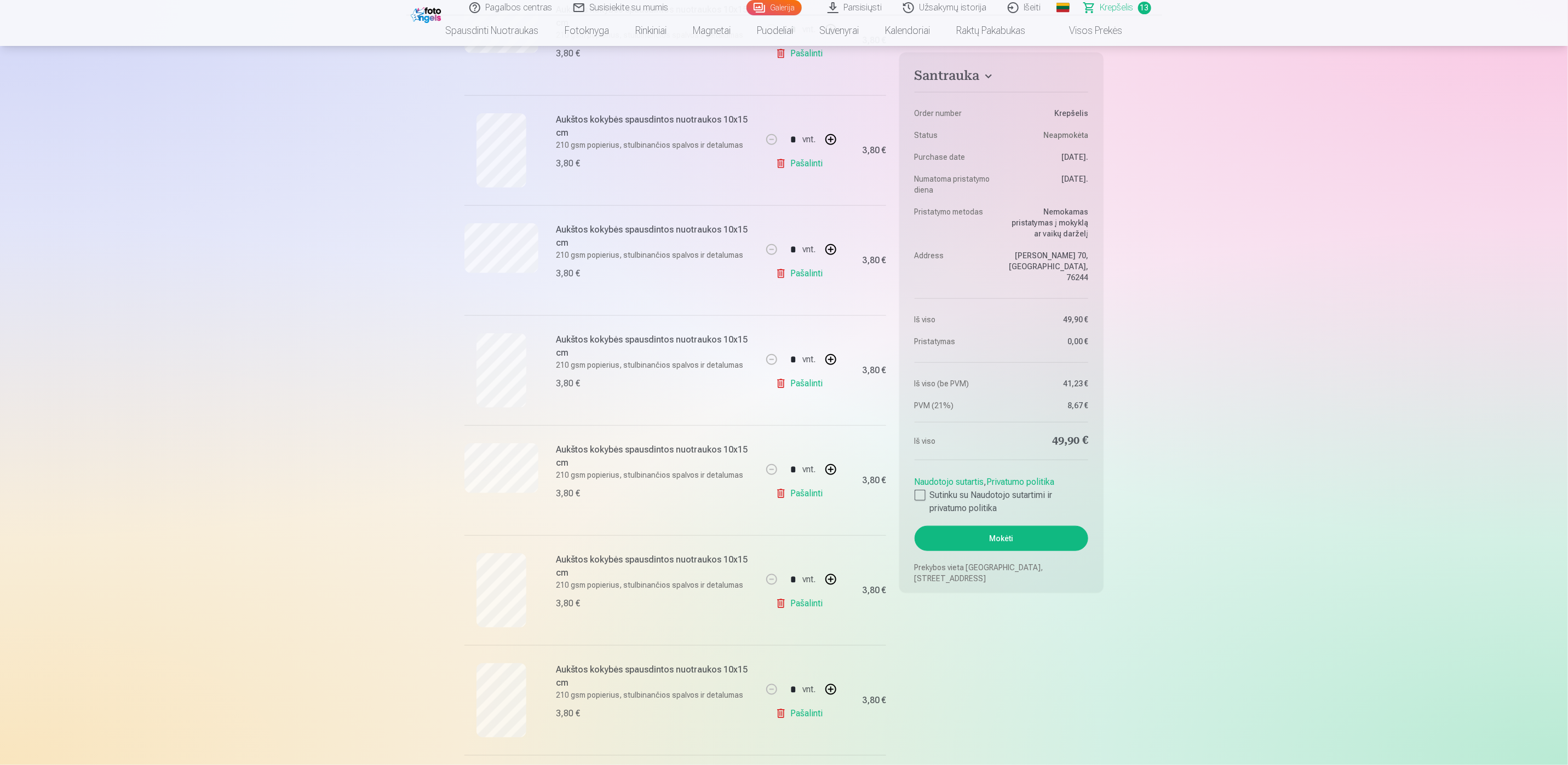
scroll to position [575, 0]
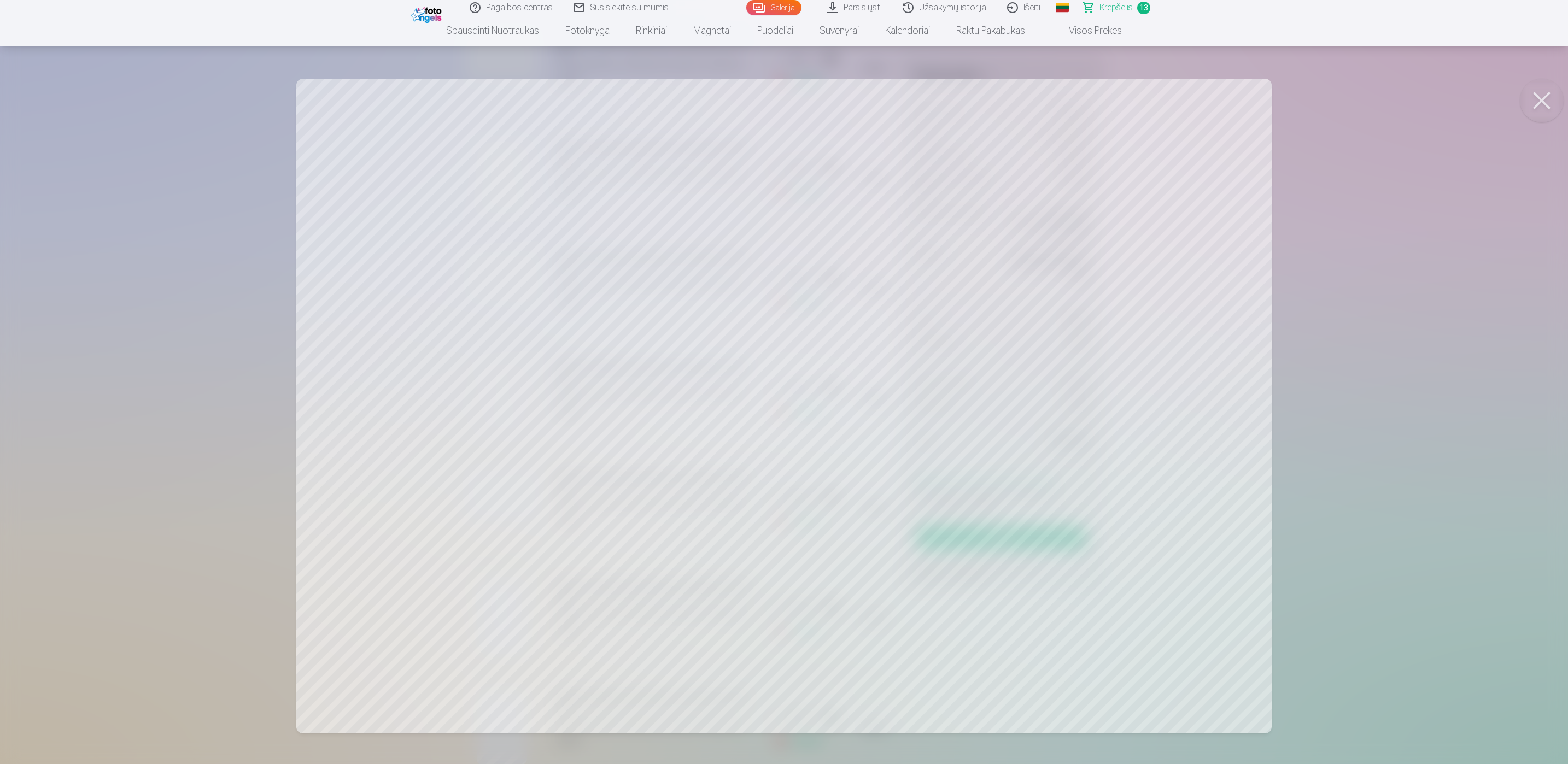
click at [1539, 102] on button at bounding box center [1542, 101] width 44 height 44
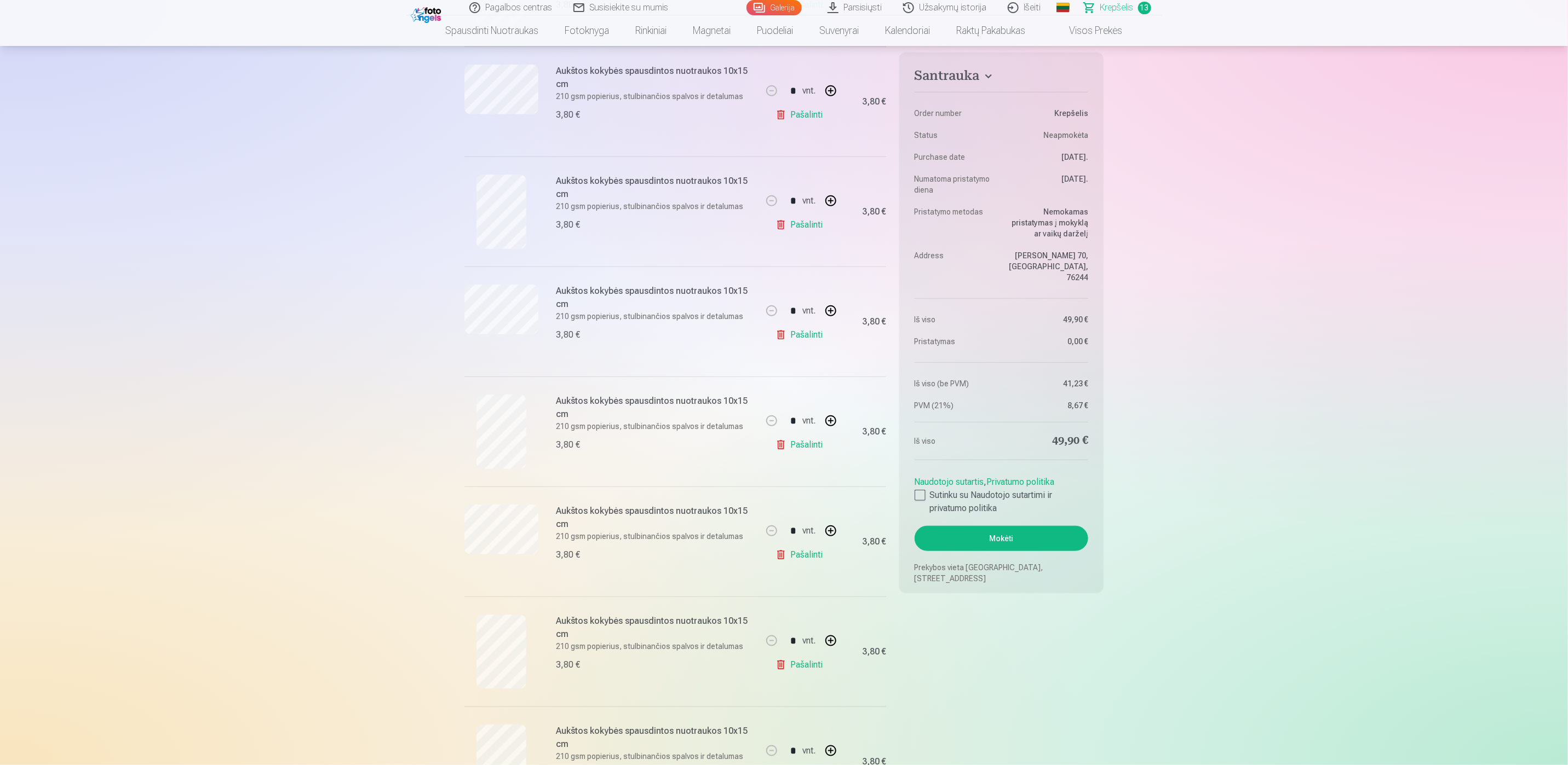
scroll to position [493, 0]
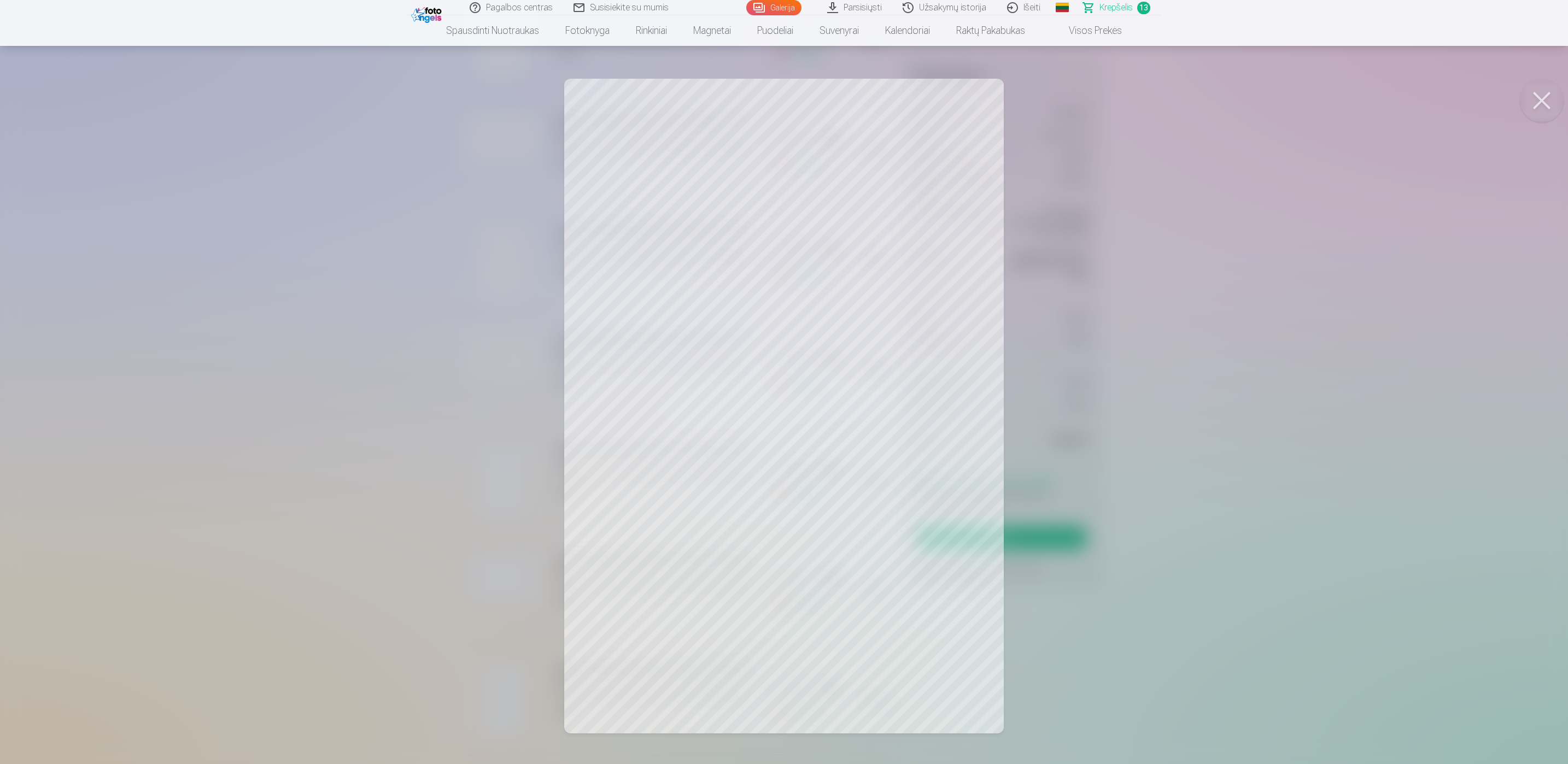
click at [1542, 97] on button at bounding box center [1542, 101] width 44 height 44
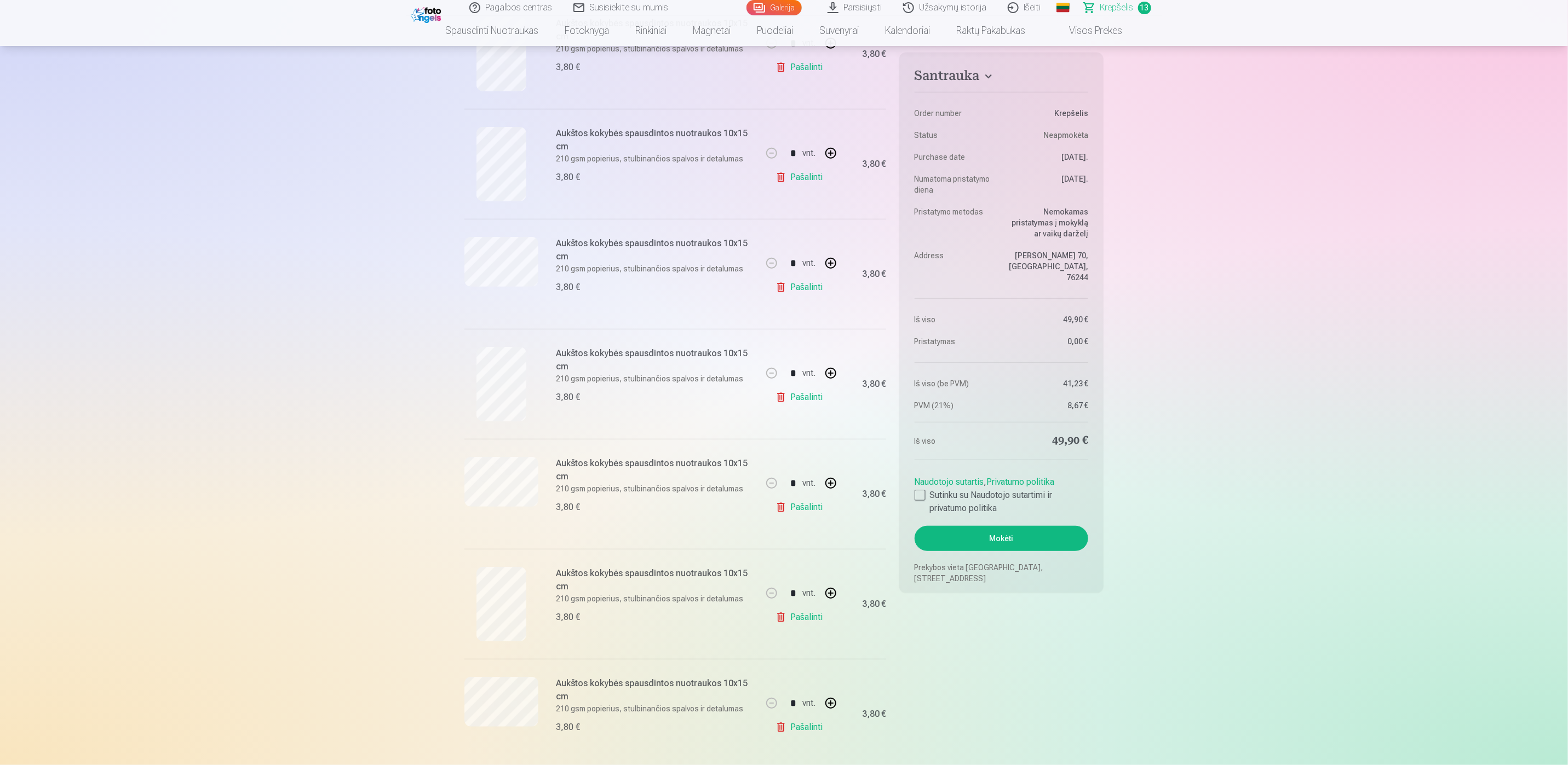
scroll to position [329, 0]
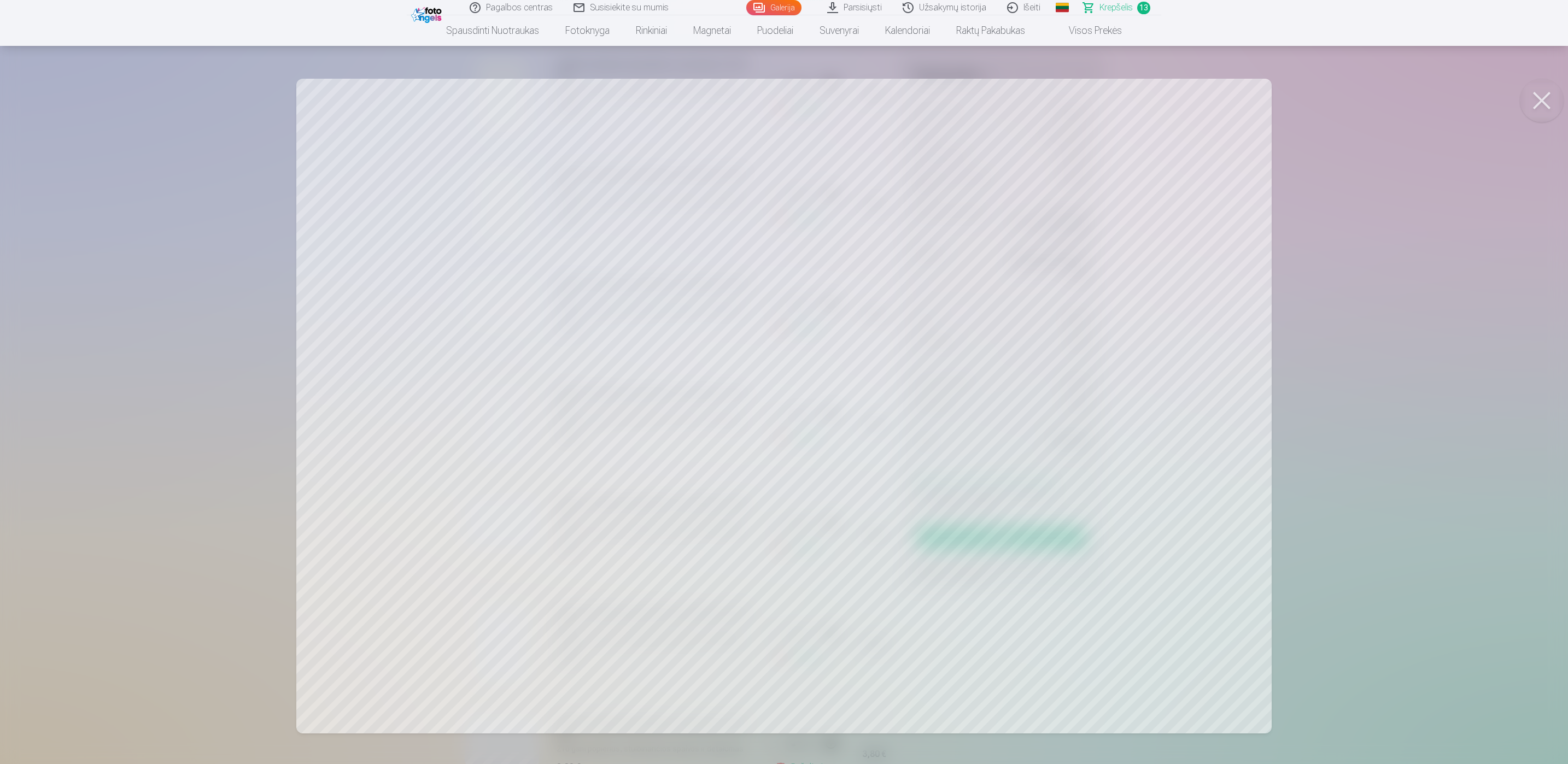
click at [1546, 102] on button at bounding box center [1542, 101] width 44 height 44
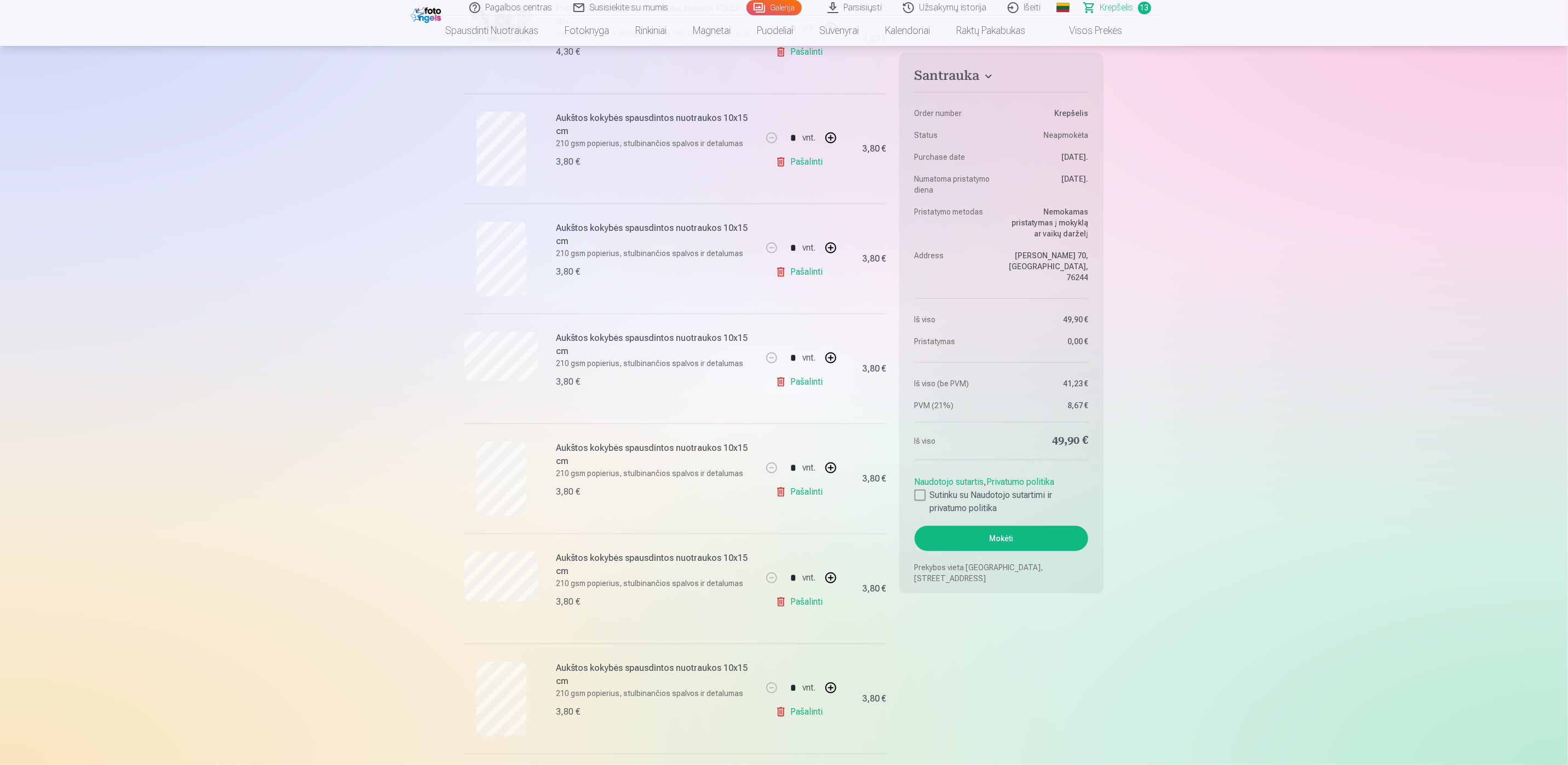
scroll to position [247, 0]
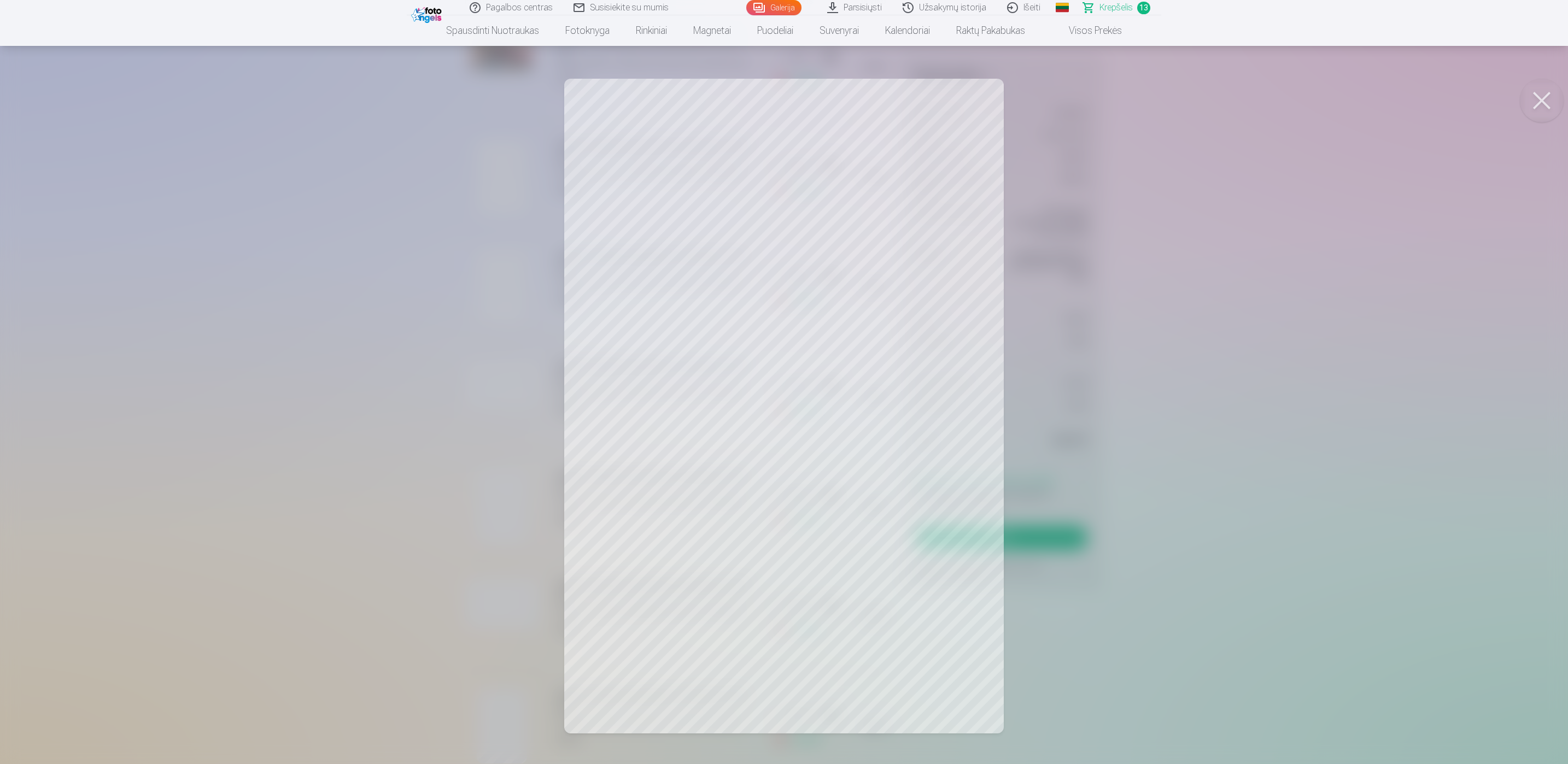
click at [1545, 107] on button at bounding box center [1542, 101] width 44 height 44
click at [1542, 97] on button at bounding box center [1542, 101] width 44 height 44
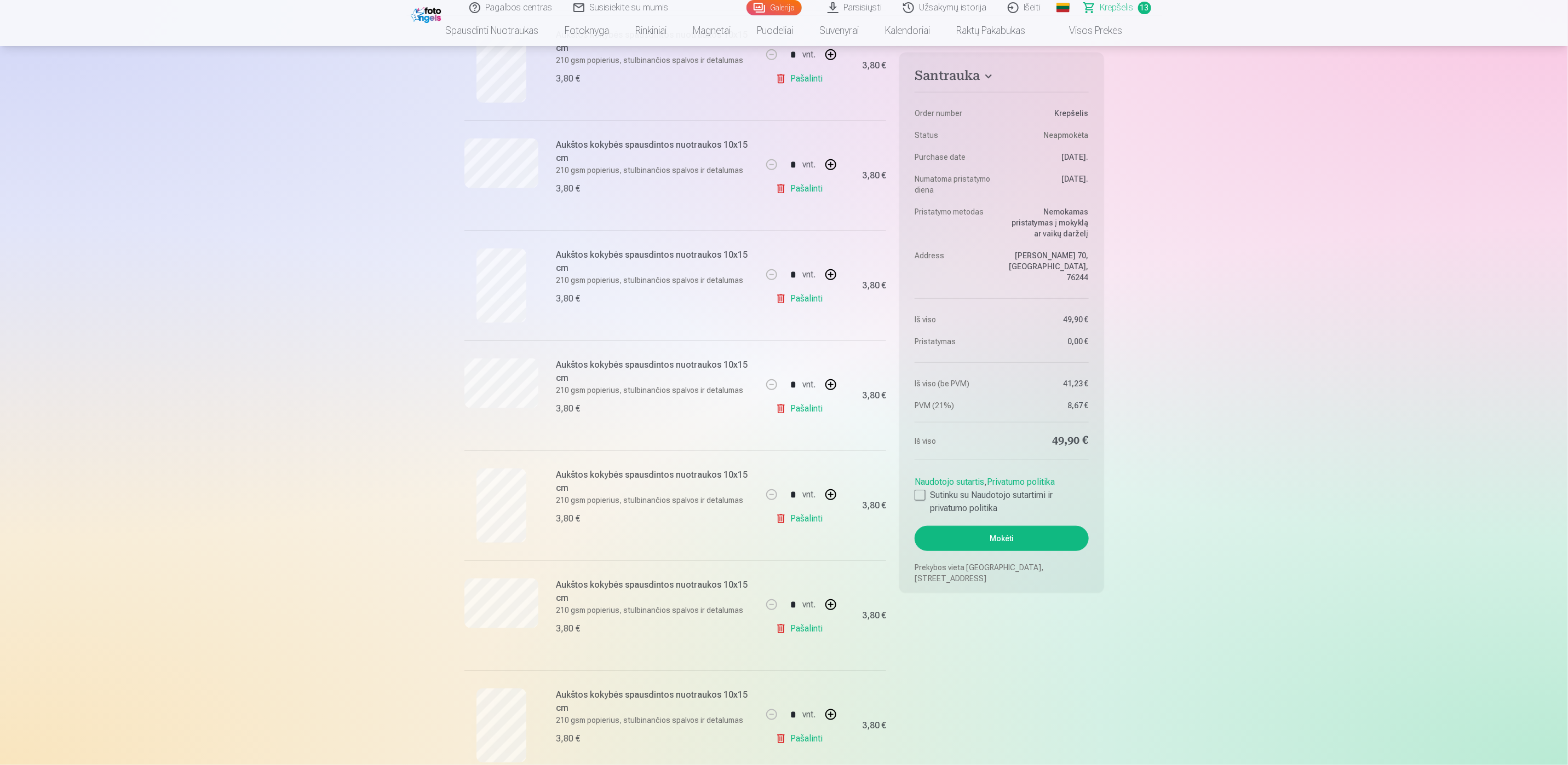
scroll to position [493, 0]
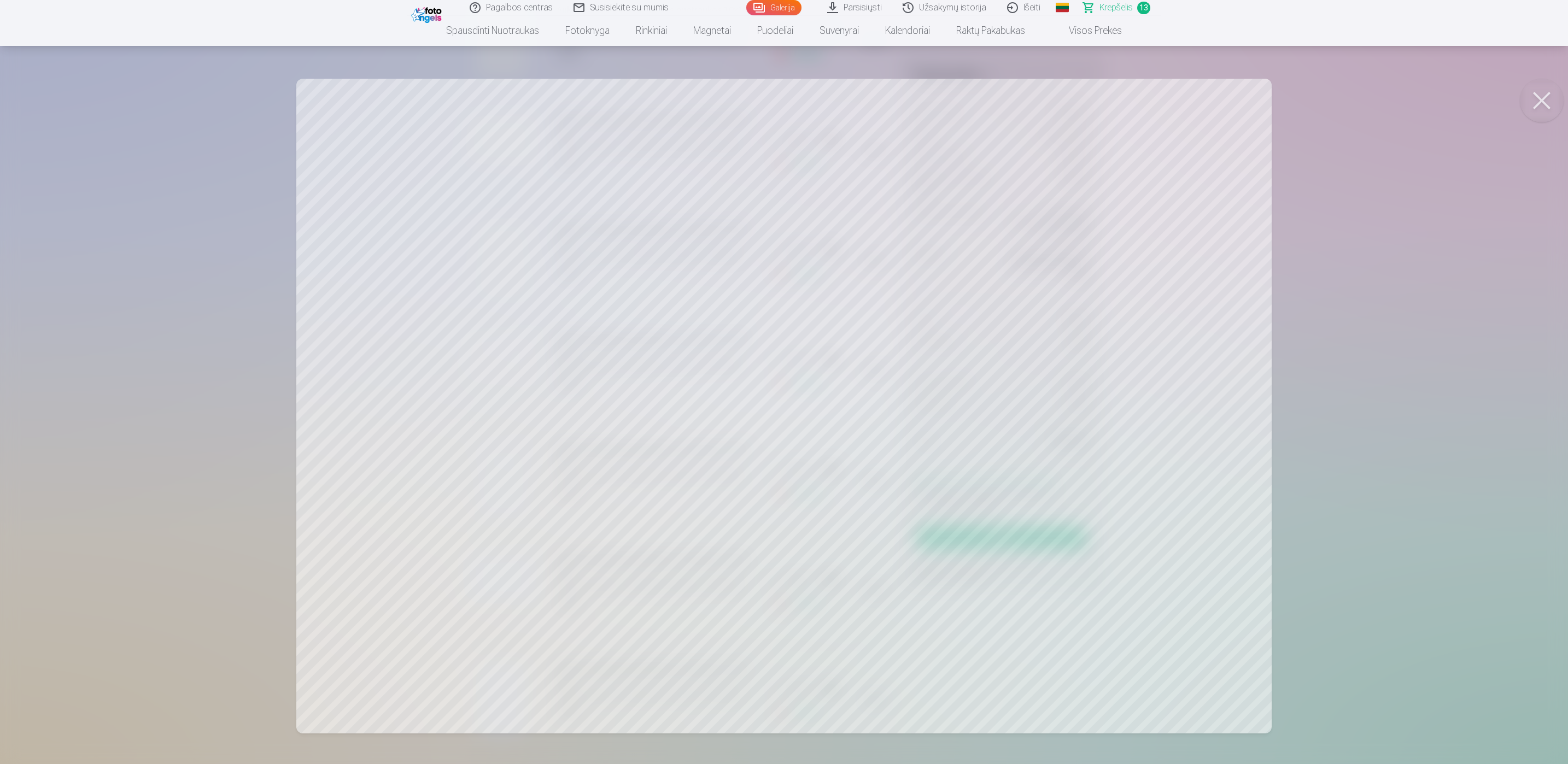
click at [1548, 102] on button at bounding box center [1542, 101] width 44 height 44
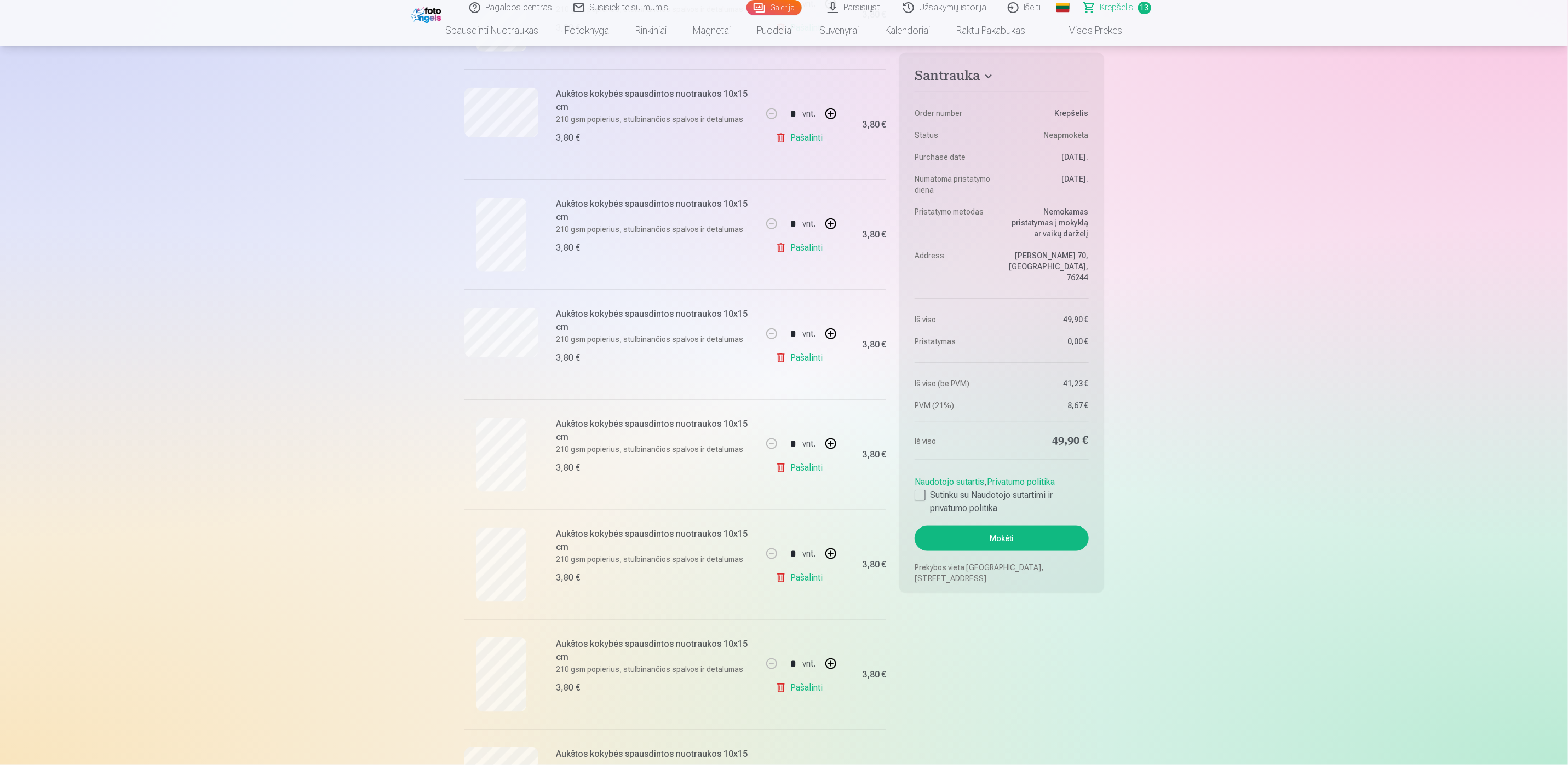
scroll to position [821, 0]
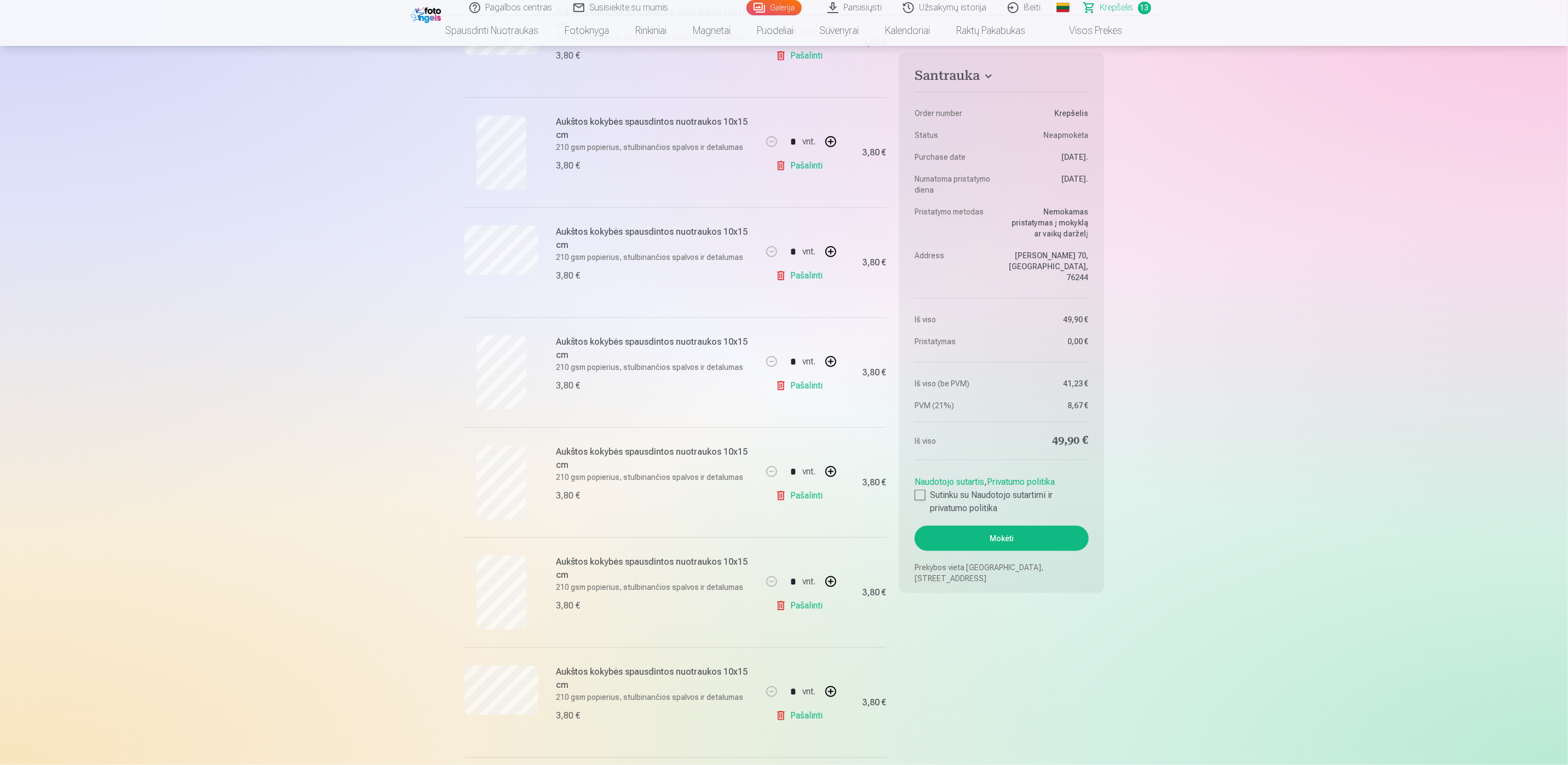
click at [817, 494] on link "Pašalinti" at bounding box center [801, 496] width 52 height 22
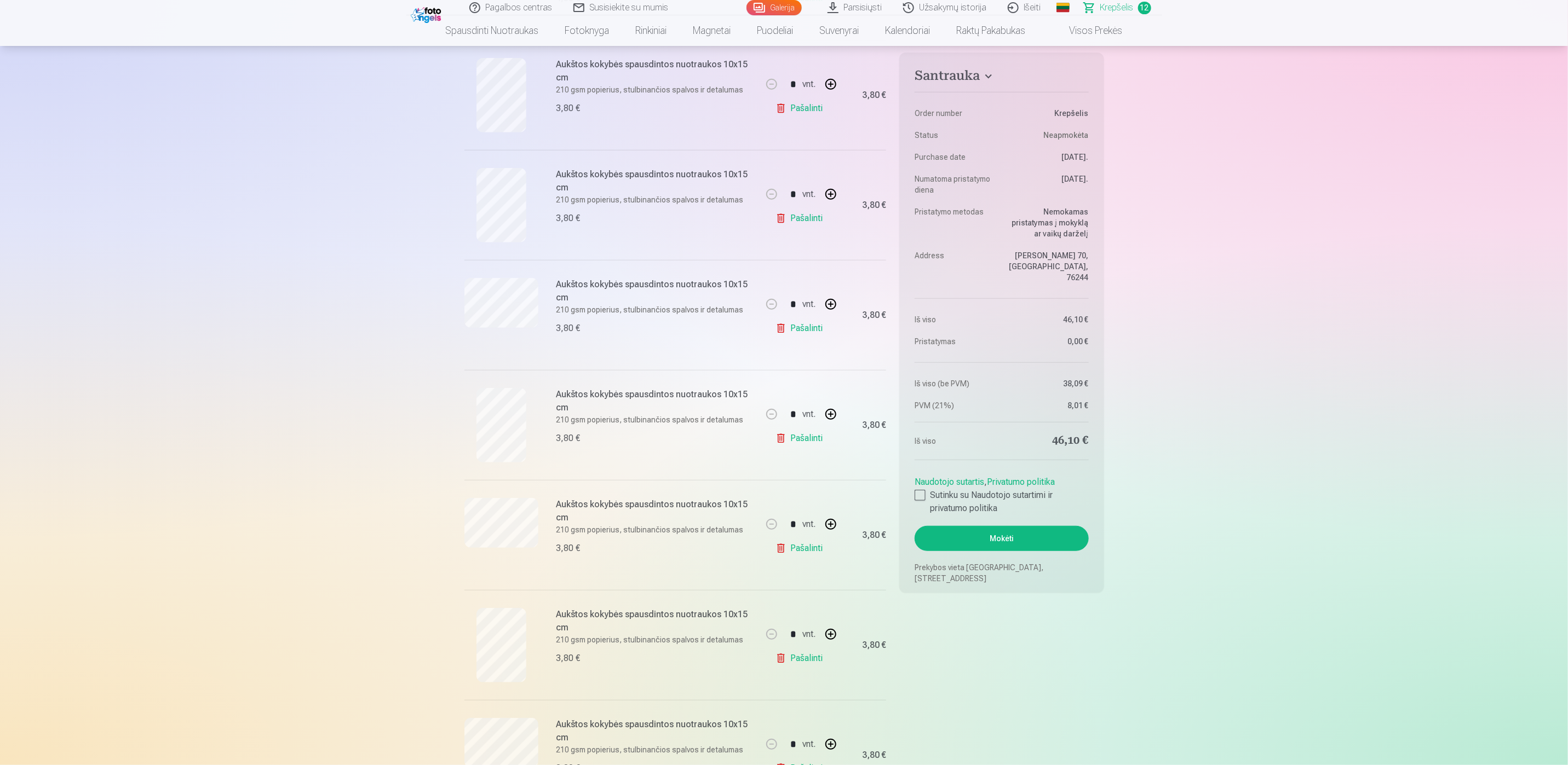
scroll to position [411, 0]
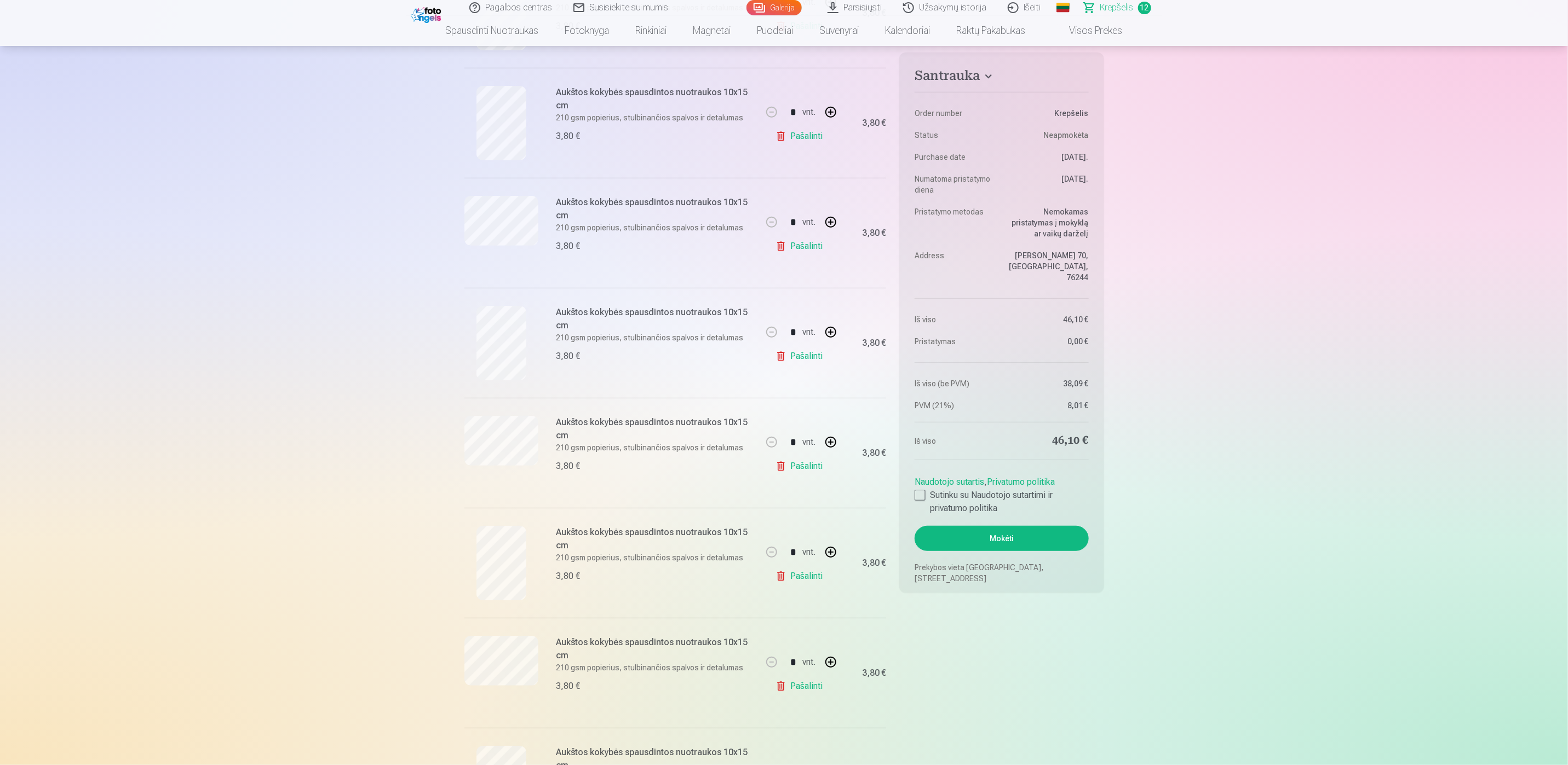
click at [803, 363] on link "Pašalinti" at bounding box center [801, 357] width 52 height 22
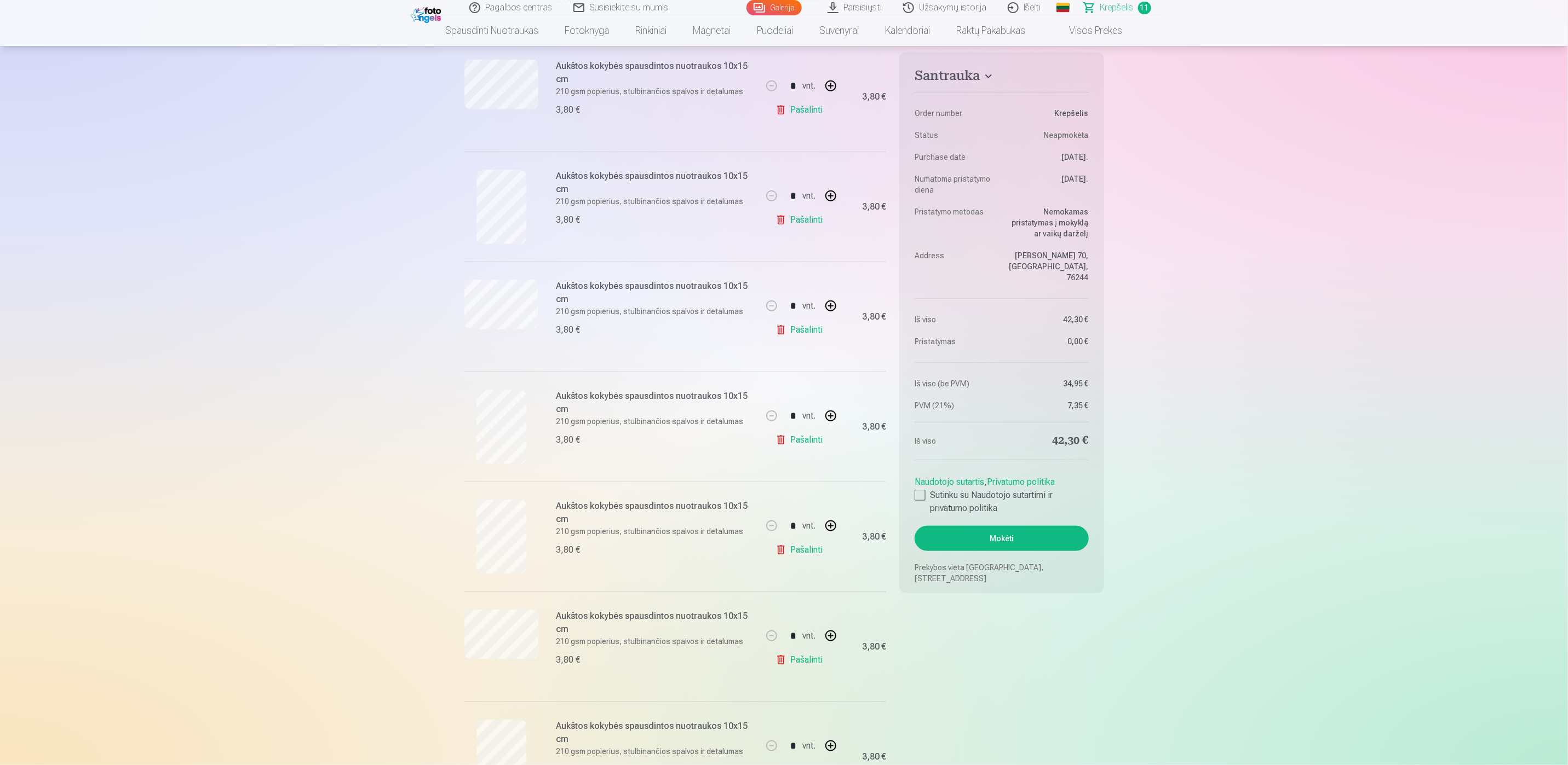
scroll to position [739, 0]
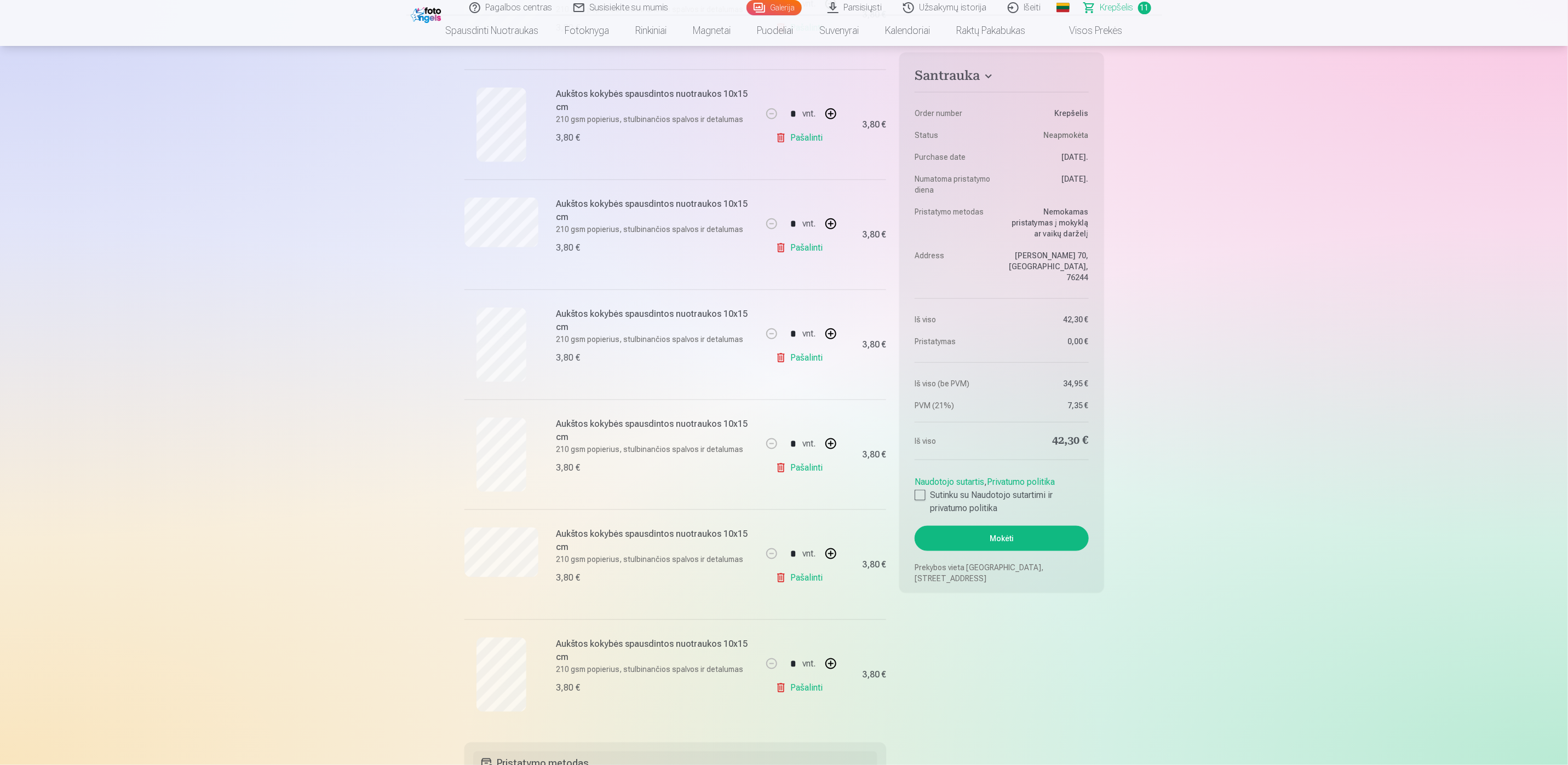
click at [797, 578] on link "Pašalinti" at bounding box center [801, 578] width 52 height 22
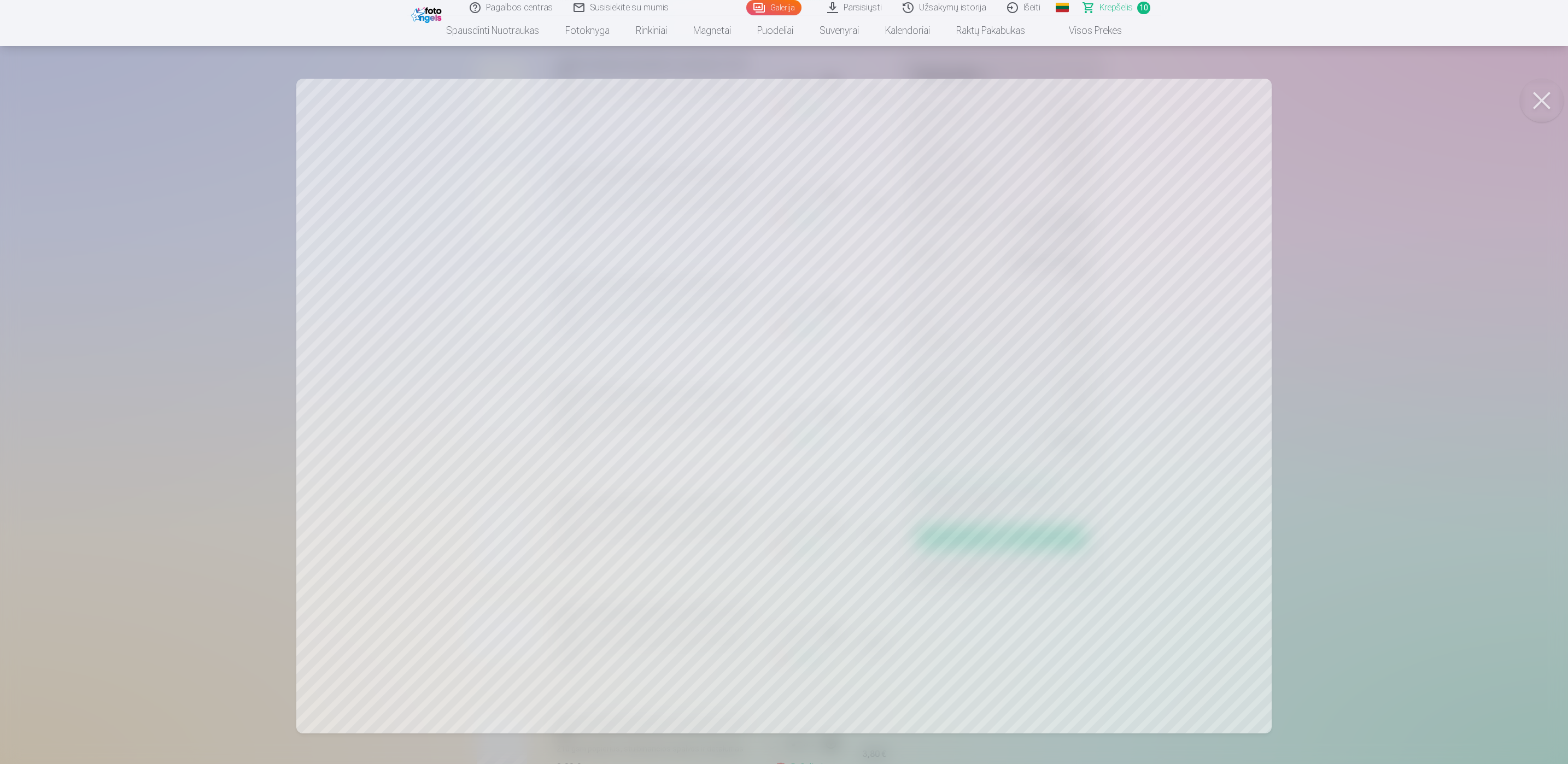
click at [1543, 107] on button at bounding box center [1542, 101] width 44 height 44
click at [1542, 102] on button at bounding box center [1542, 101] width 44 height 44
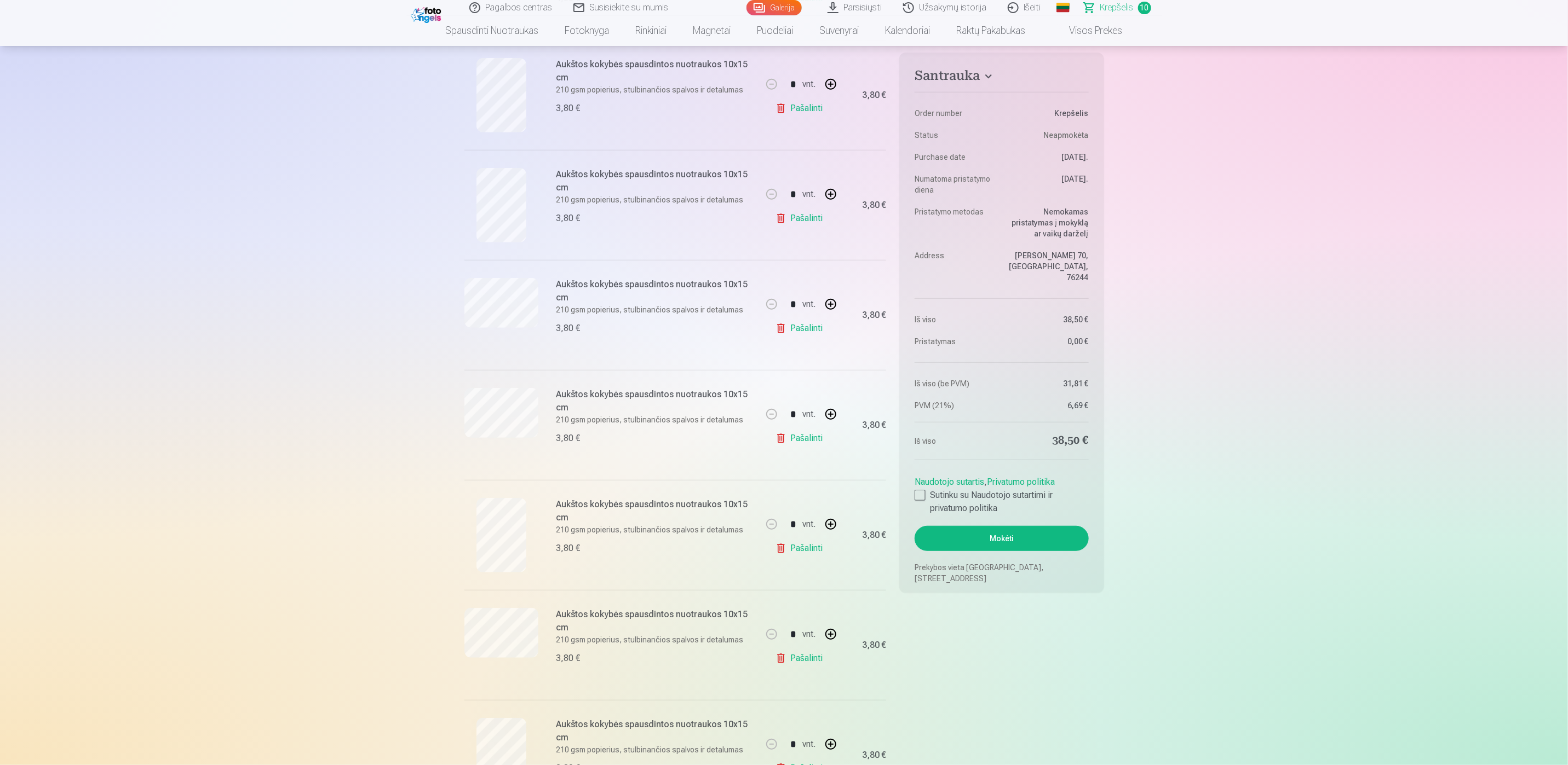
click at [810, 441] on link "Pašalinti" at bounding box center [801, 439] width 52 height 22
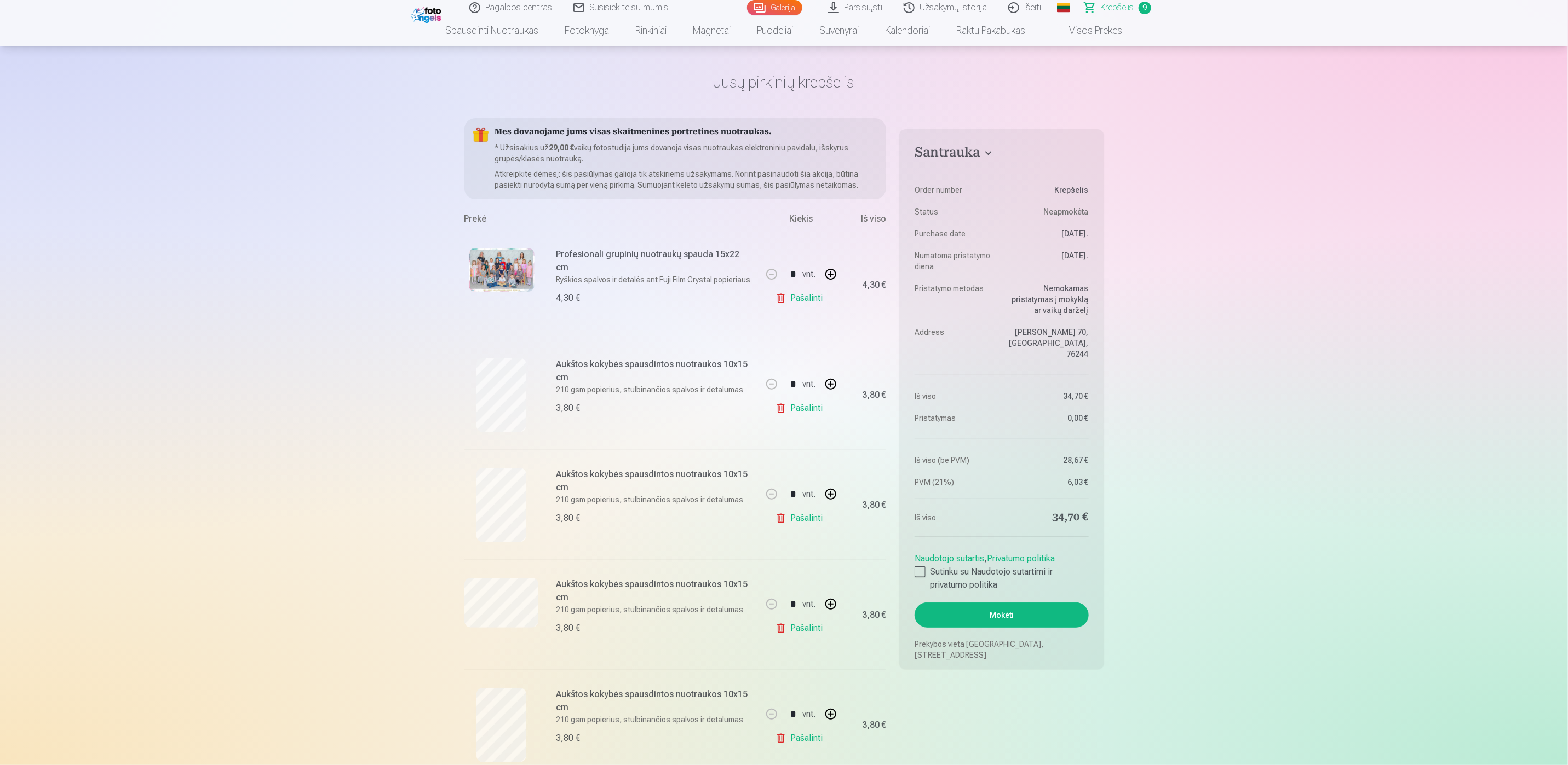
scroll to position [0, 0]
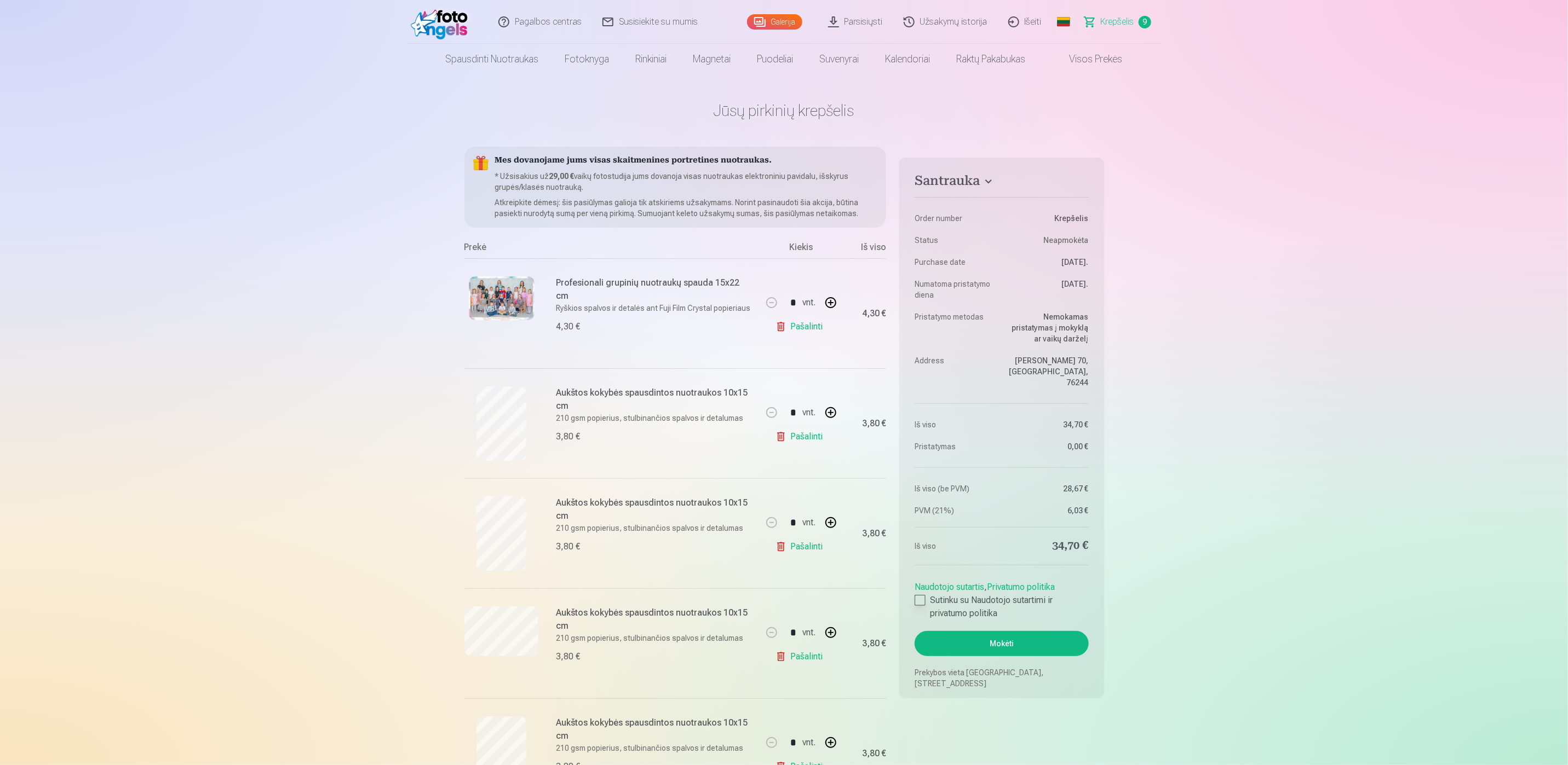
click at [919, 595] on div at bounding box center [920, 600] width 11 height 11
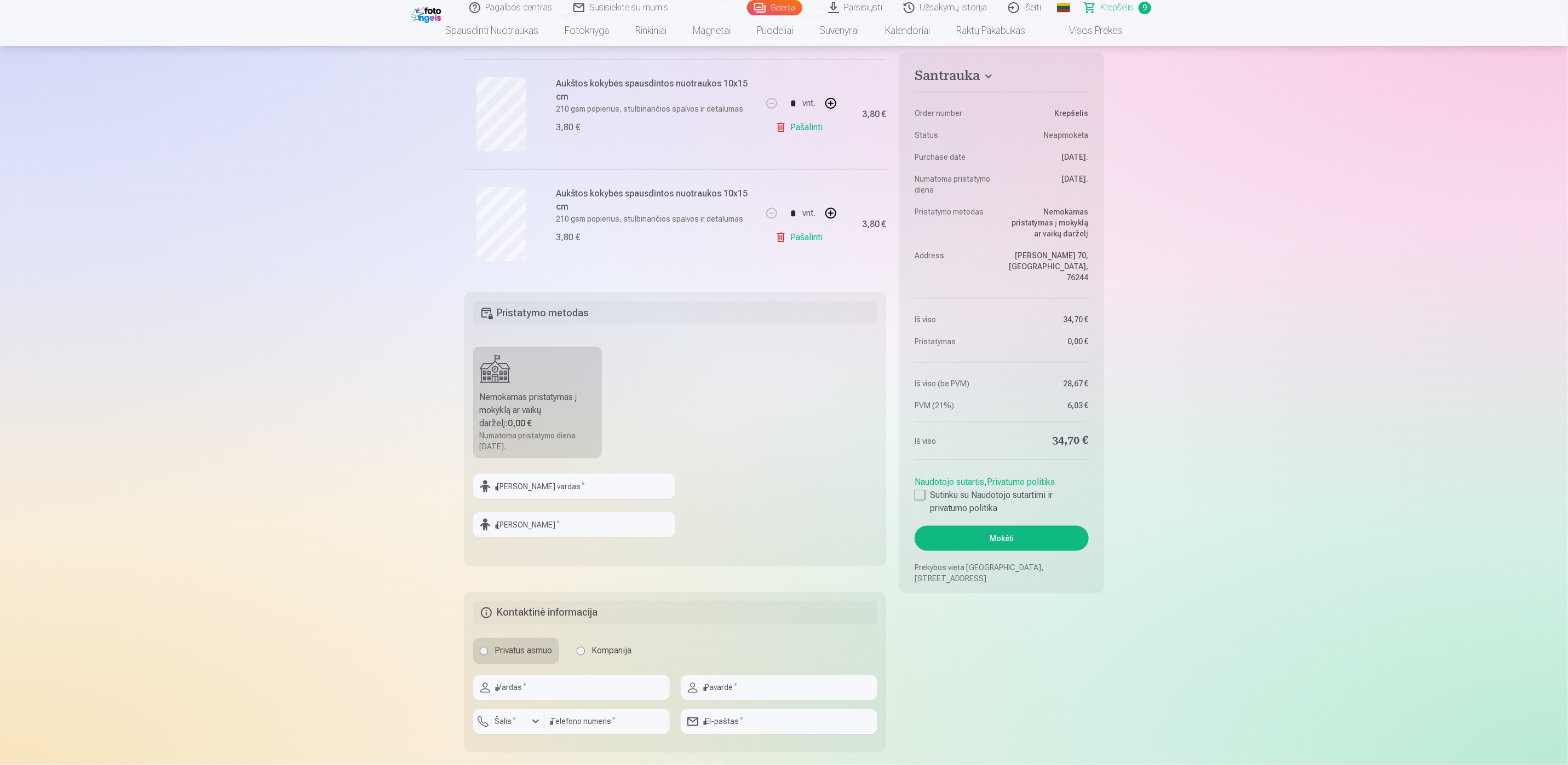
scroll to position [985, 0]
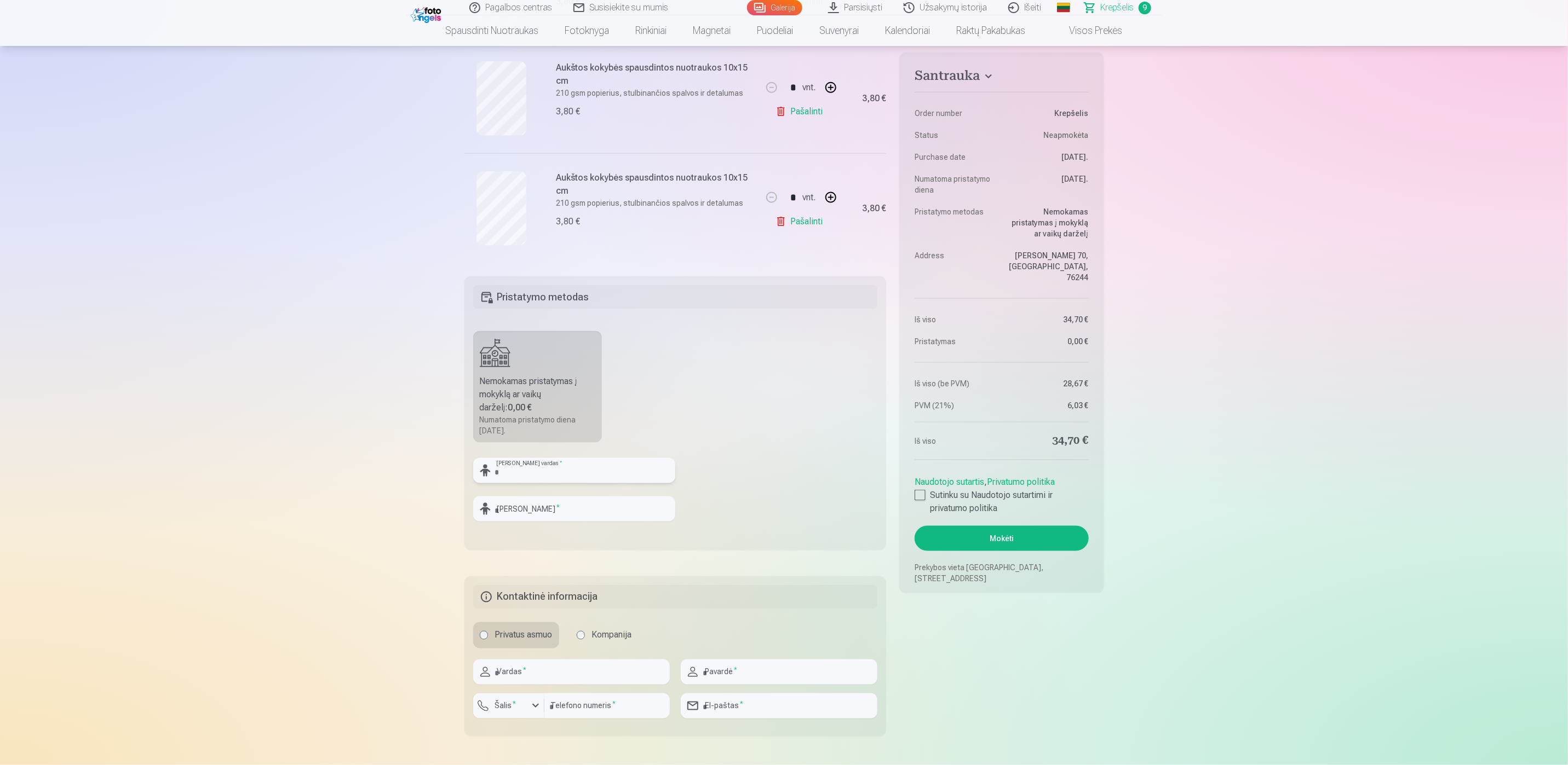
click at [542, 475] on input "text" at bounding box center [574, 471] width 202 height 25
type input "*********"
click at [541, 508] on input "text" at bounding box center [574, 509] width 202 height 25
type input "**********"
click at [576, 477] on input "*********" at bounding box center [574, 471] width 202 height 25
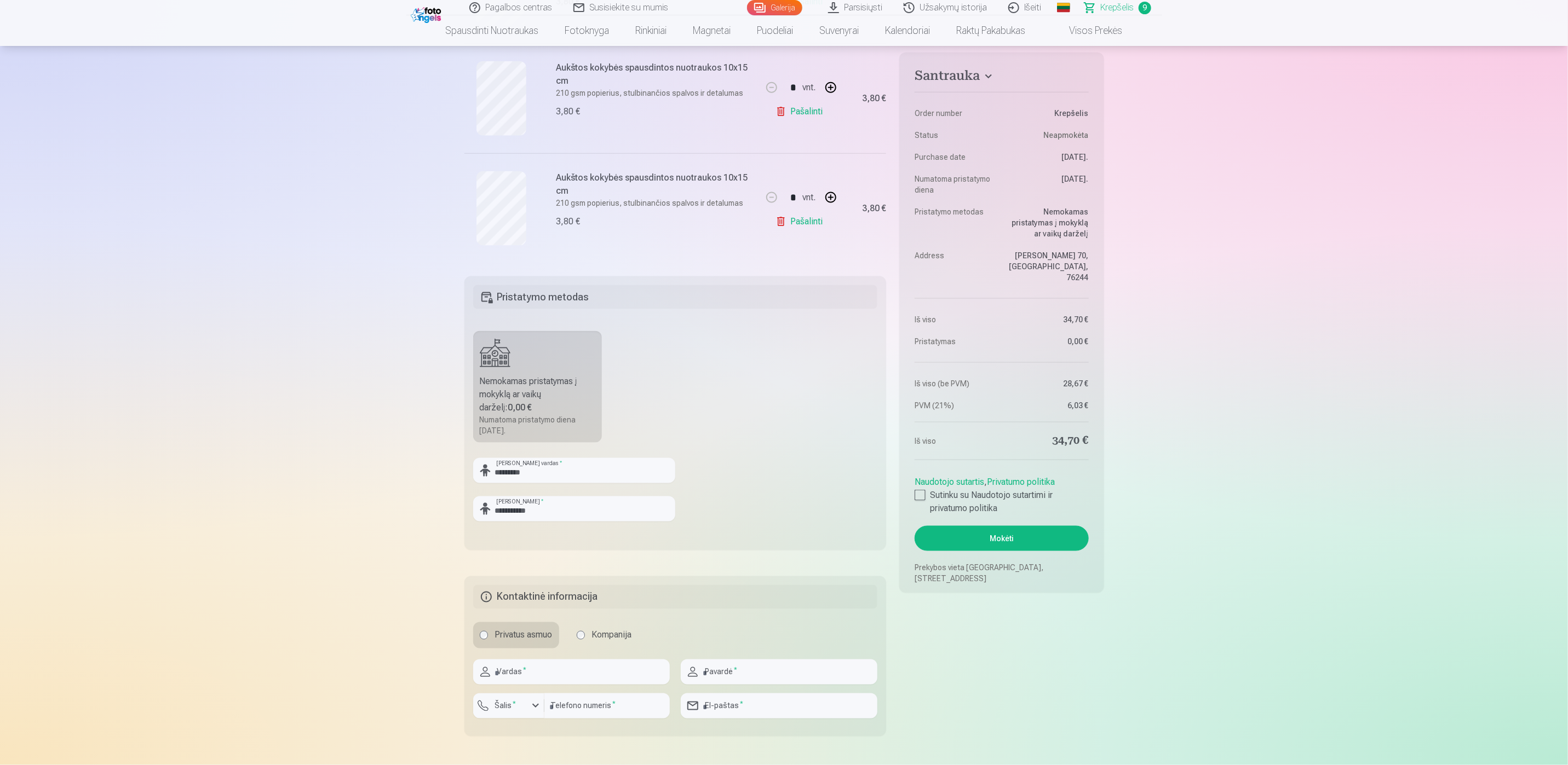
click at [765, 474] on fieldset "**********" at bounding box center [675, 414] width 423 height 274
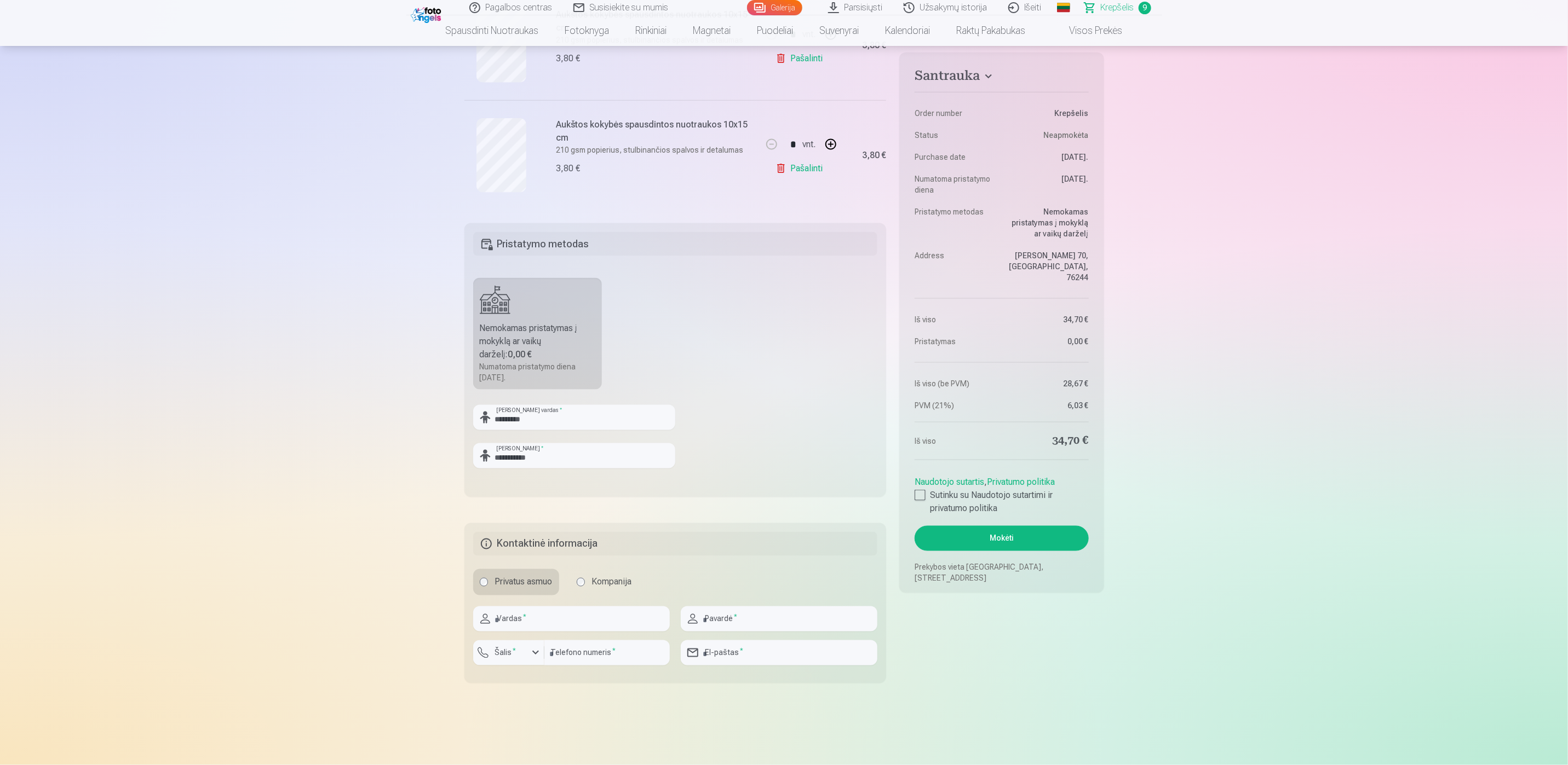
scroll to position [1067, 0]
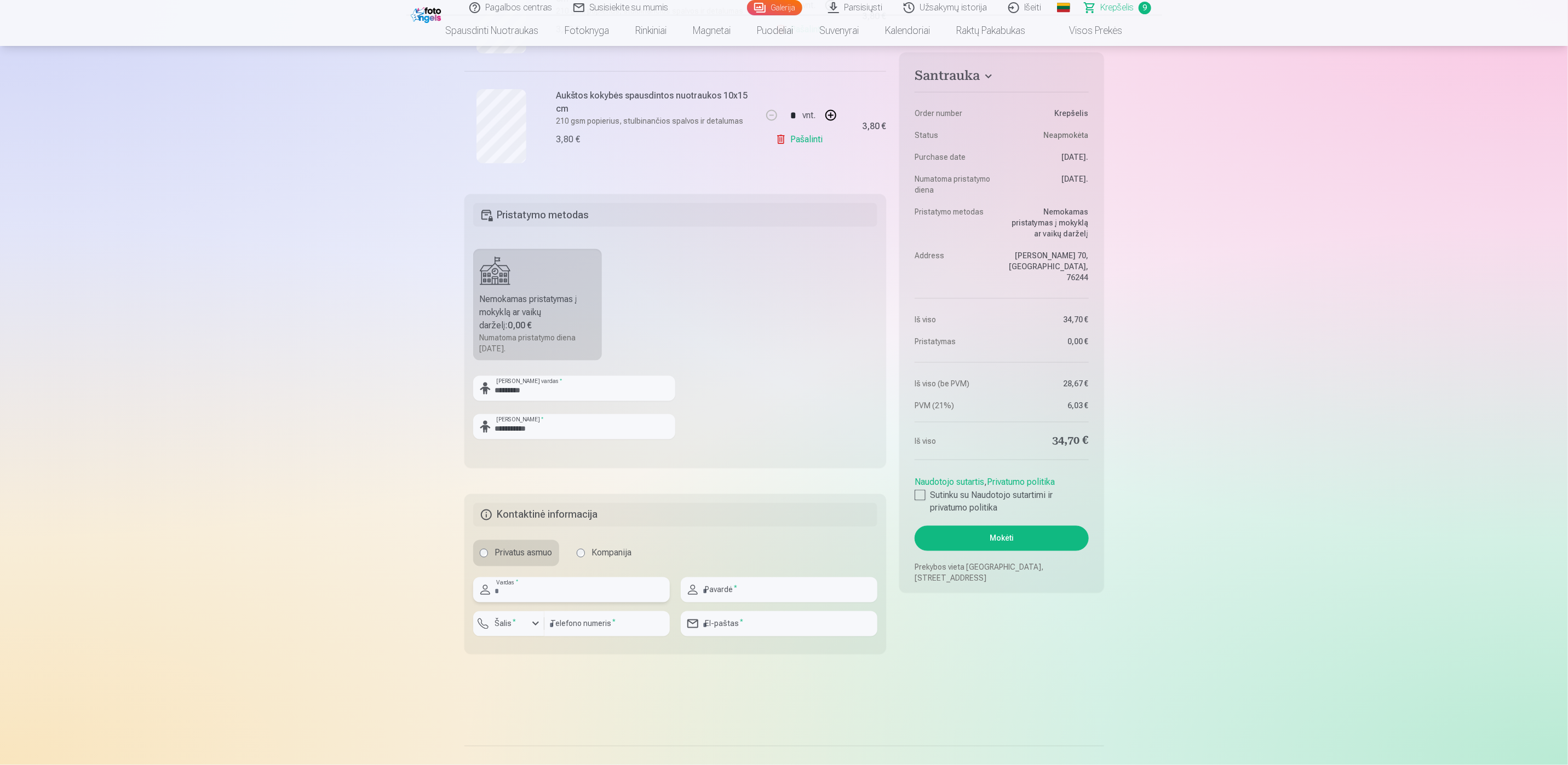
click at [536, 595] on input "text" at bounding box center [571, 590] width 196 height 25
type input "*****"
type input "********"
type input "*********"
type input "**********"
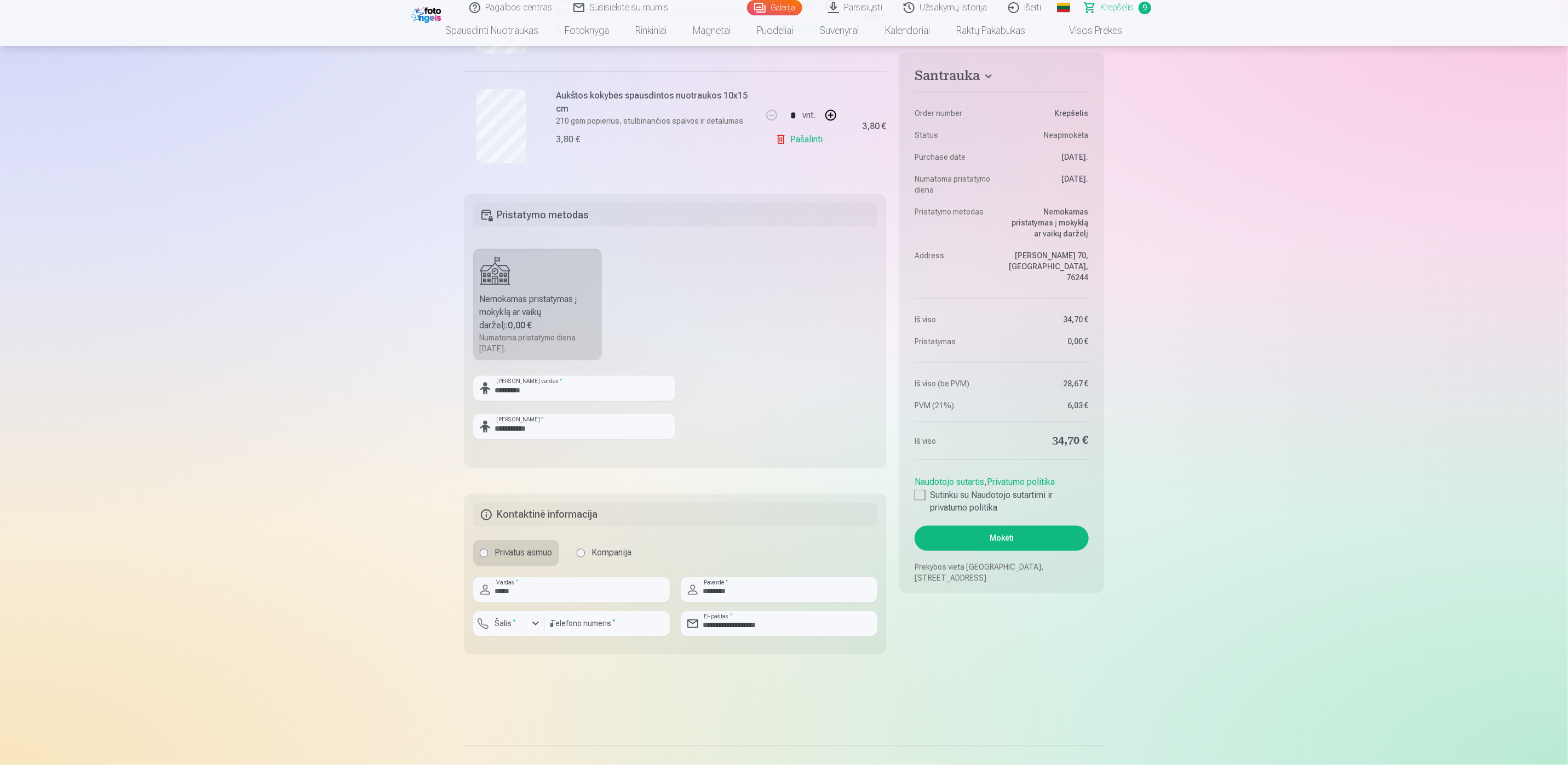
click at [535, 629] on div "button" at bounding box center [535, 624] width 13 height 13
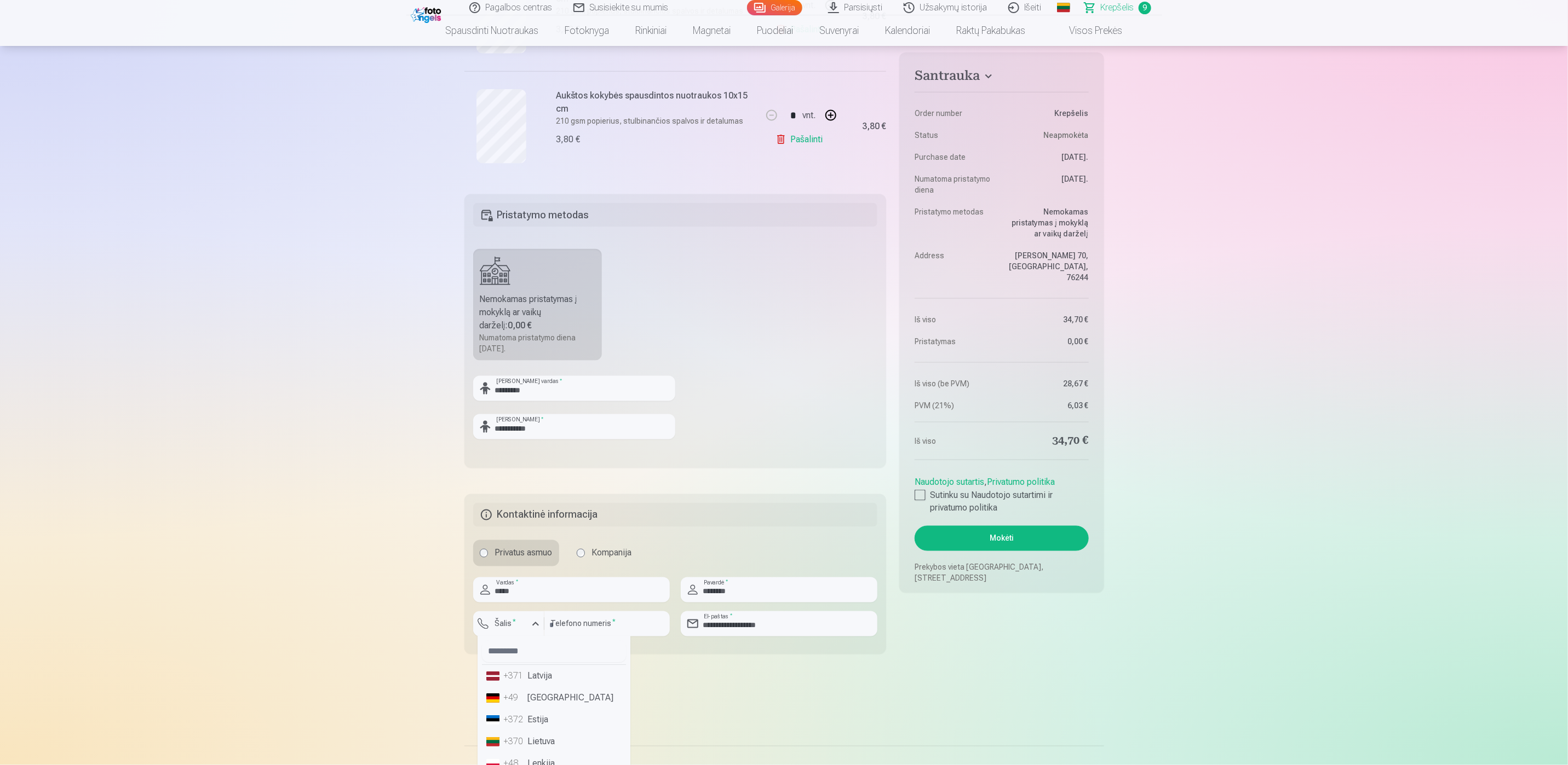
click at [549, 737] on li "+370 Lietuva" at bounding box center [554, 742] width 144 height 22
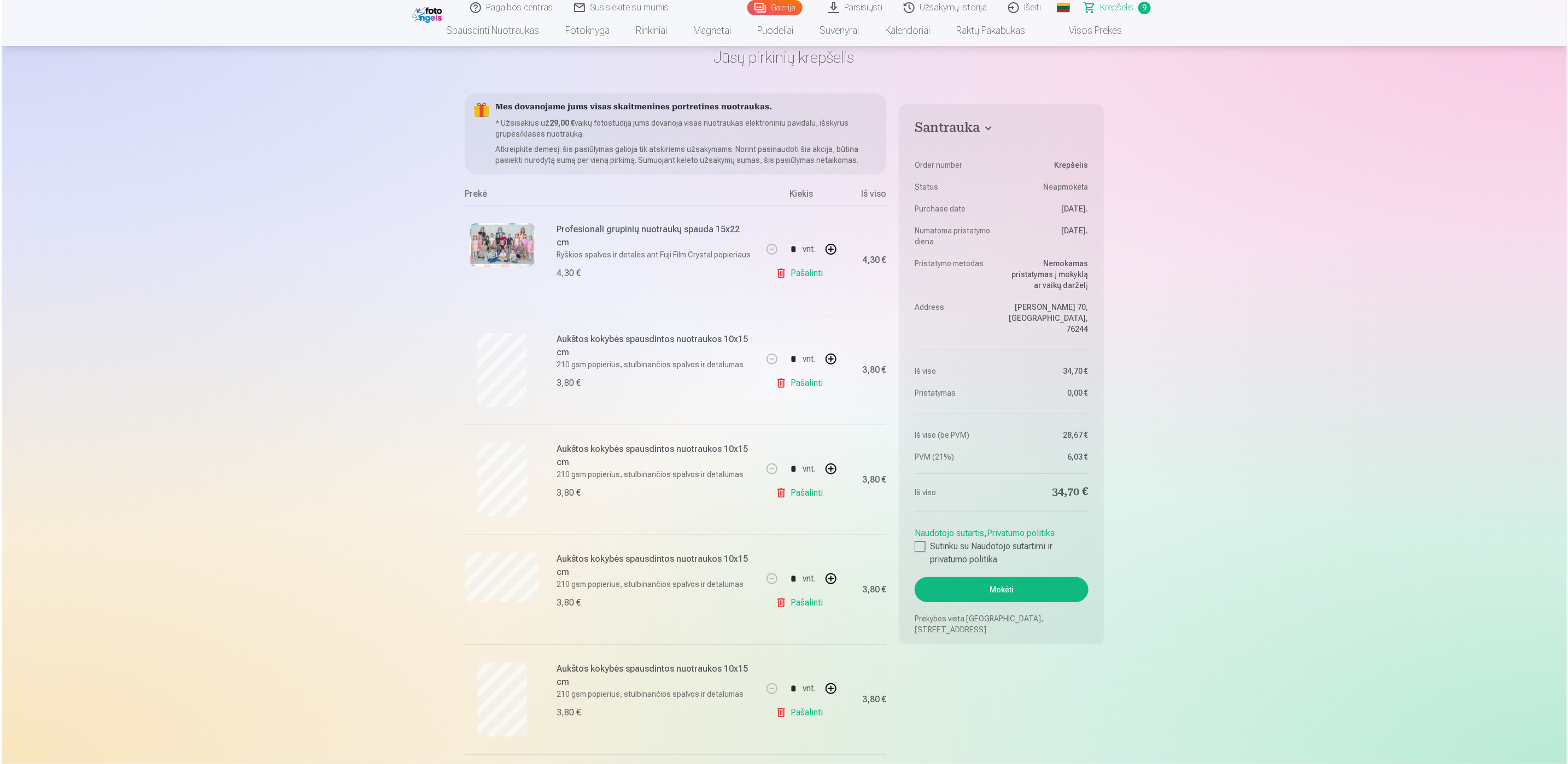
scroll to position [82, 0]
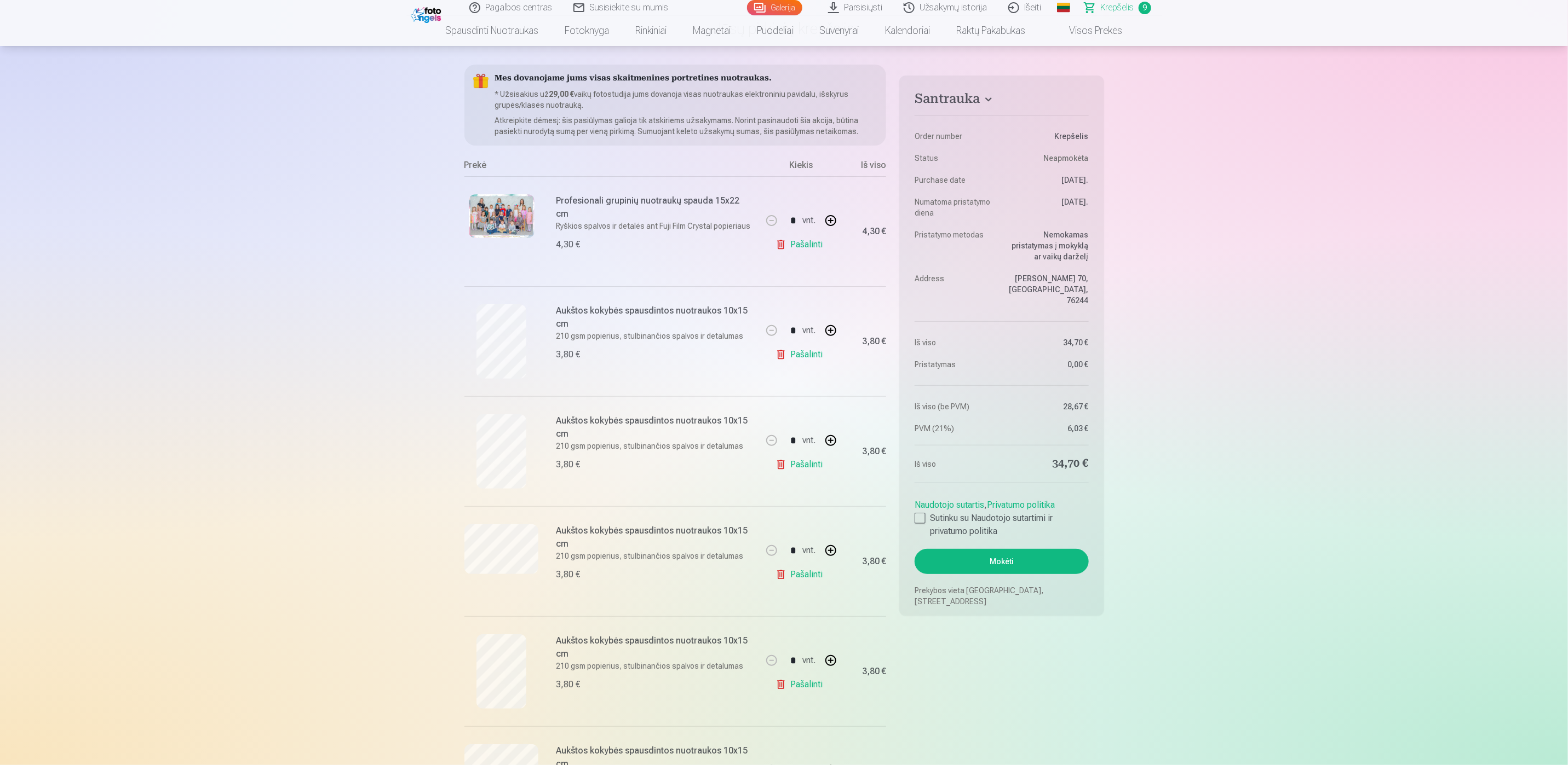
click at [1011, 557] on button "Mokėti" at bounding box center [1001, 561] width 174 height 25
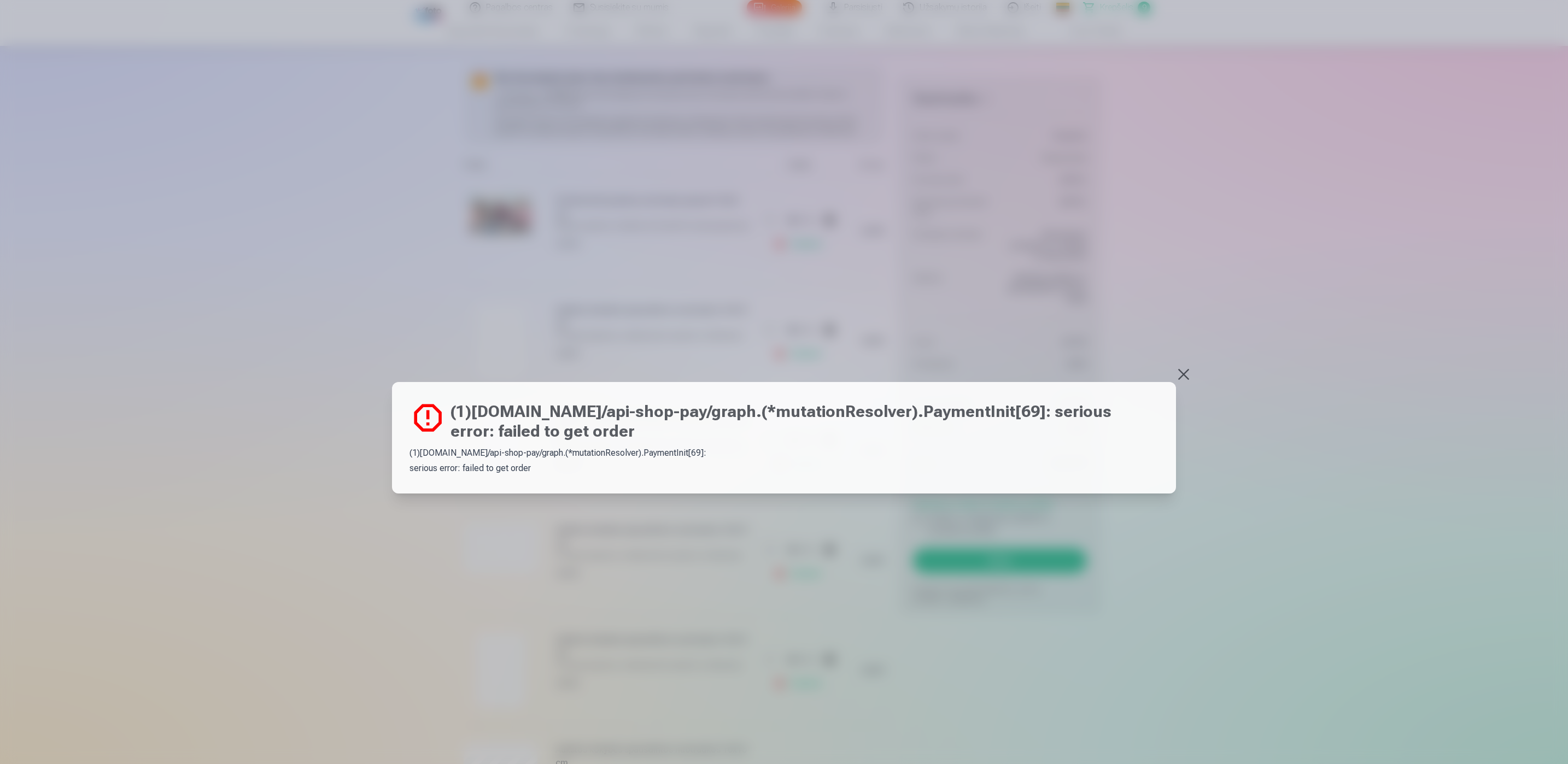
click at [1187, 378] on button at bounding box center [1183, 374] width 15 height 15
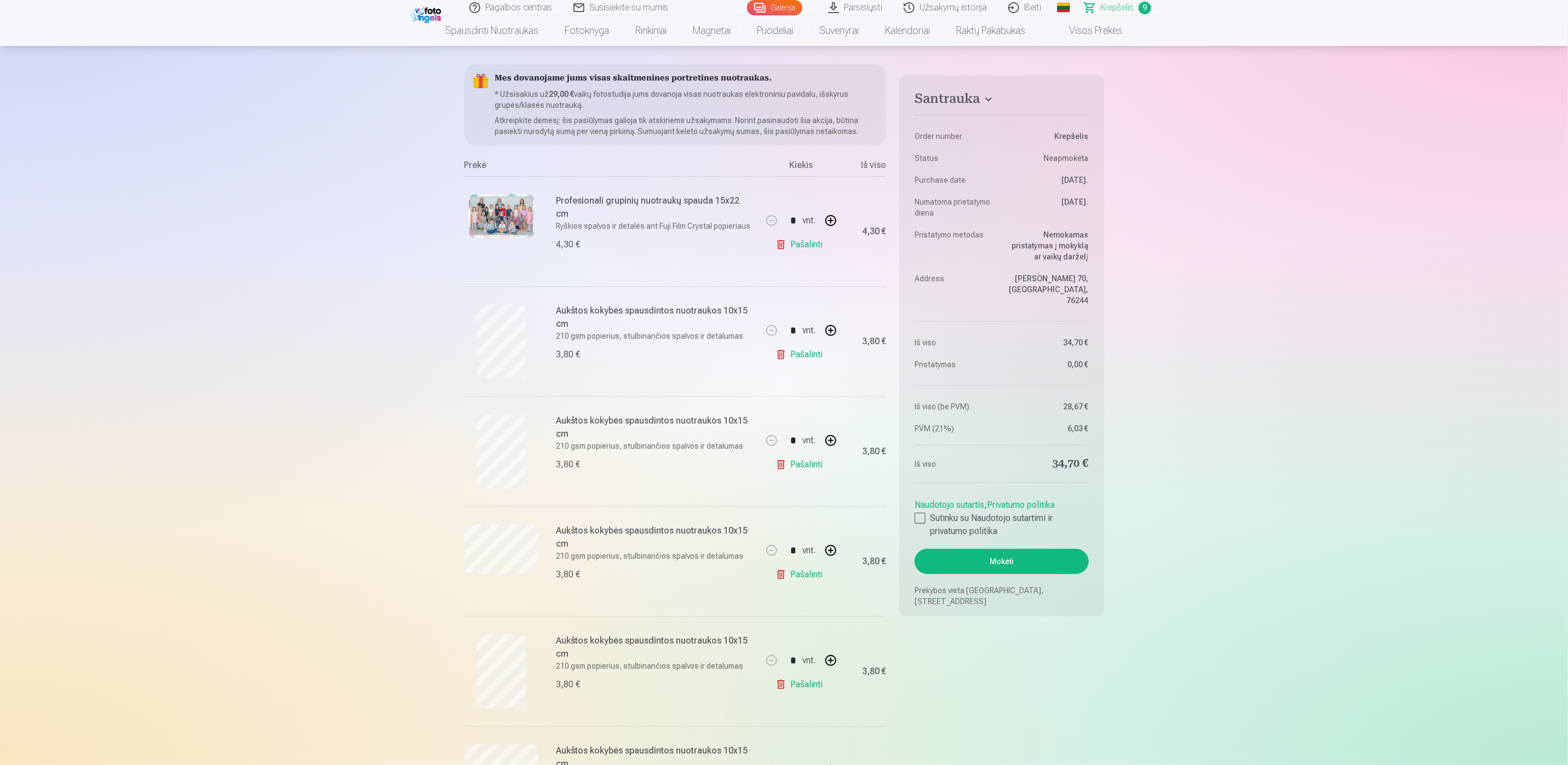
click at [1003, 549] on button "Mokėti" at bounding box center [1001, 561] width 174 height 25
